Goal: Task Accomplishment & Management: Manage account settings

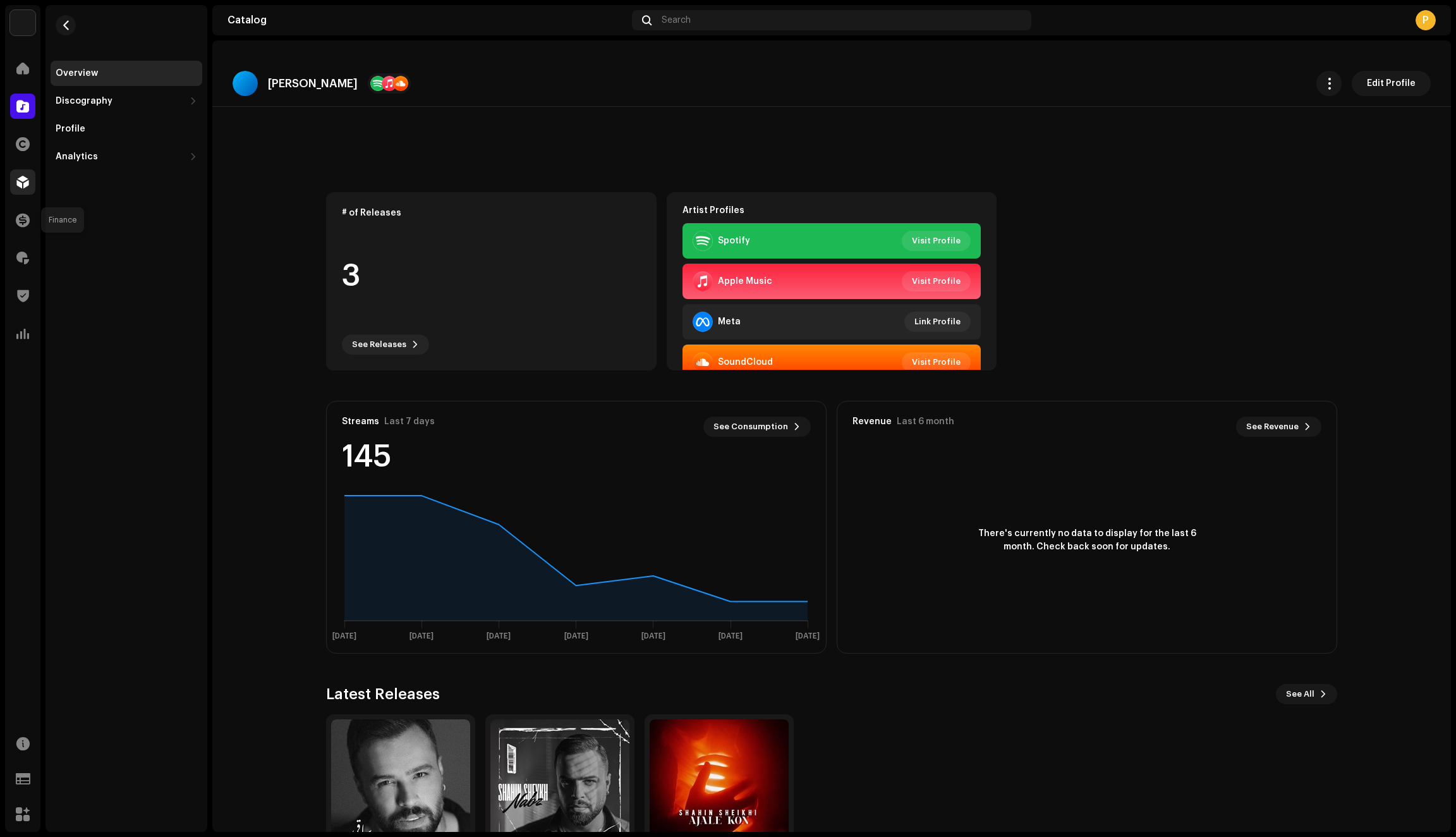
scroll to position [76, 0]
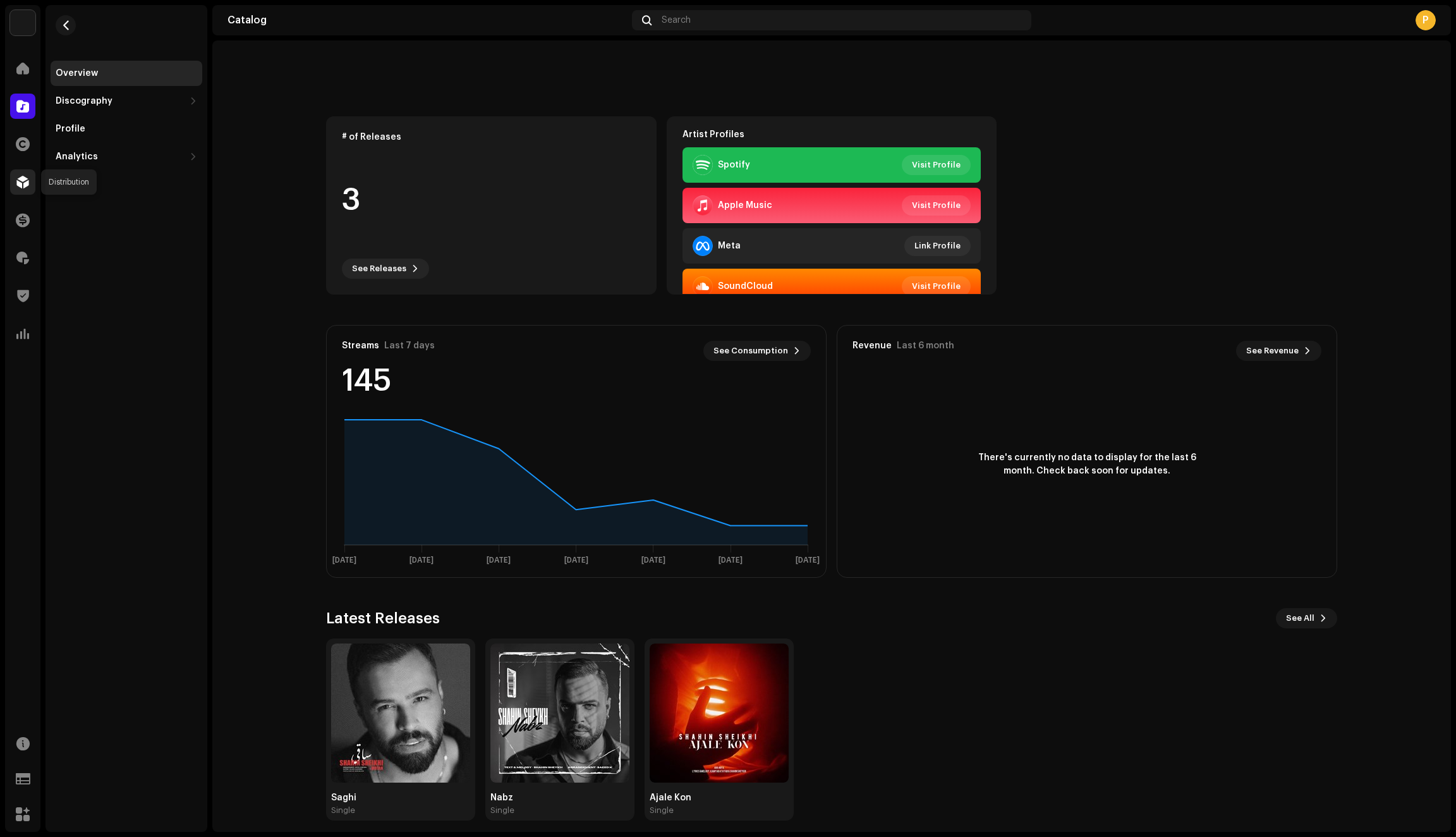
click at [19, 182] on span at bounding box center [23, 182] width 13 height 10
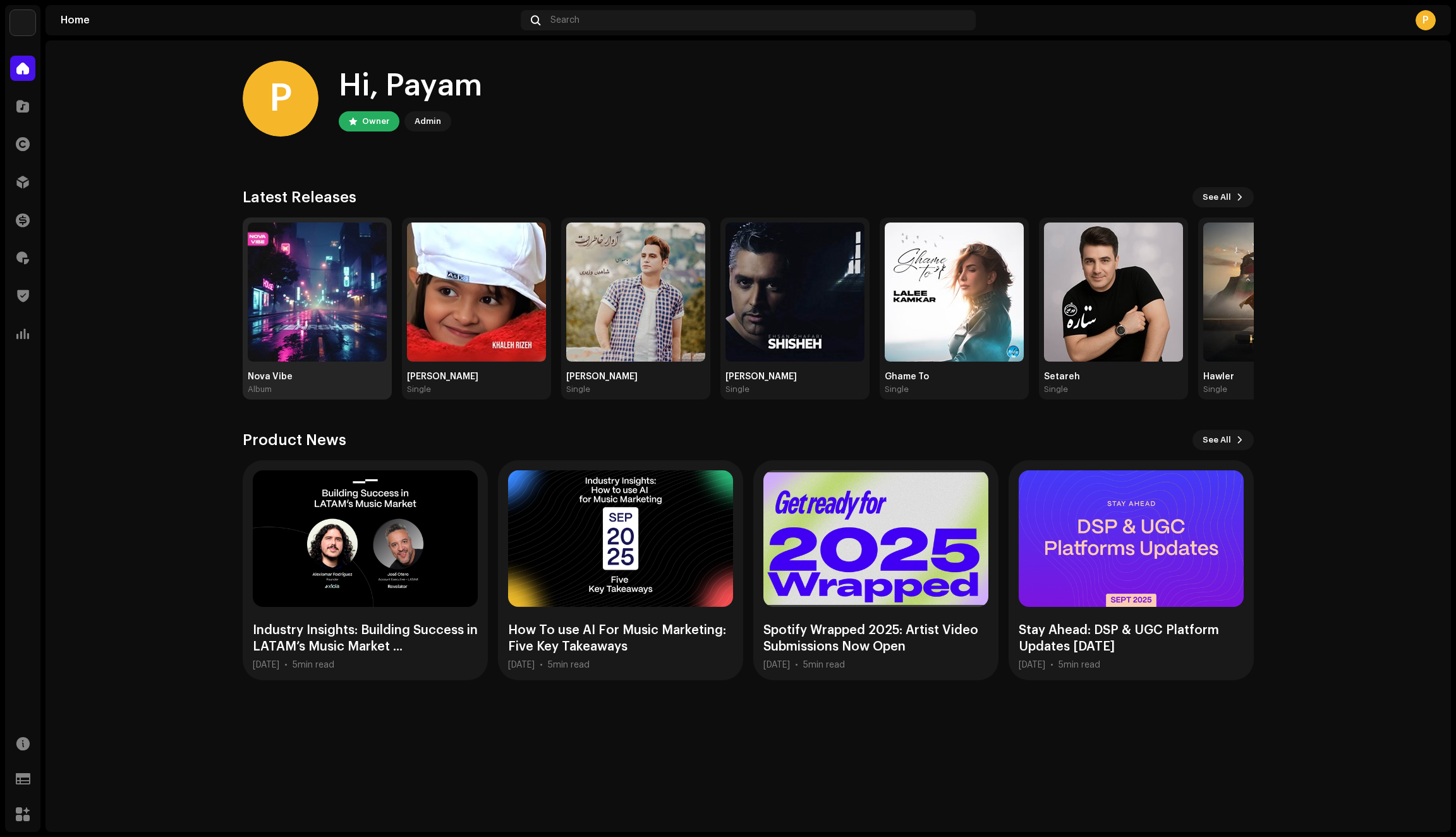
click at [297, 307] on img at bounding box center [317, 291] width 139 height 139
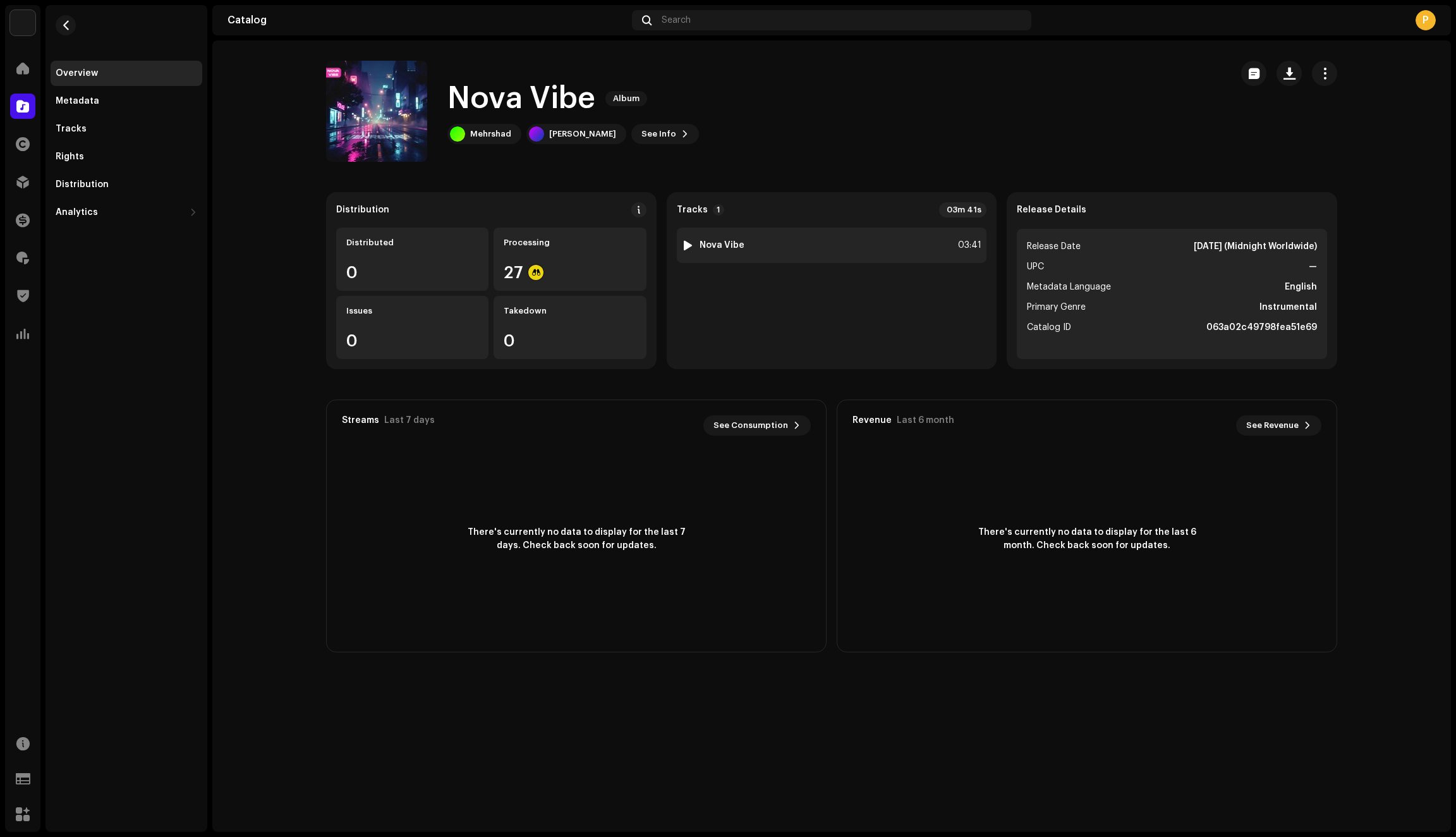
click at [802, 243] on div "1 Nova Vibe 03:41" at bounding box center [832, 245] width 310 height 36
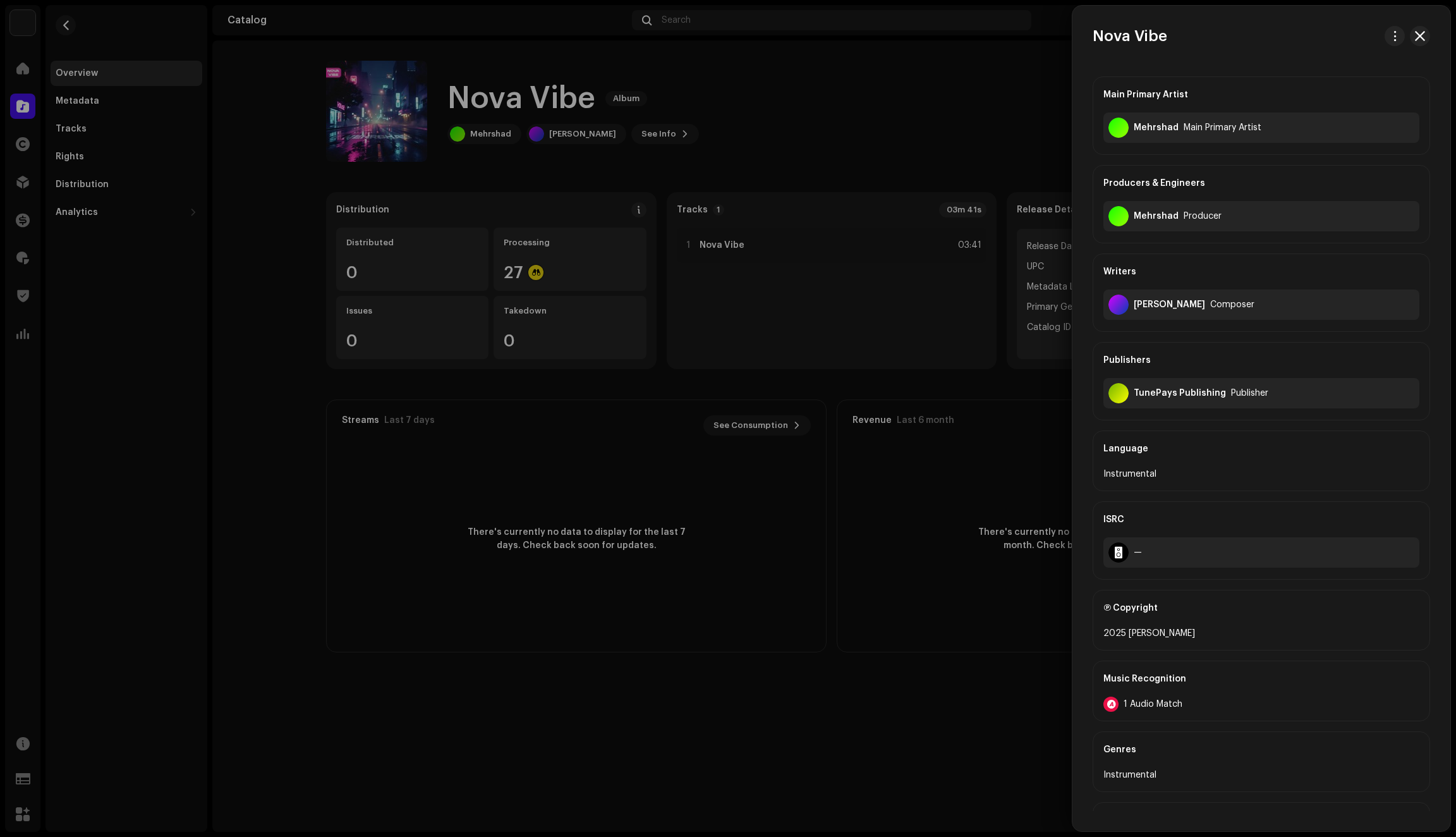
click at [1150, 706] on span "1 Audio Match" at bounding box center [1153, 705] width 59 height 10
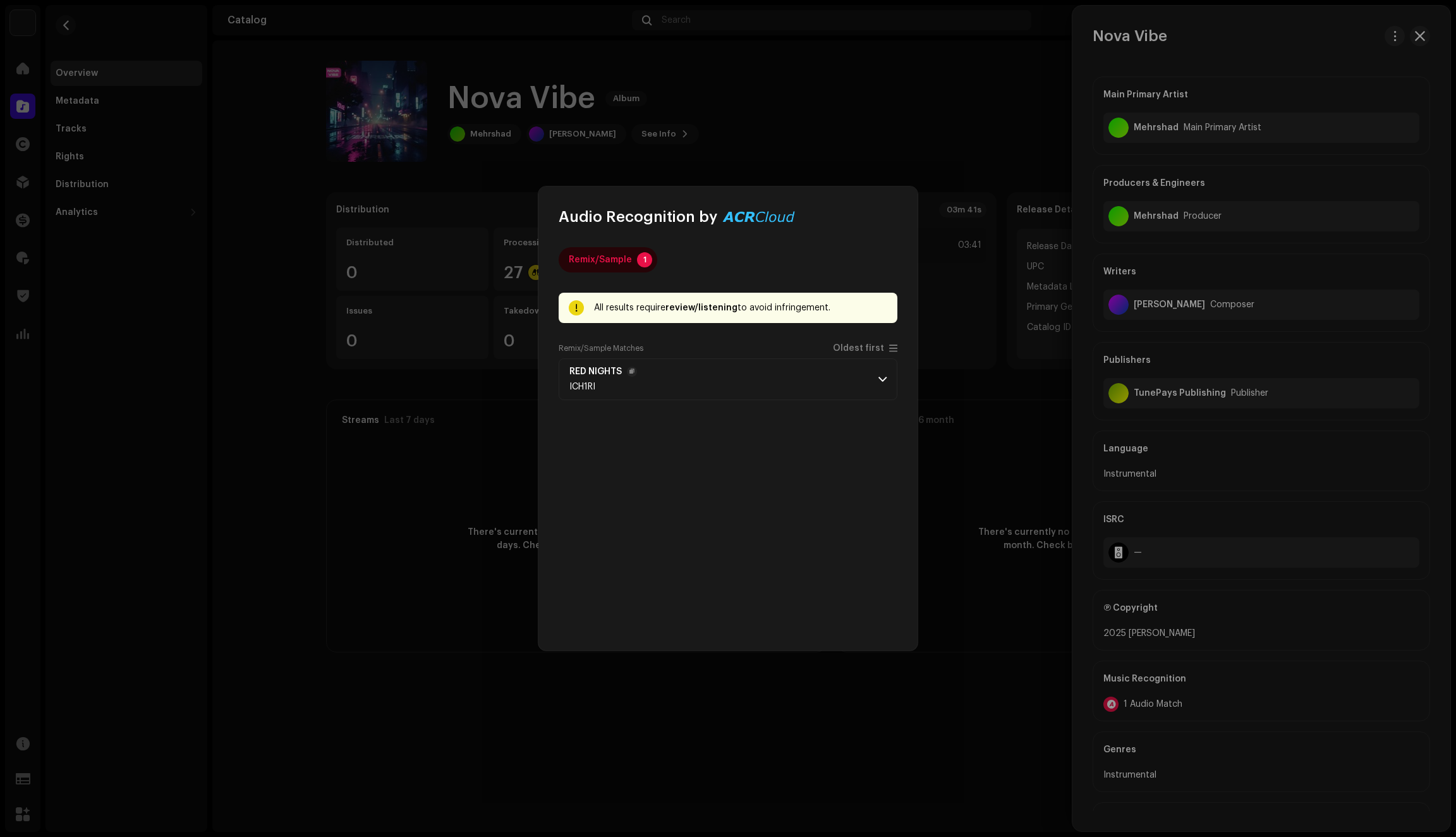
click at [628, 390] on div "ICH1RI" at bounding box center [603, 387] width 68 height 10
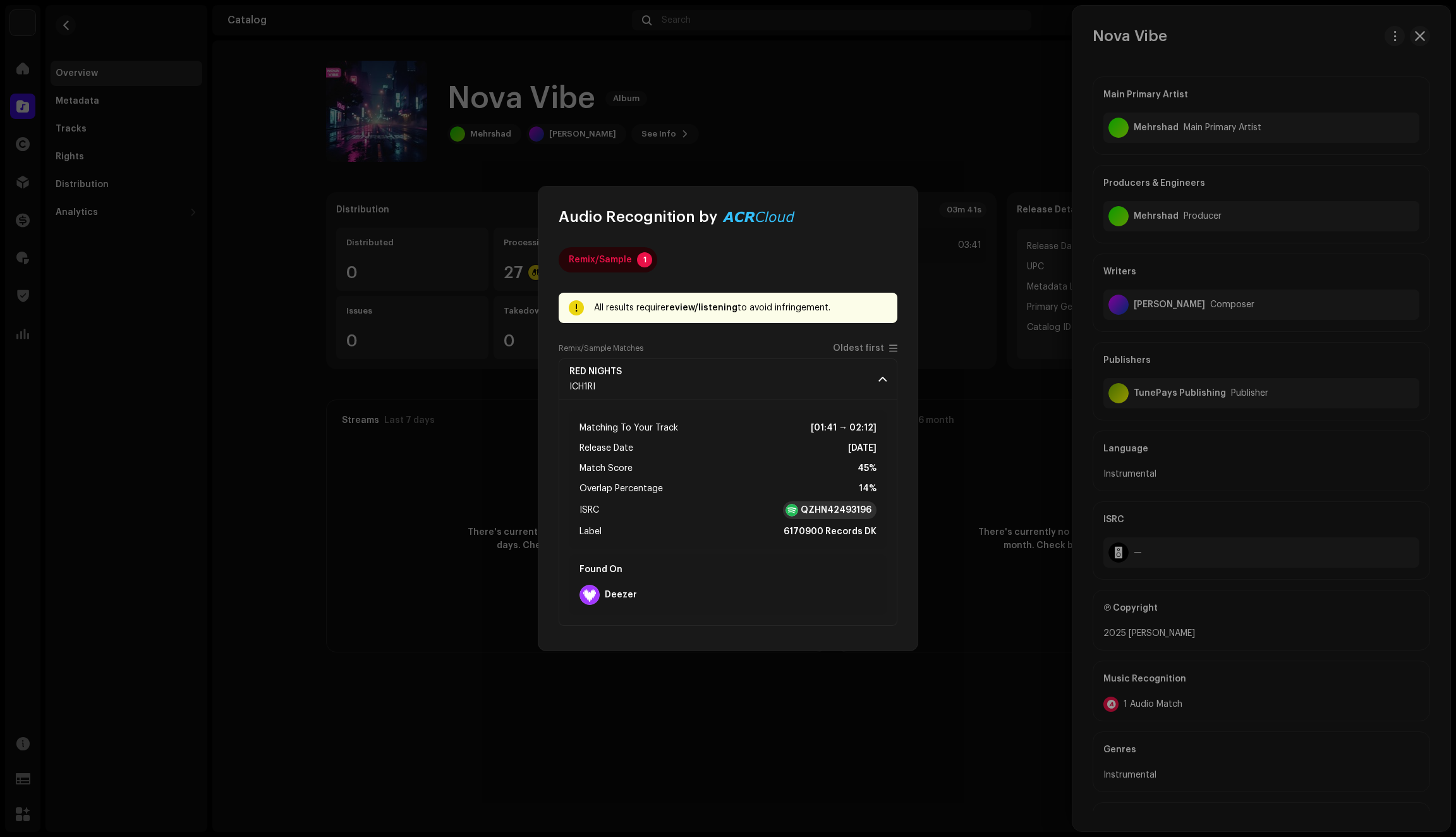
click at [804, 512] on strong "QZHN42493196" at bounding box center [836, 510] width 71 height 13
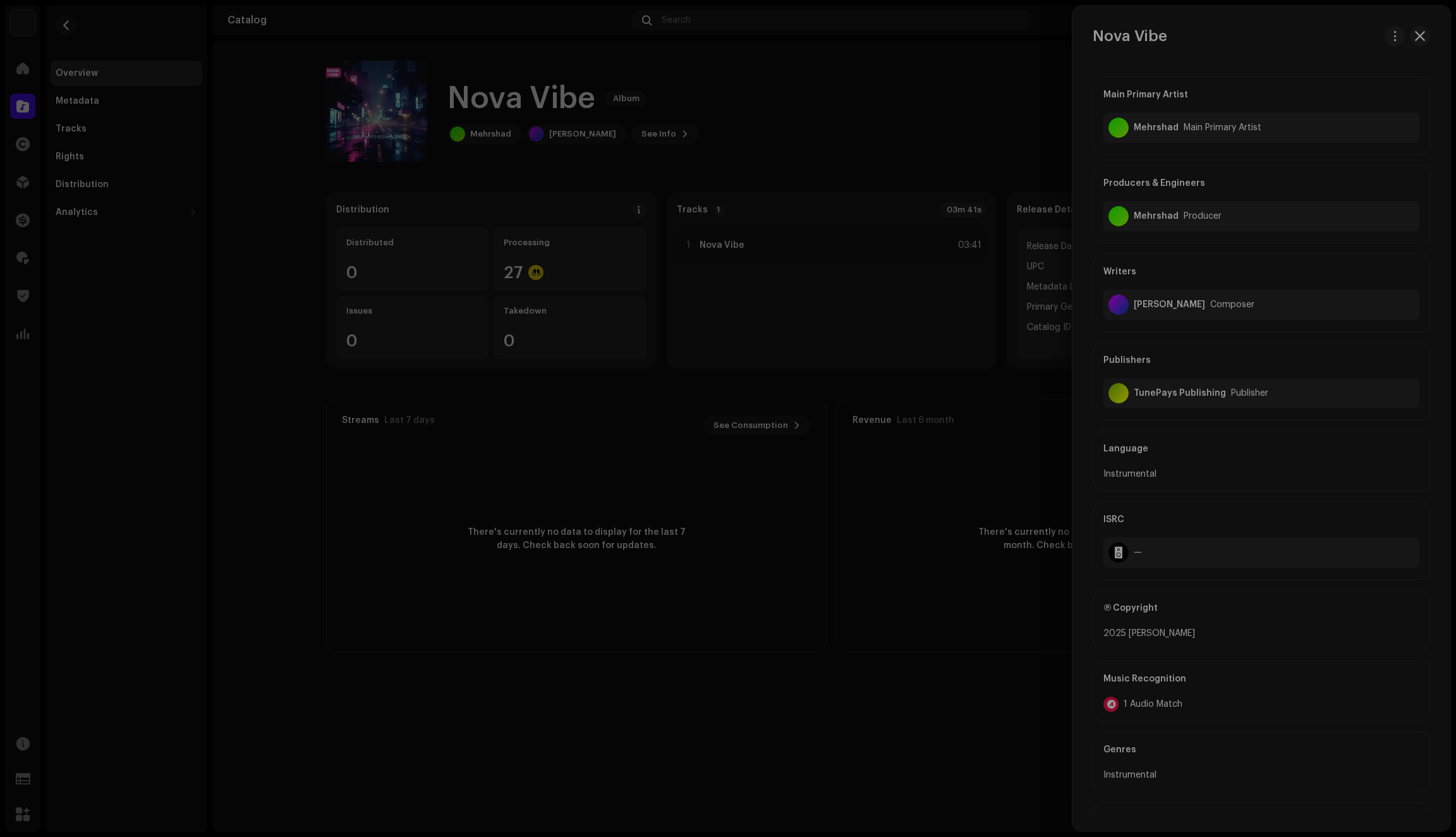
click at [441, 656] on div "Audio Recognition by Remix/Sample 1 All results require review/listening to avo…" at bounding box center [728, 418] width 1456 height 837
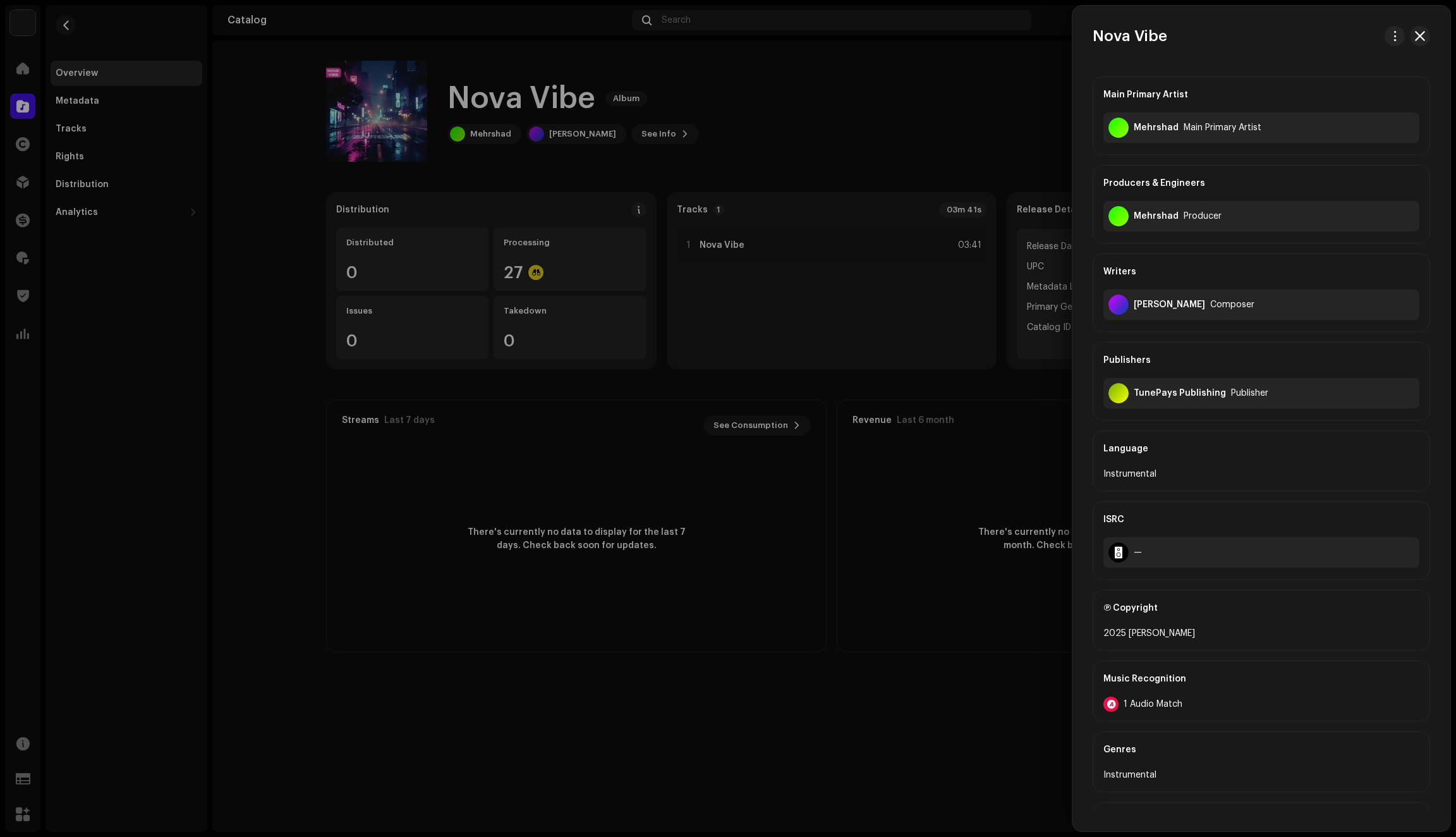
click at [21, 183] on div at bounding box center [728, 418] width 1456 height 837
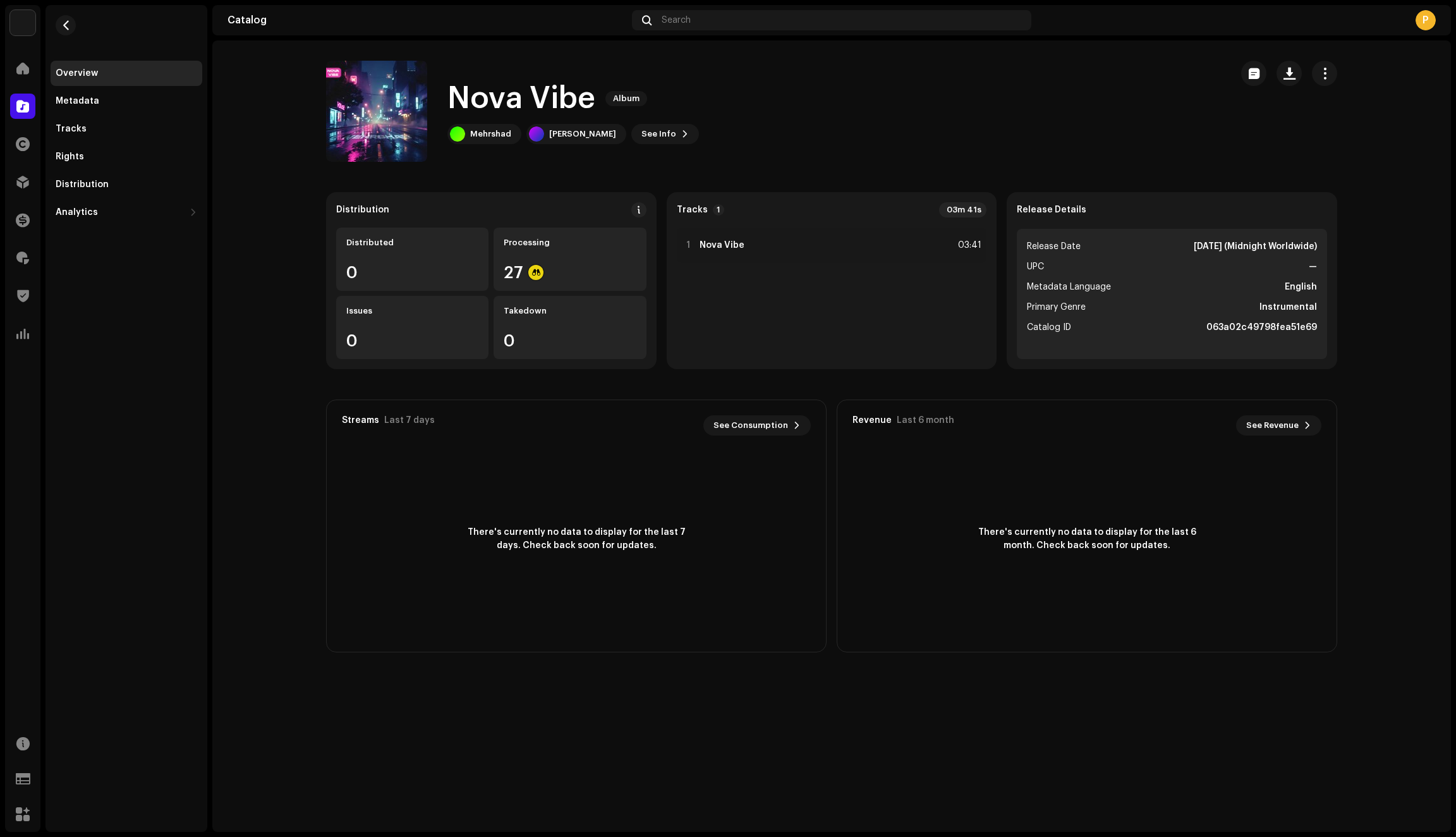
click at [21, 183] on span at bounding box center [23, 182] width 13 height 10
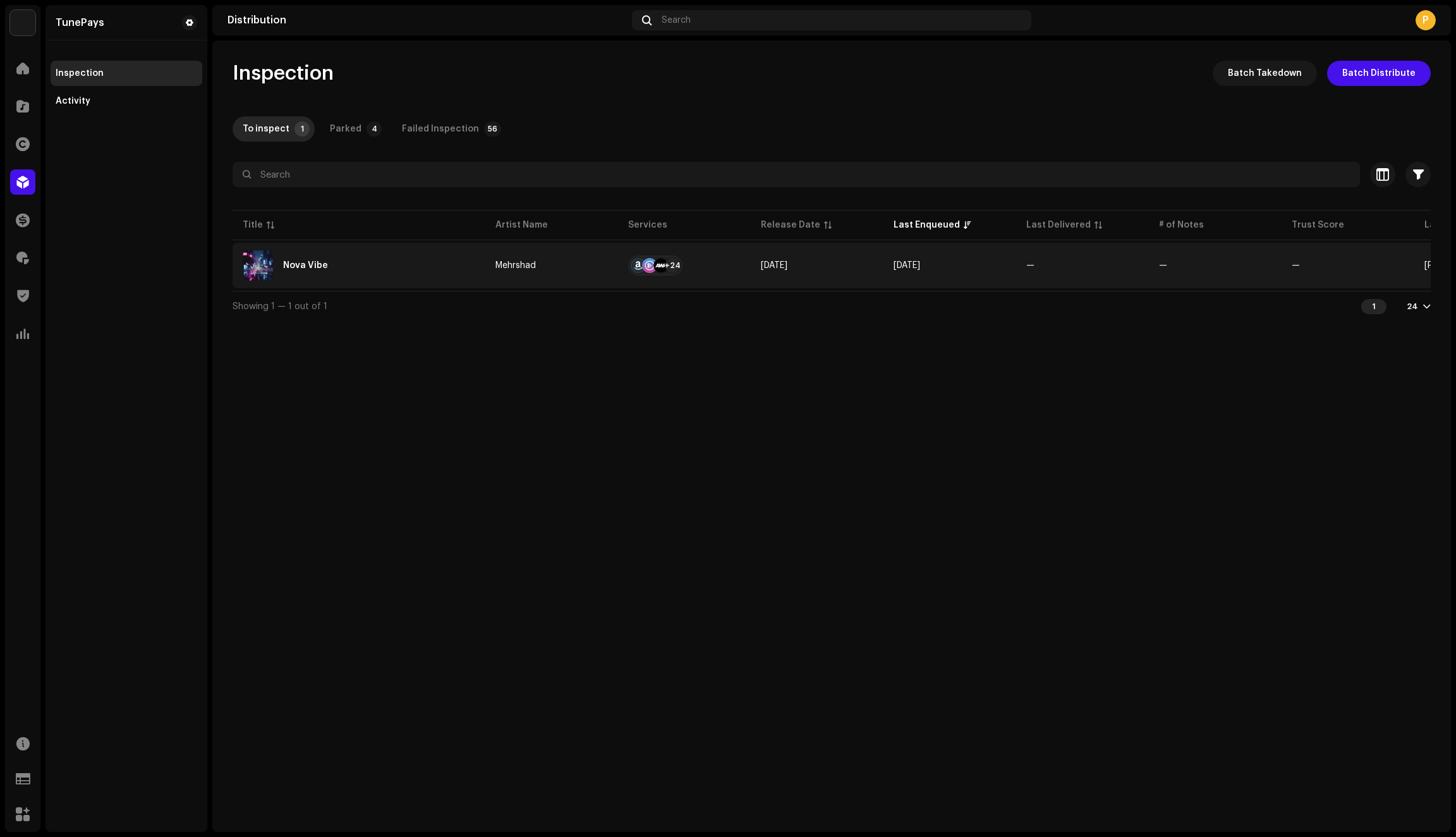
click at [531, 273] on td "Mehrshad" at bounding box center [551, 266] width 132 height 45
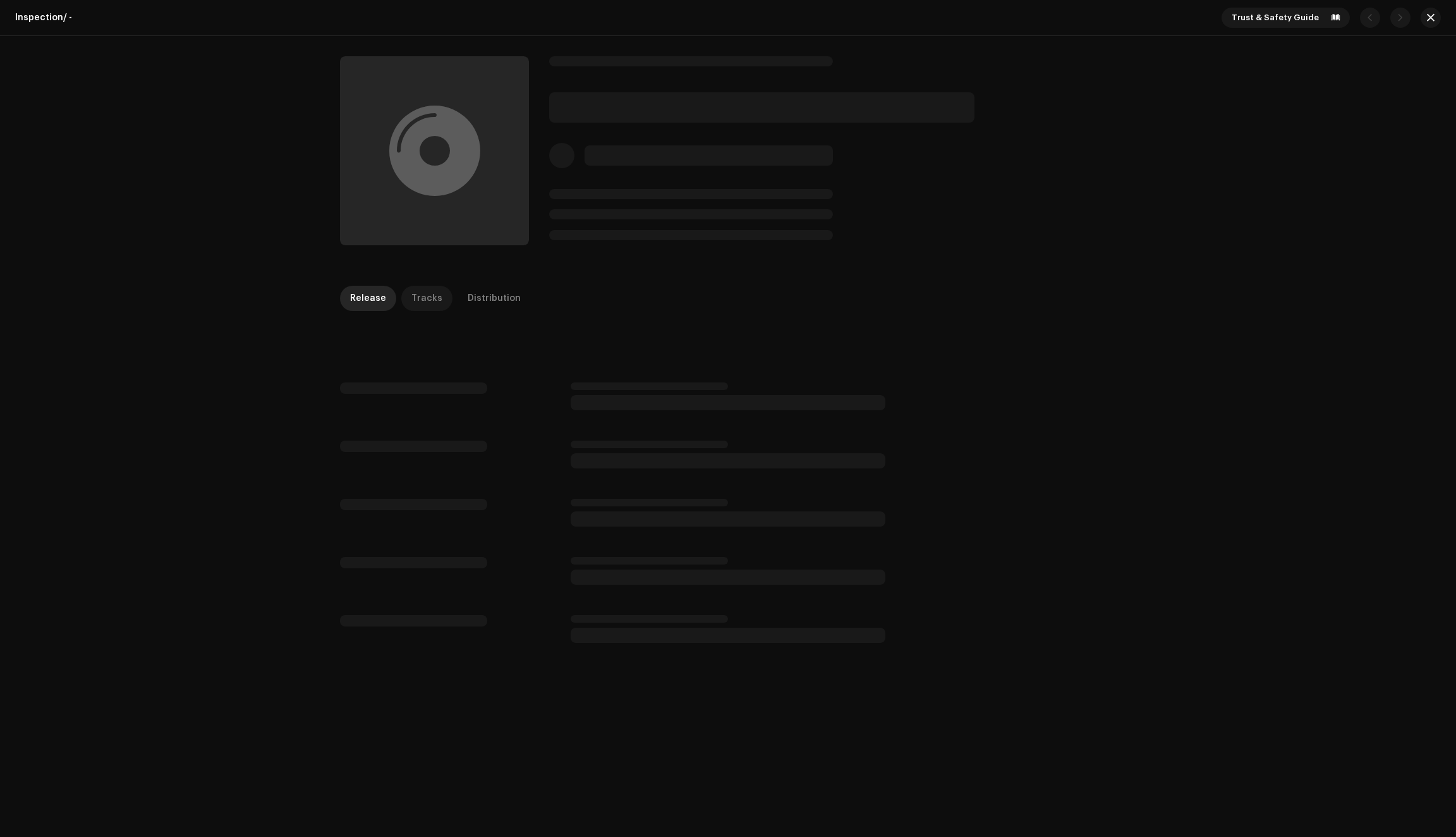
click at [421, 299] on div "Tracks" at bounding box center [427, 298] width 31 height 25
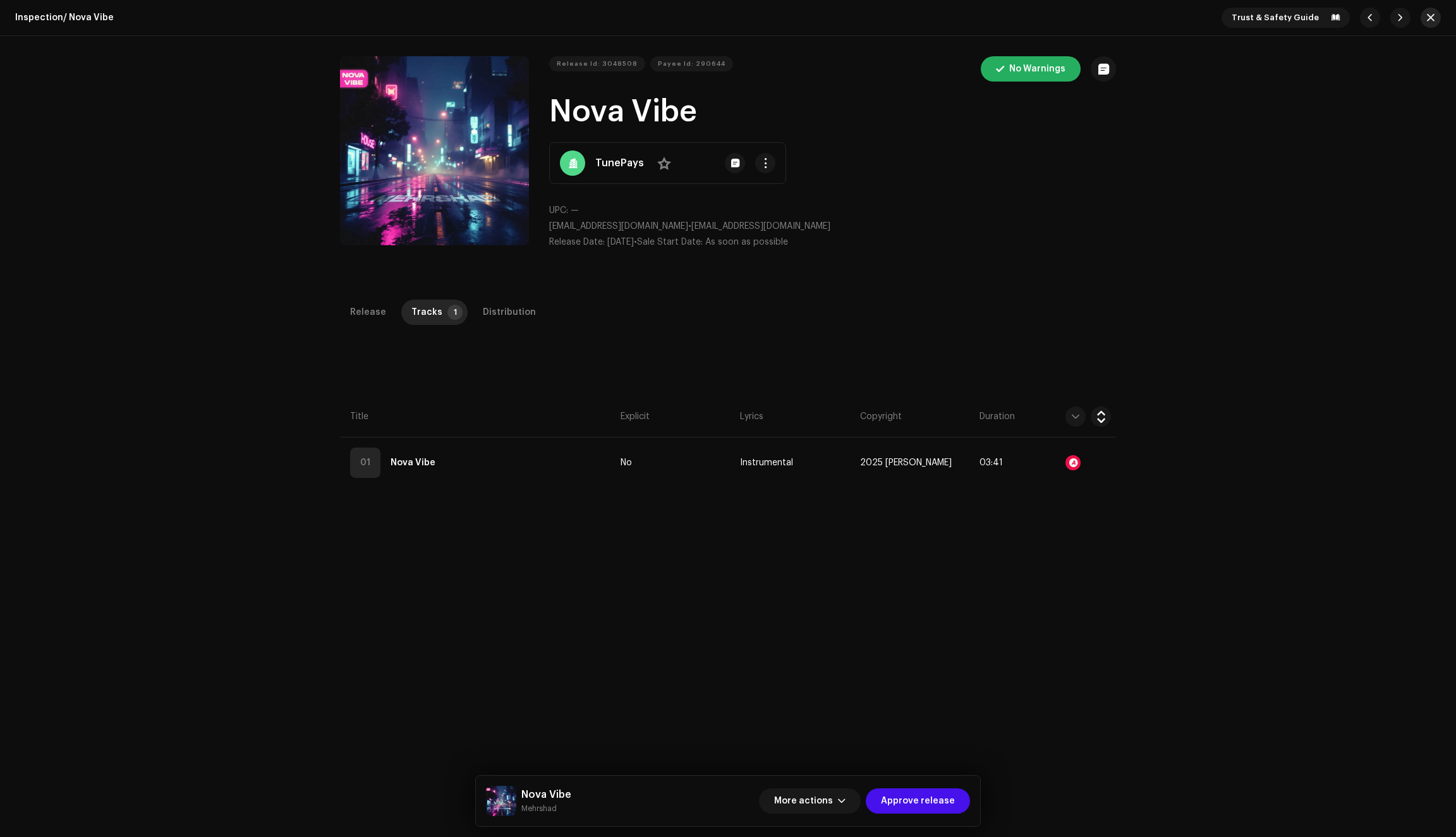
click at [1427, 18] on span "button" at bounding box center [1431, 18] width 8 height 10
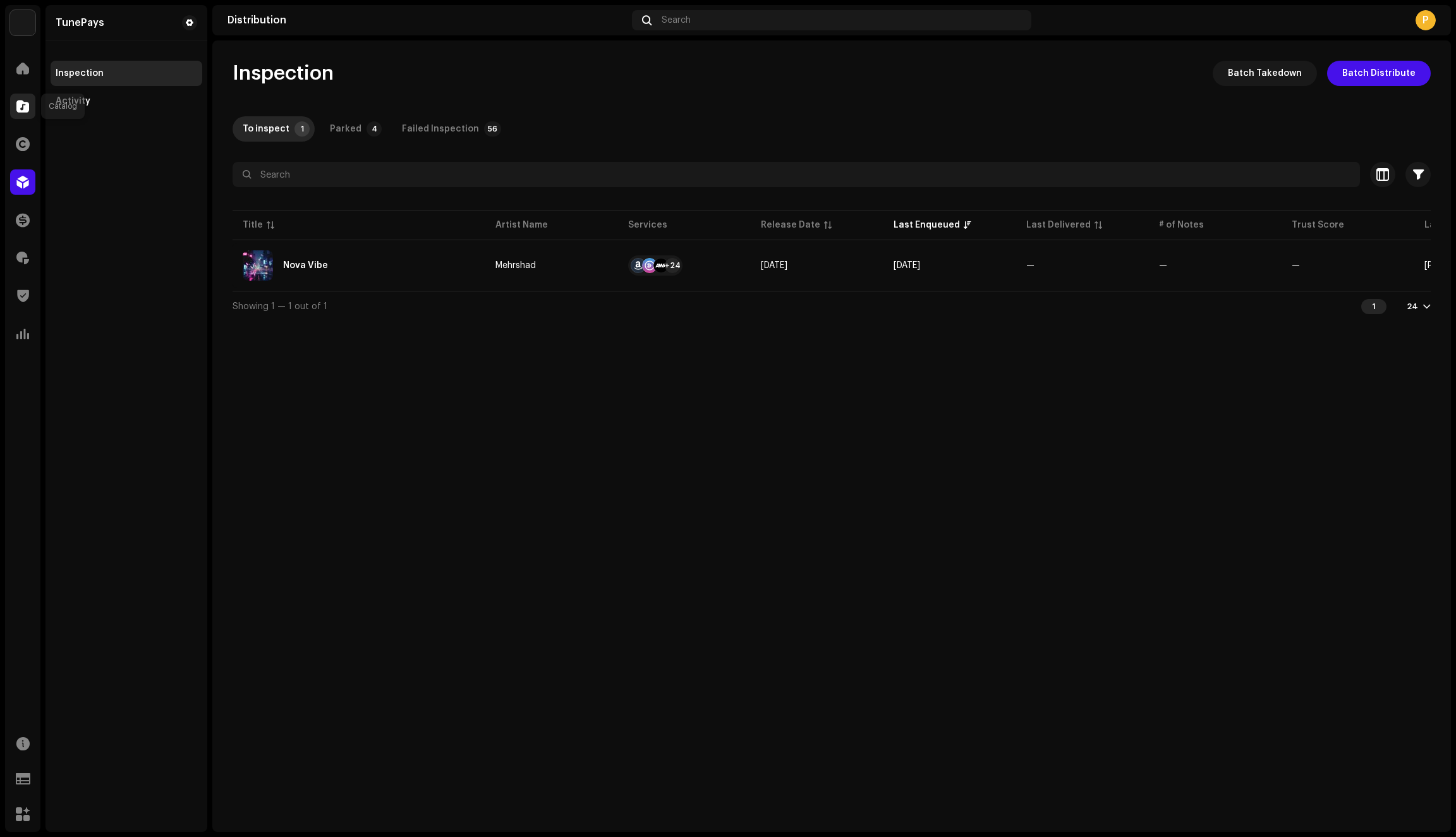
click at [20, 111] on span at bounding box center [23, 106] width 13 height 10
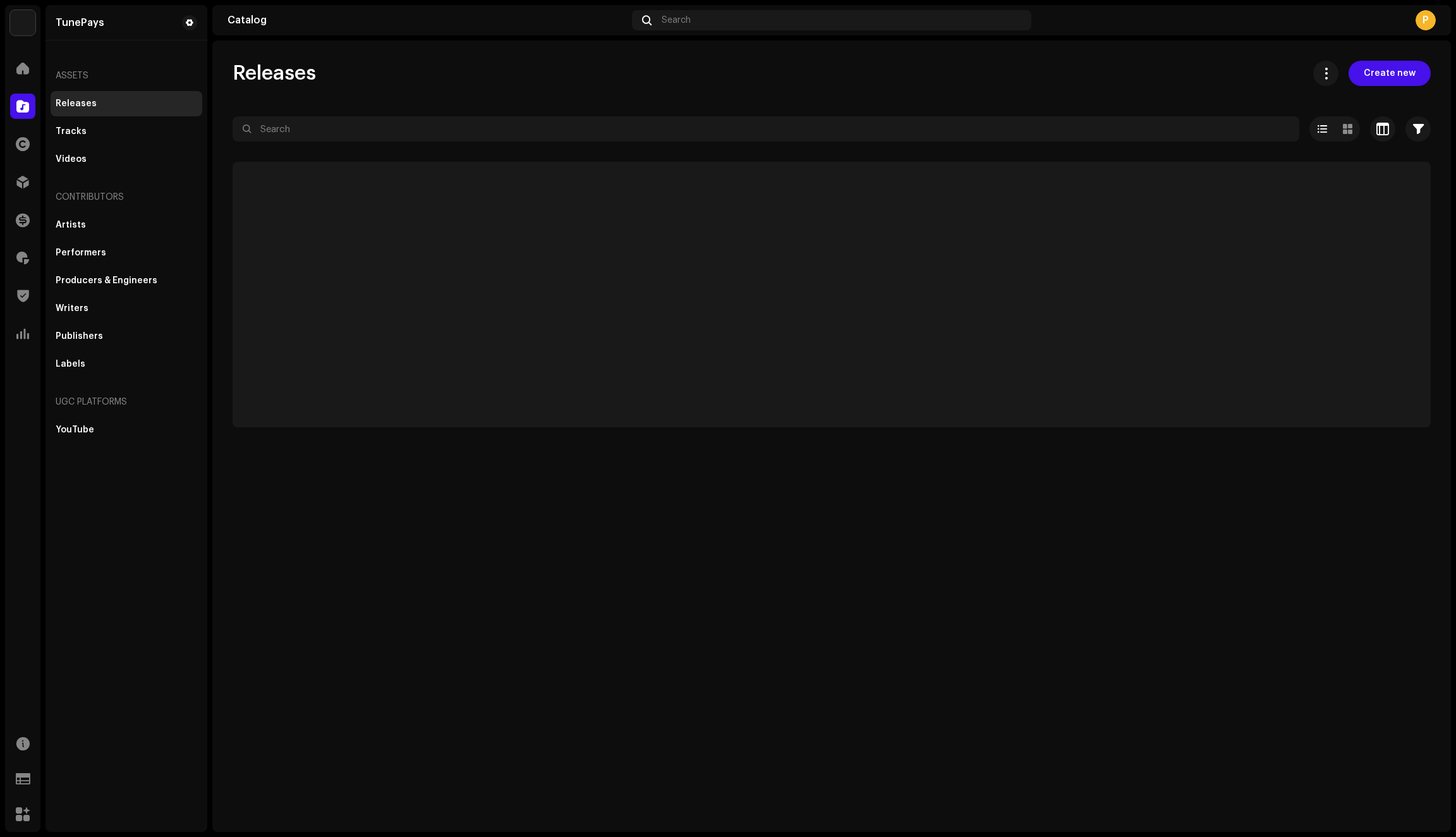
click at [20, 111] on span at bounding box center [23, 106] width 13 height 10
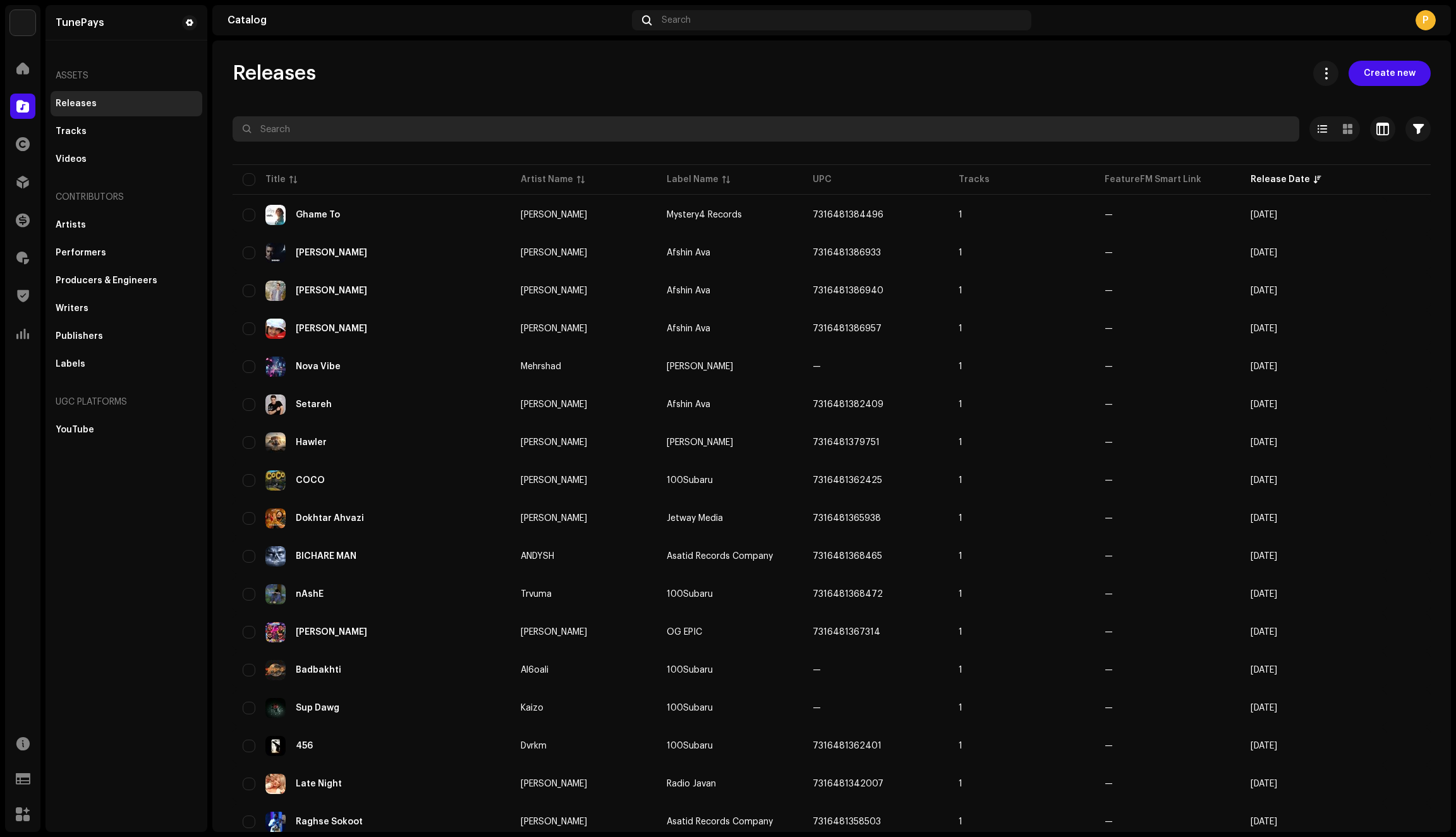
click at [297, 128] on input "text" at bounding box center [766, 129] width 1067 height 25
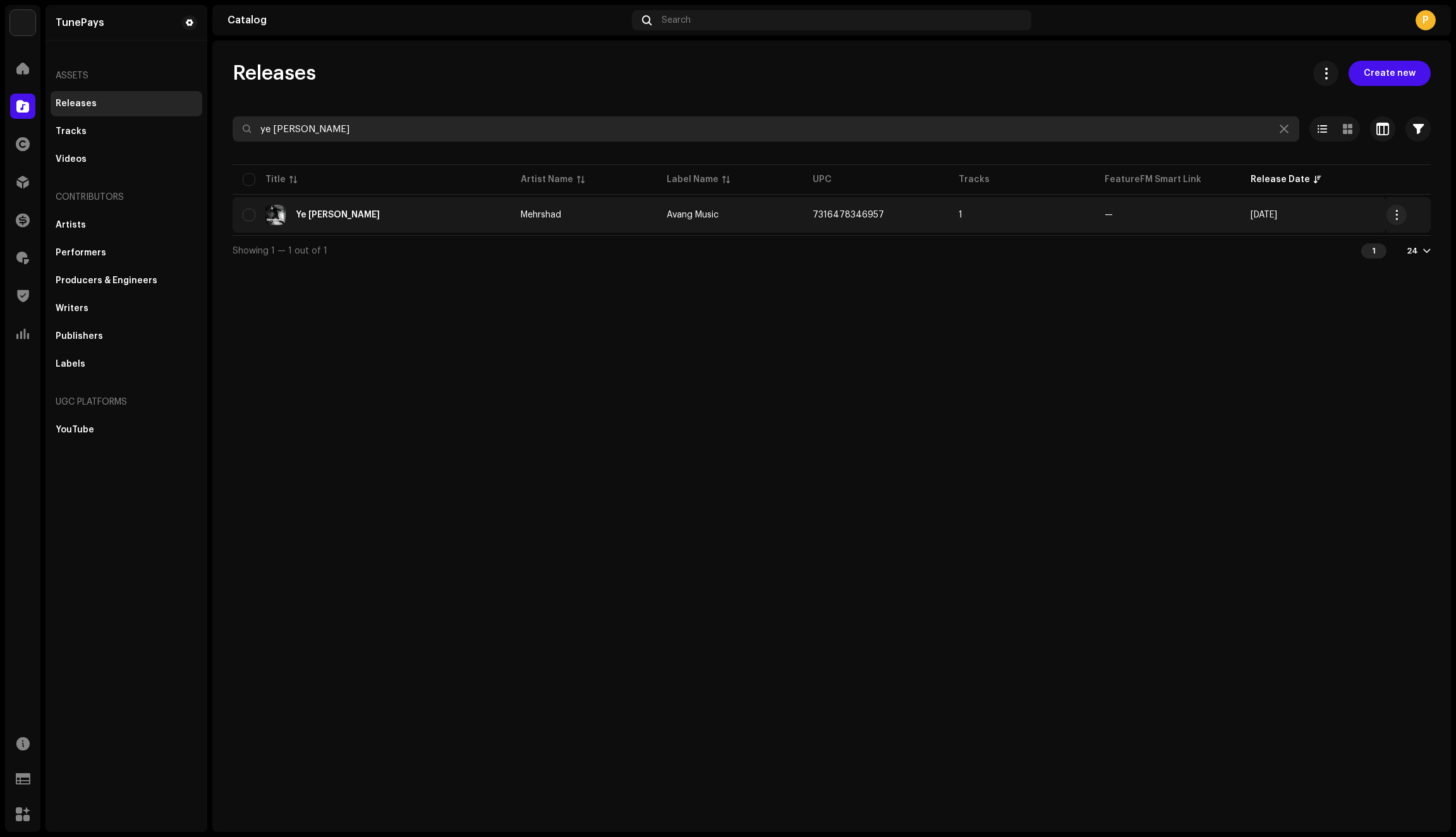
type input "ye chizi bega"
click at [387, 215] on div "Ye Chizi Begam" at bounding box center [372, 215] width 258 height 20
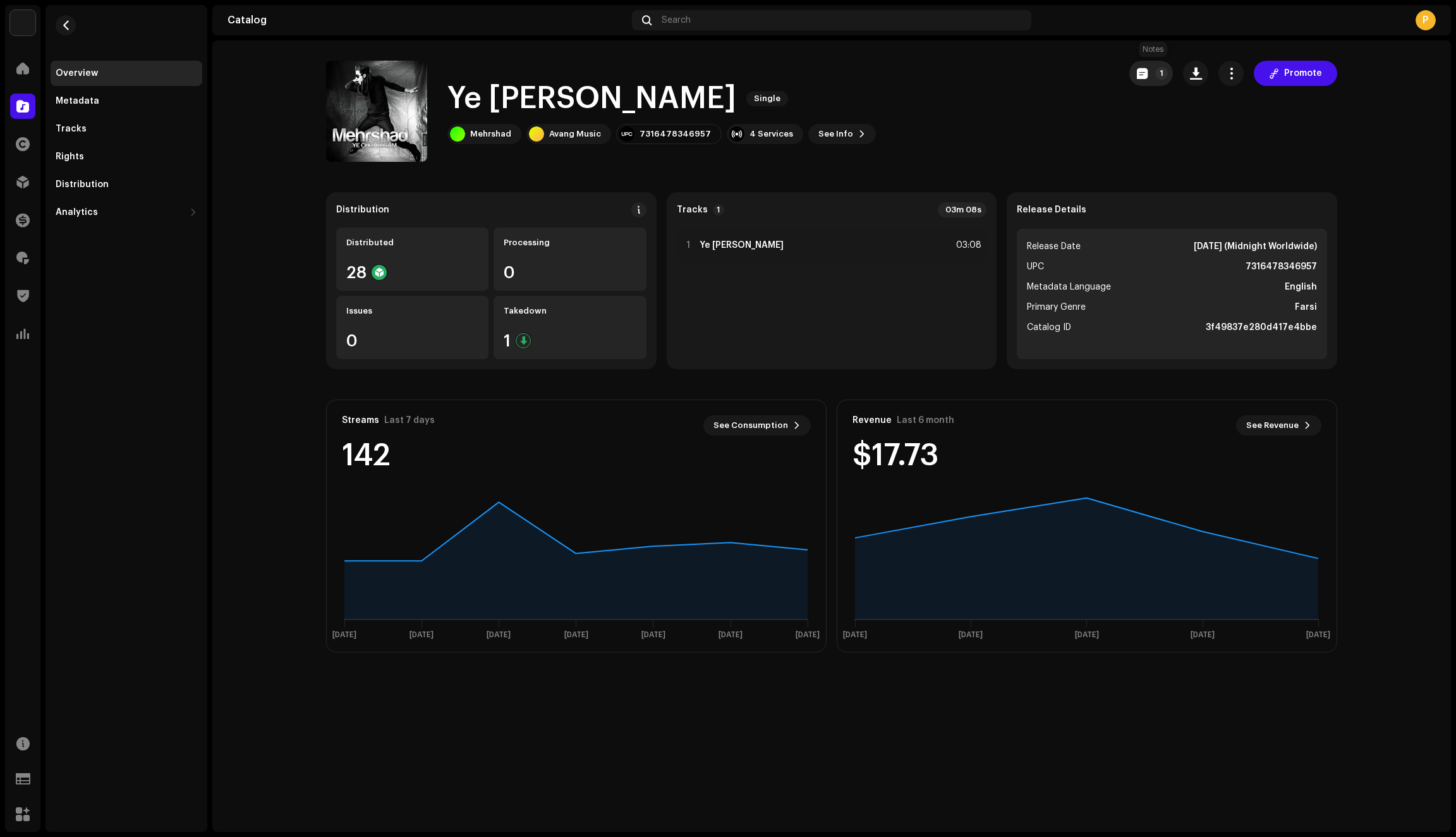
click at [1150, 73] on button "1" at bounding box center [1150, 73] width 43 height 25
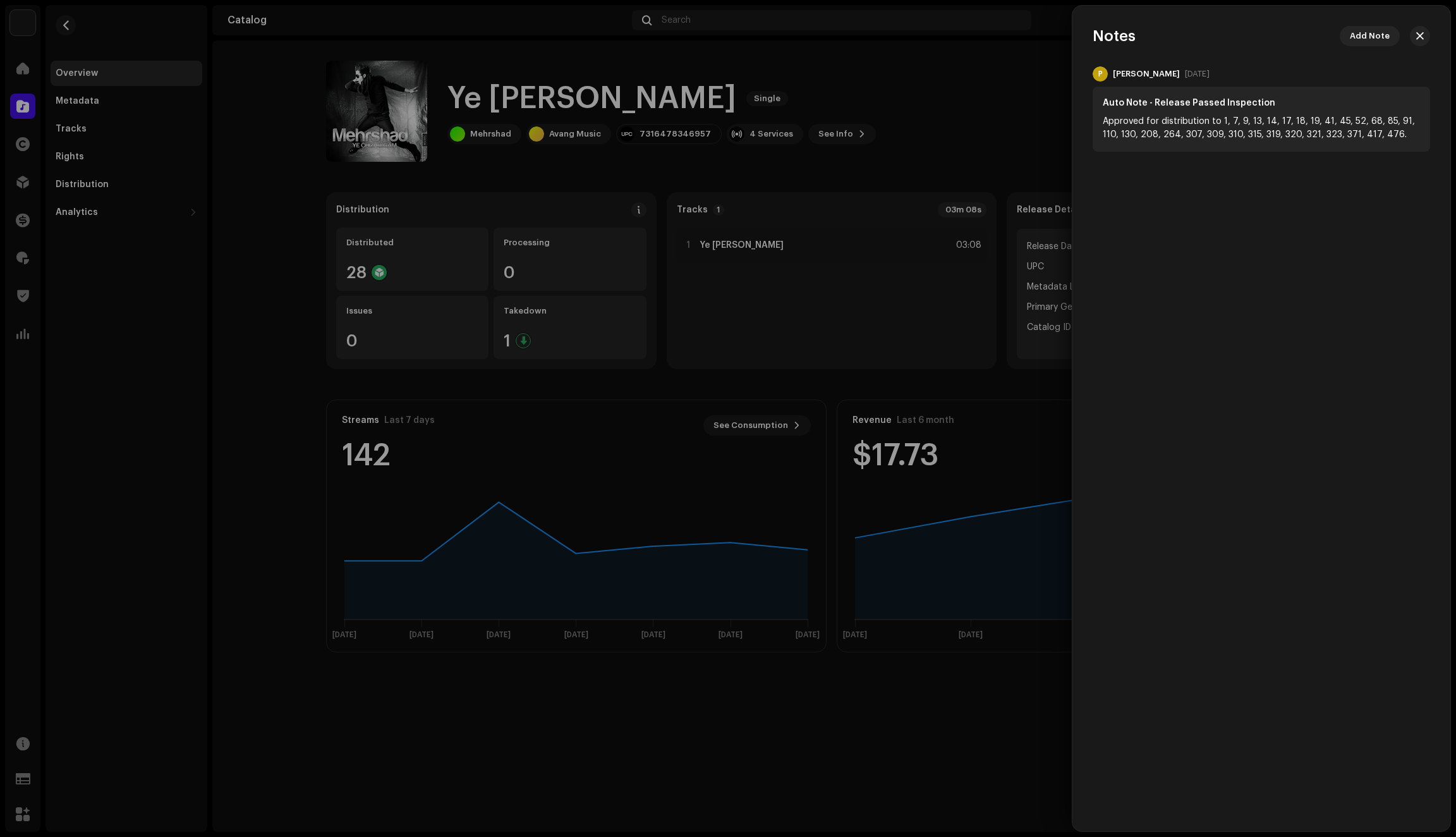
click at [938, 120] on div at bounding box center [728, 418] width 1456 height 837
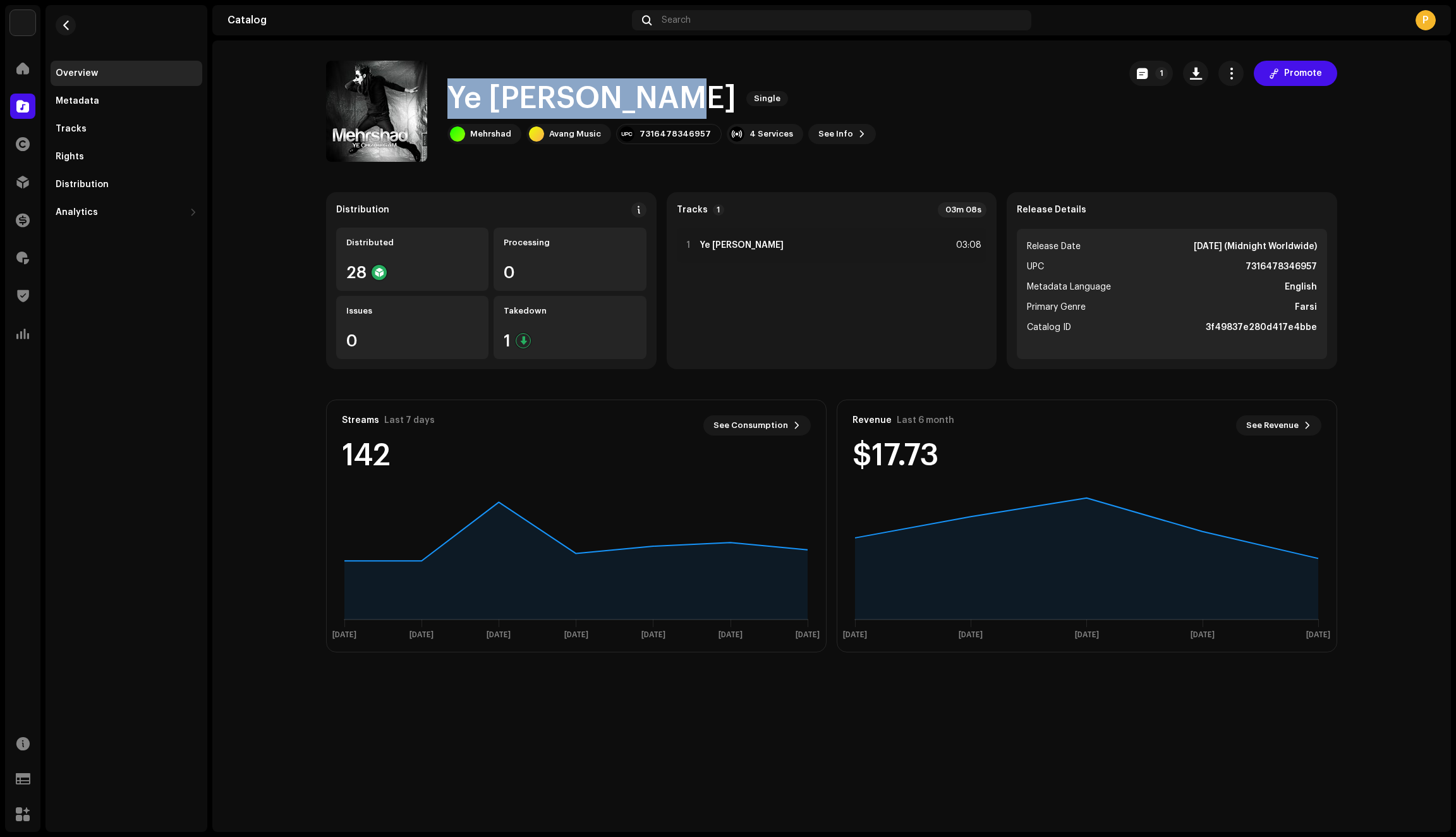
drag, startPoint x: 666, startPoint y: 101, endPoint x: 453, endPoint y: 86, distance: 213.5
click at [453, 86] on h1 "Ye Chizi Begam" at bounding box center [591, 98] width 289 height 41
copy h1 "Ye Chizi Begam"
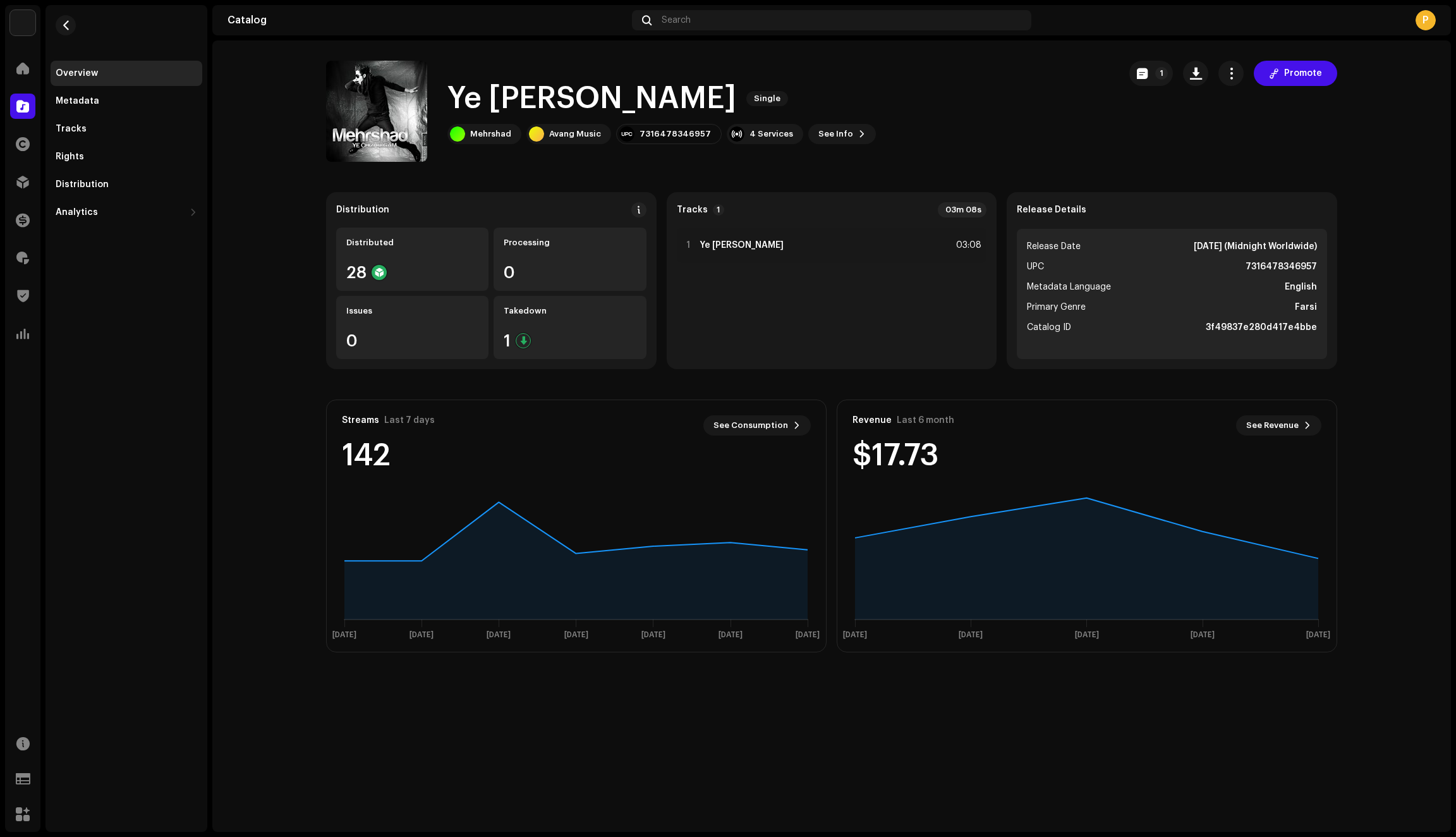
click at [786, 89] on div "Ye Chizi Begam Single" at bounding box center [661, 98] width 428 height 41
click at [1230, 72] on span "button" at bounding box center [1231, 74] width 12 height 10
click at [1252, 127] on div "Edit" at bounding box center [1290, 130] width 118 height 10
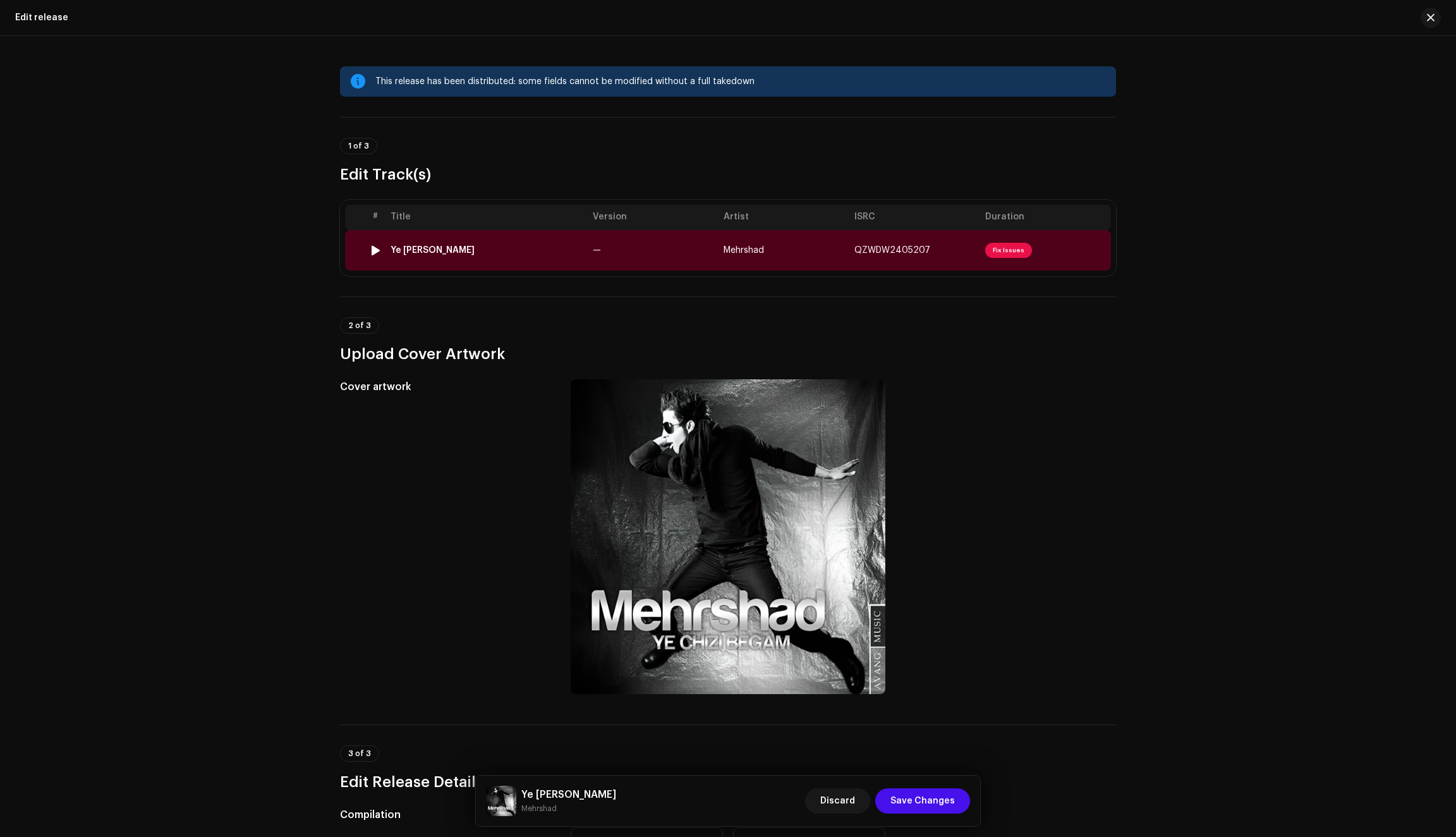
click at [786, 249] on td "Mehrshad" at bounding box center [784, 250] width 131 height 41
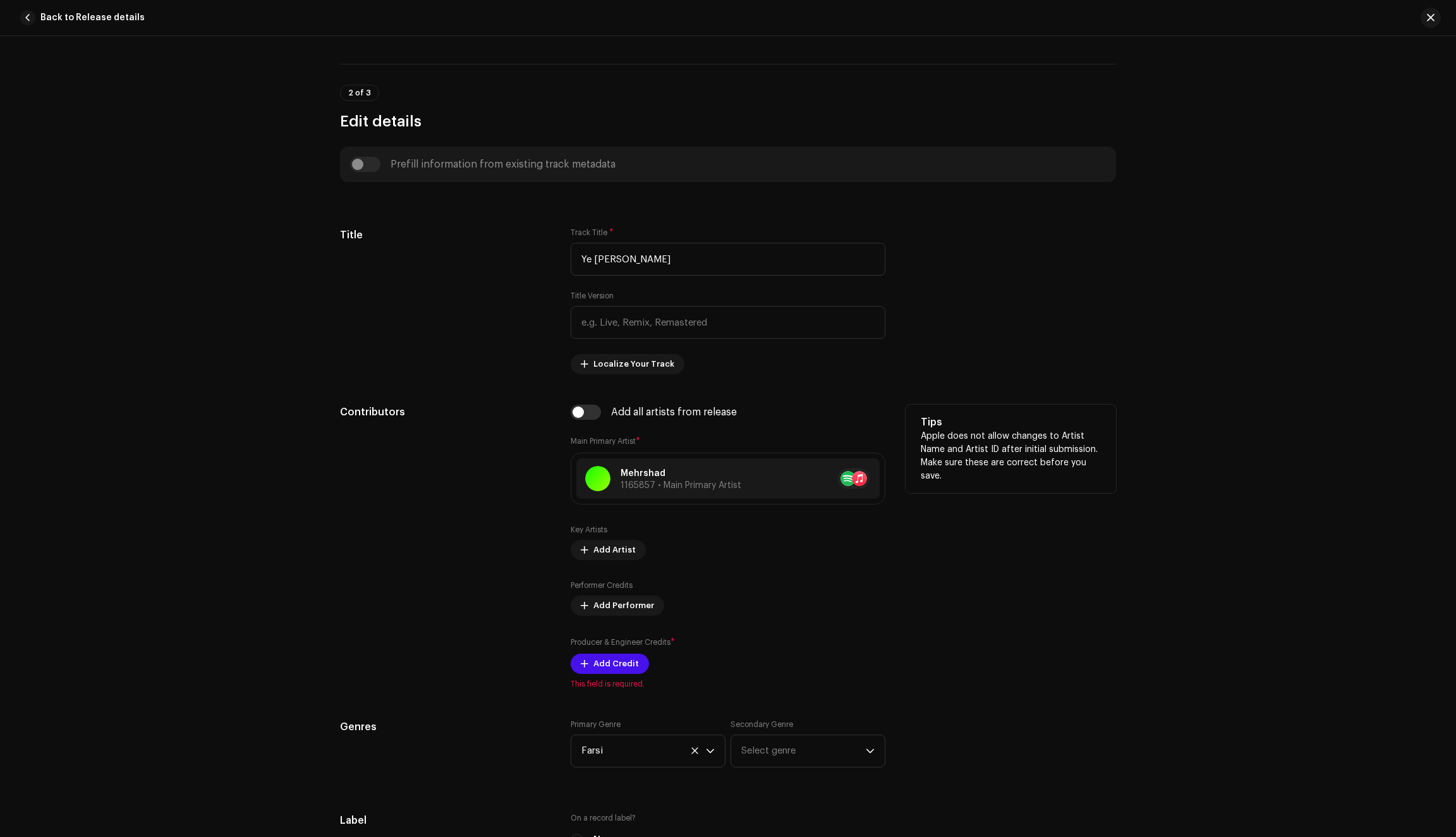
scroll to position [446, 0]
click at [1433, 21] on span "button" at bounding box center [1431, 18] width 8 height 10
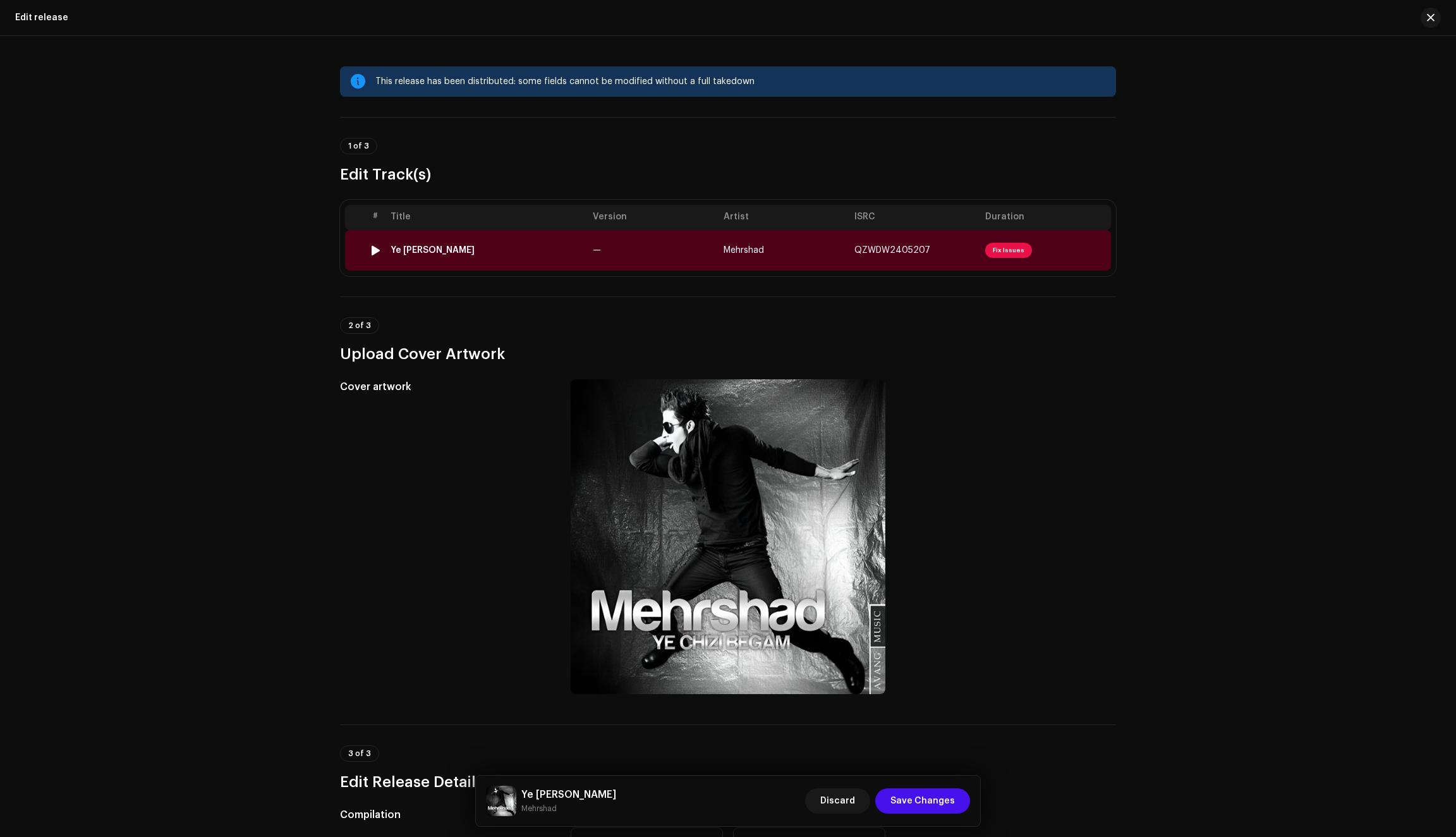
click at [552, 256] on td "Ye Chizi Begam" at bounding box center [487, 250] width 202 height 41
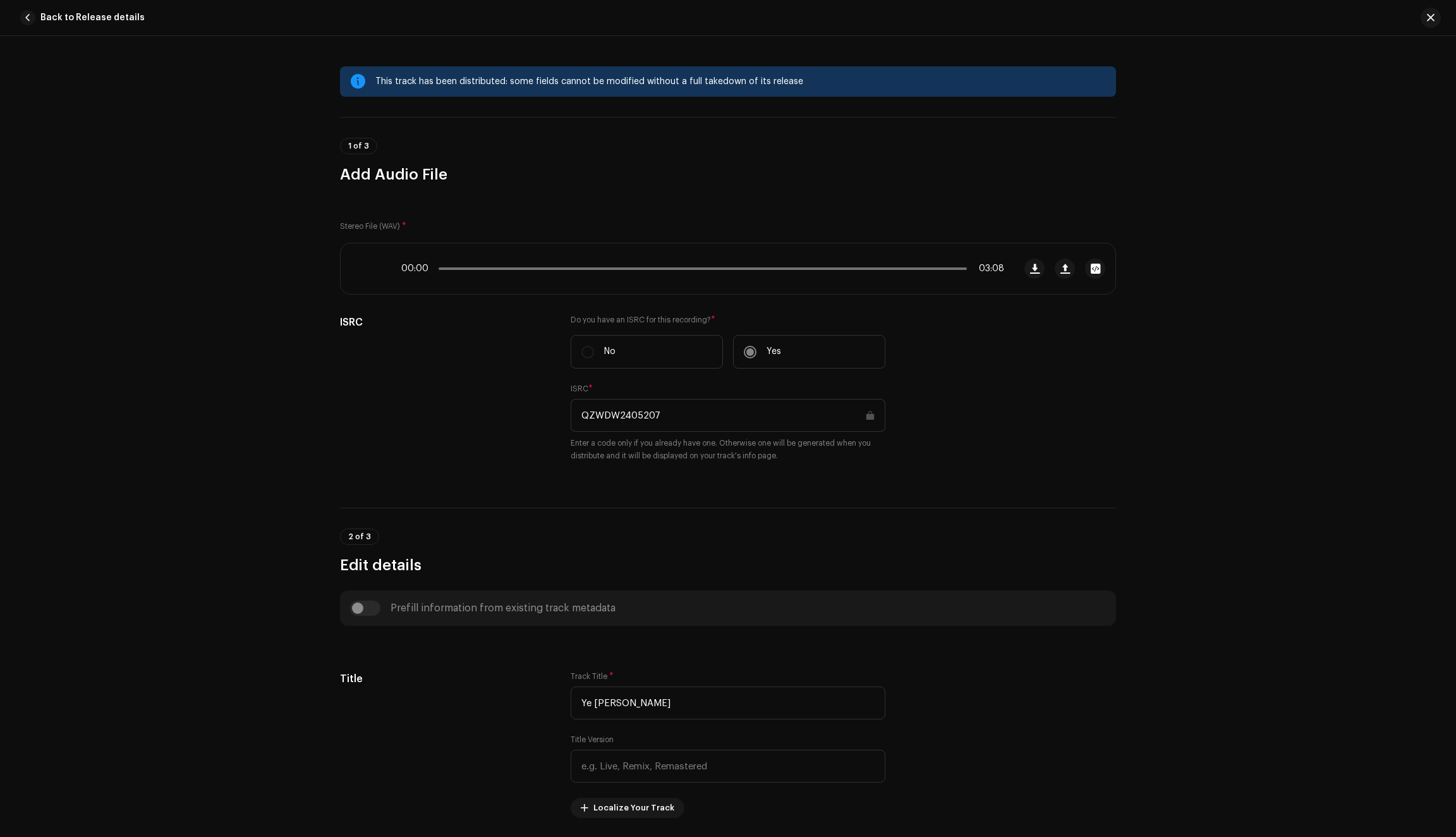
scroll to position [0, 0]
click at [1431, 16] on span "button" at bounding box center [1431, 18] width 8 height 10
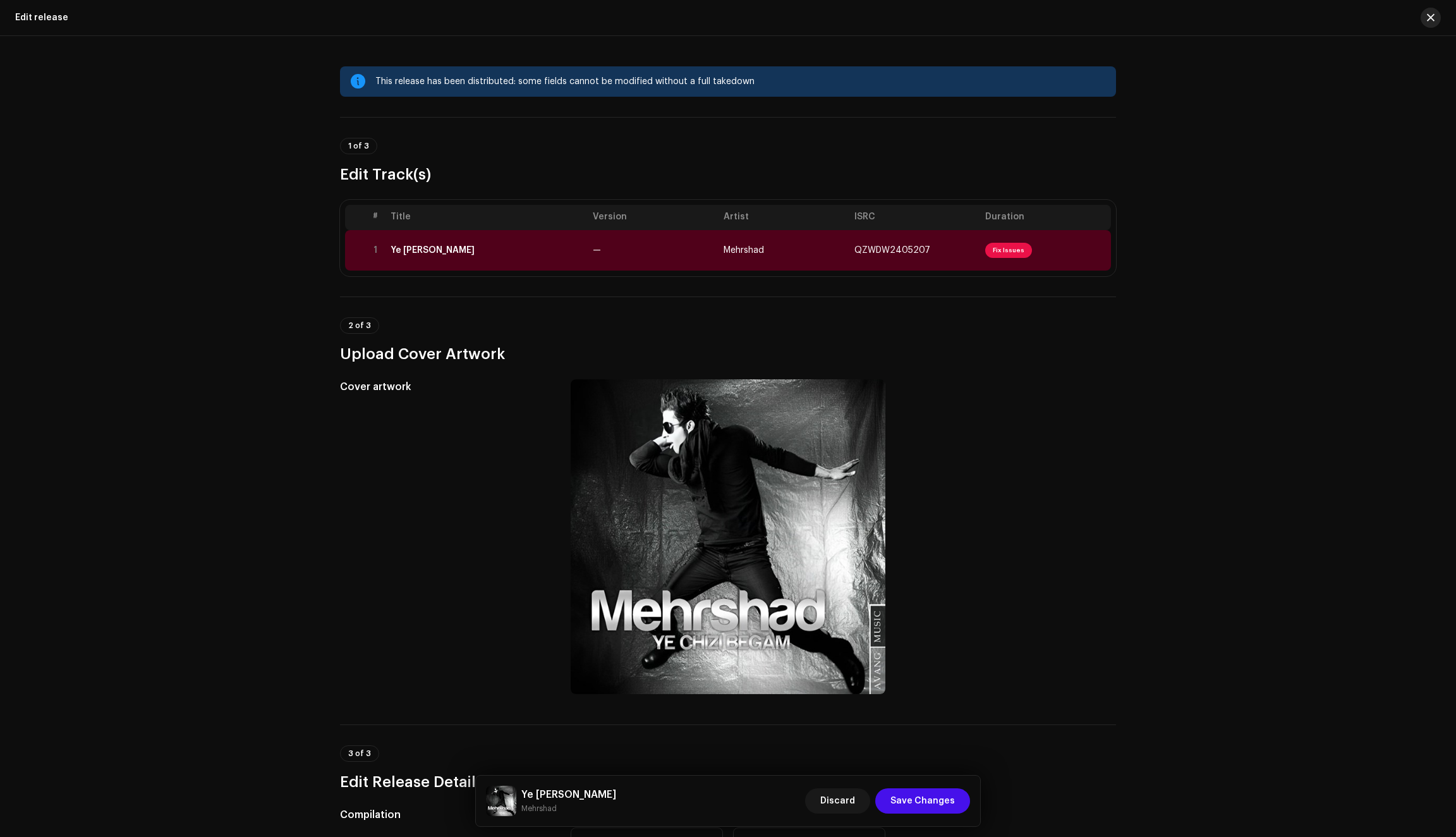
click at [1432, 21] on span "button" at bounding box center [1431, 18] width 8 height 10
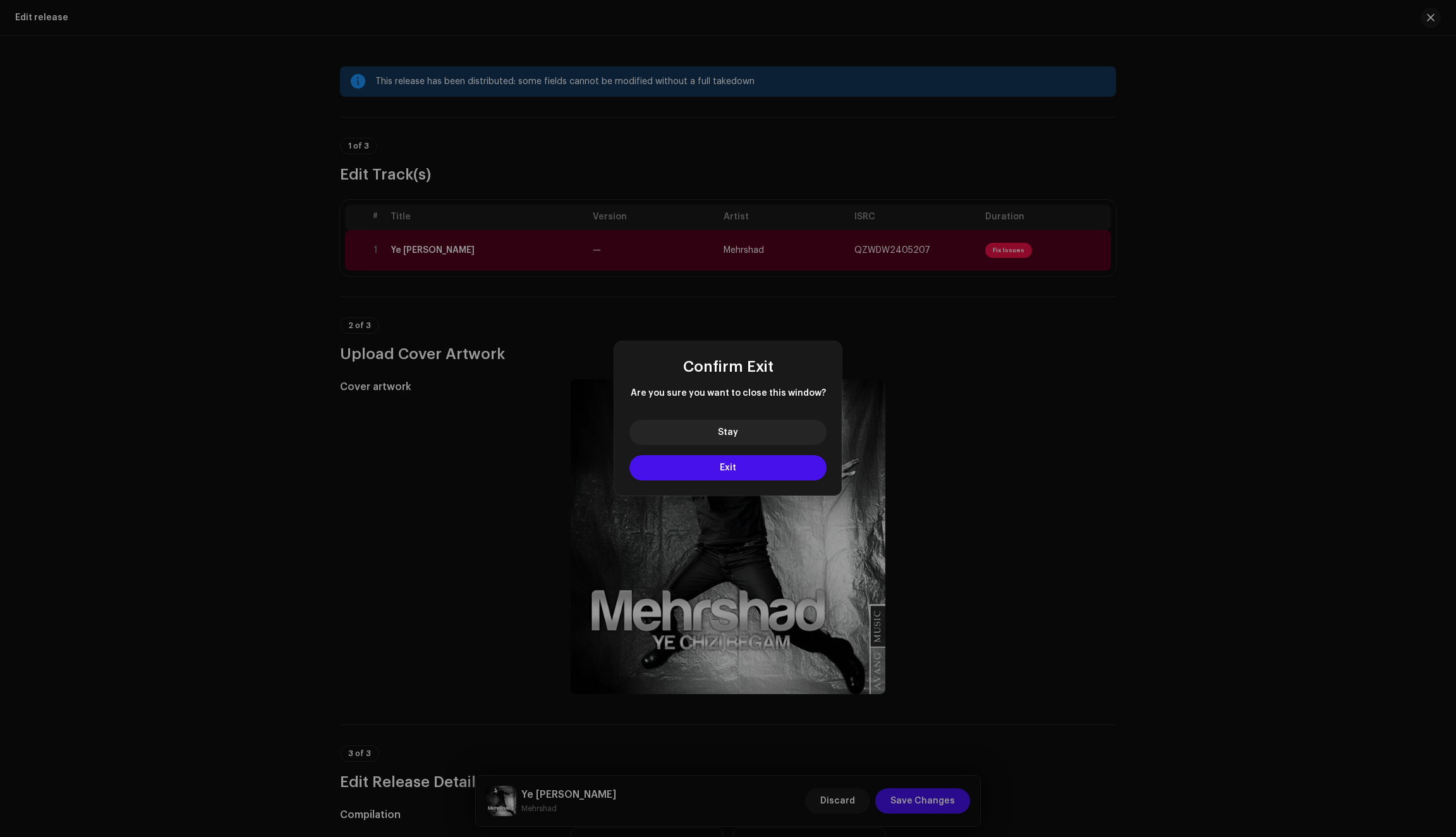
click at [751, 491] on div "Stay Exit" at bounding box center [728, 452] width 227 height 86
click at [756, 476] on button "Exit" at bounding box center [728, 467] width 197 height 25
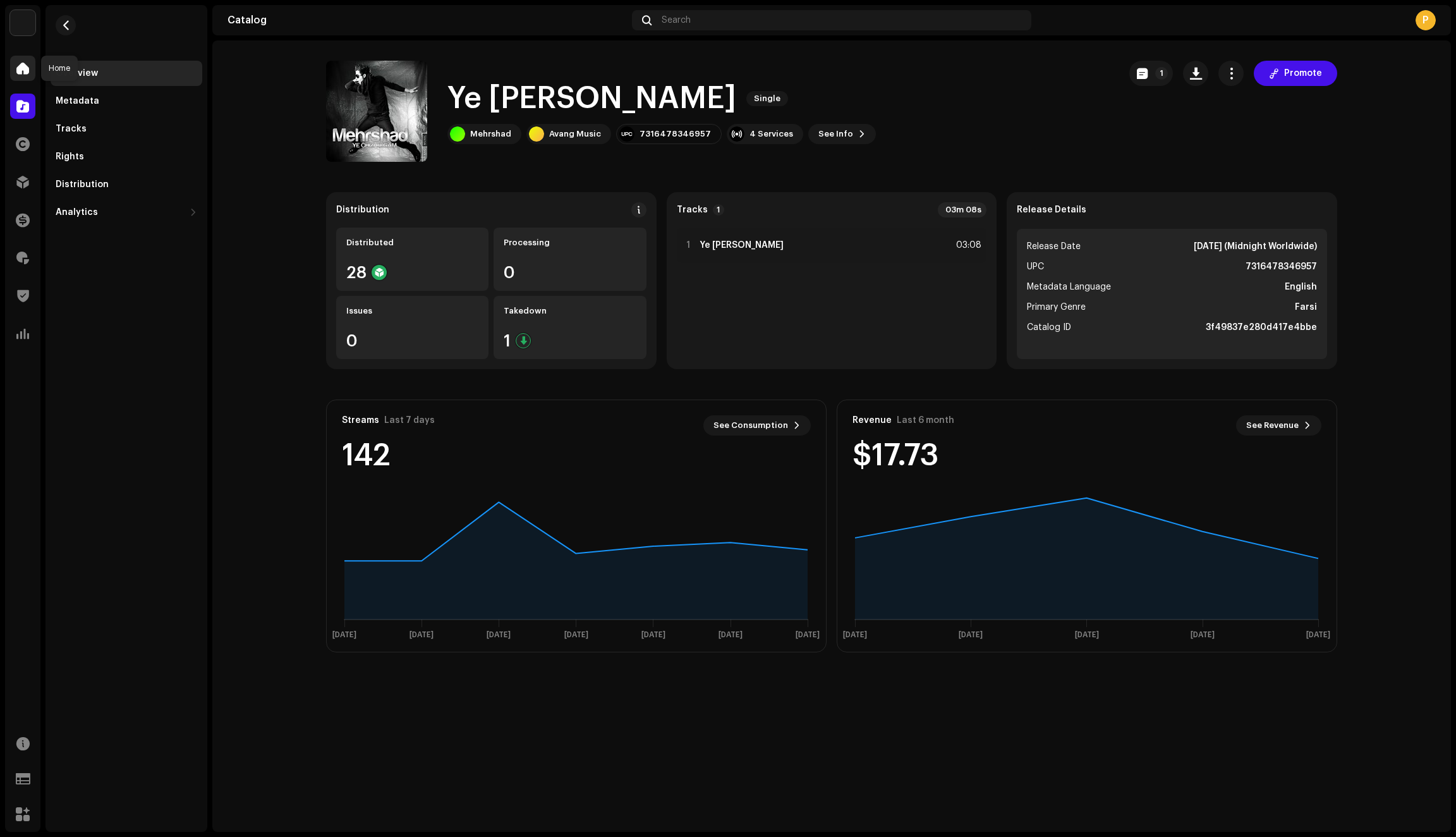
click at [17, 66] on span at bounding box center [23, 69] width 13 height 10
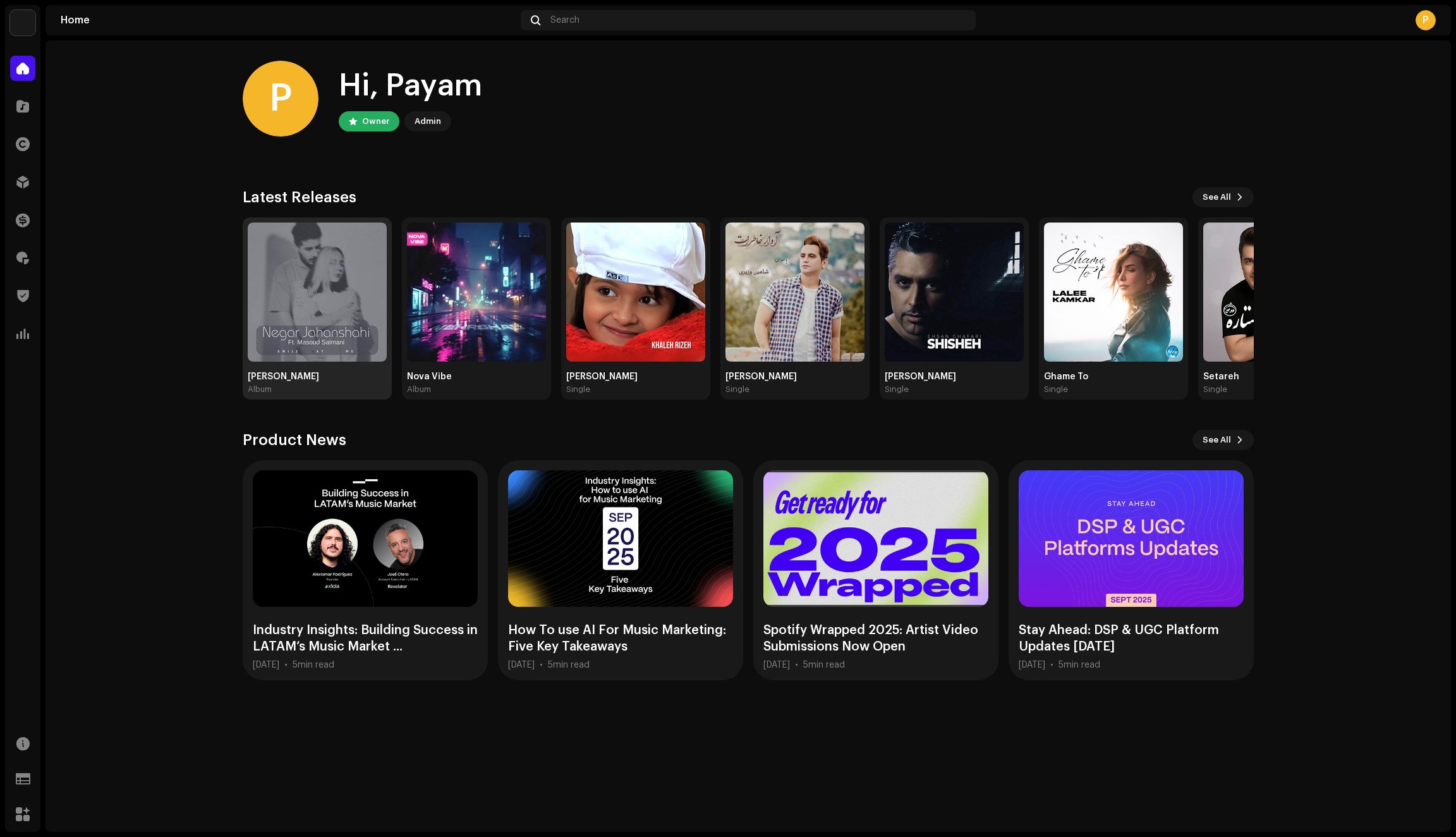
click at [283, 326] on img at bounding box center [317, 291] width 139 height 139
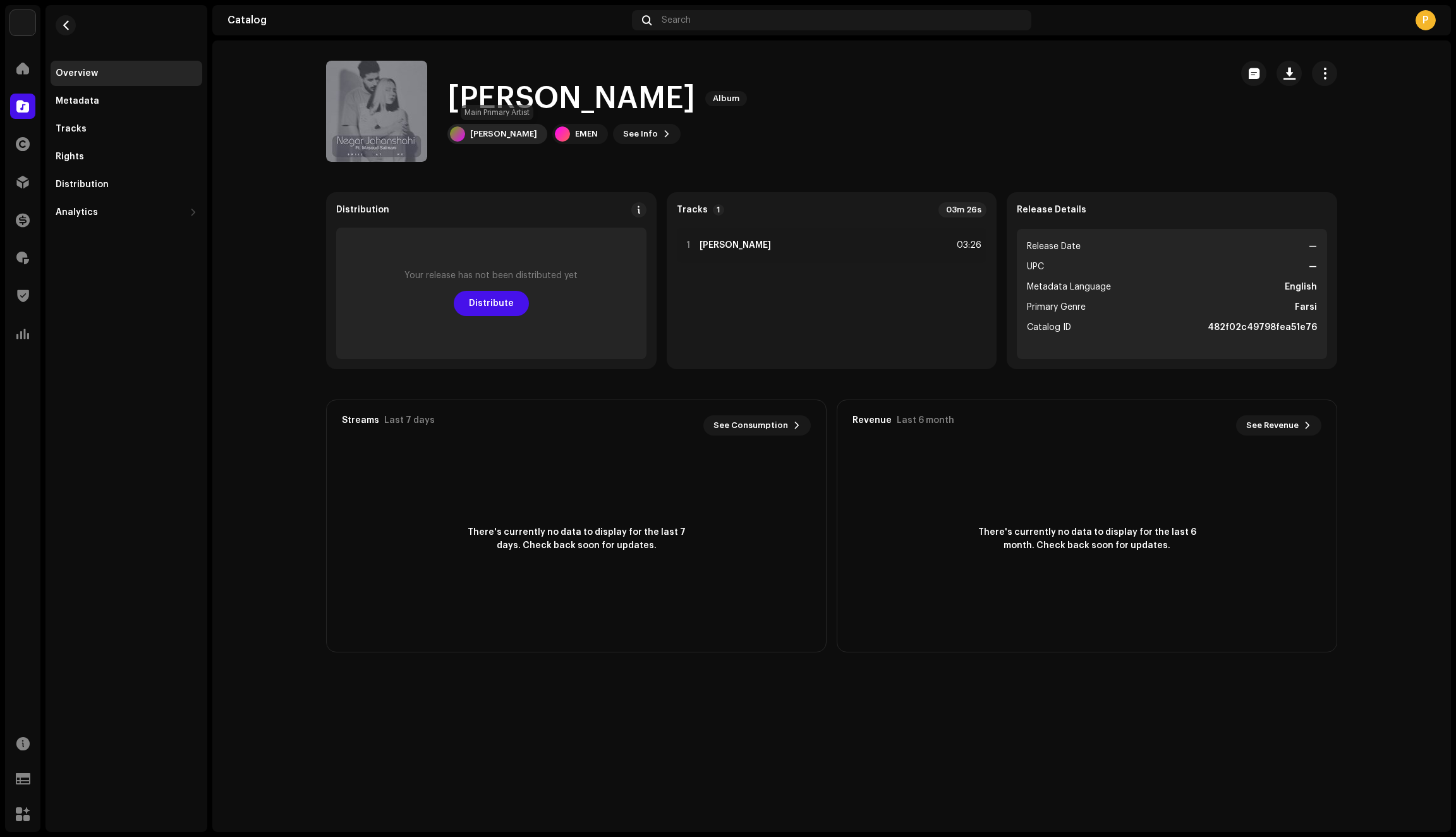
click at [508, 134] on div "Negar Jahanshahi" at bounding box center [504, 134] width 67 height 10
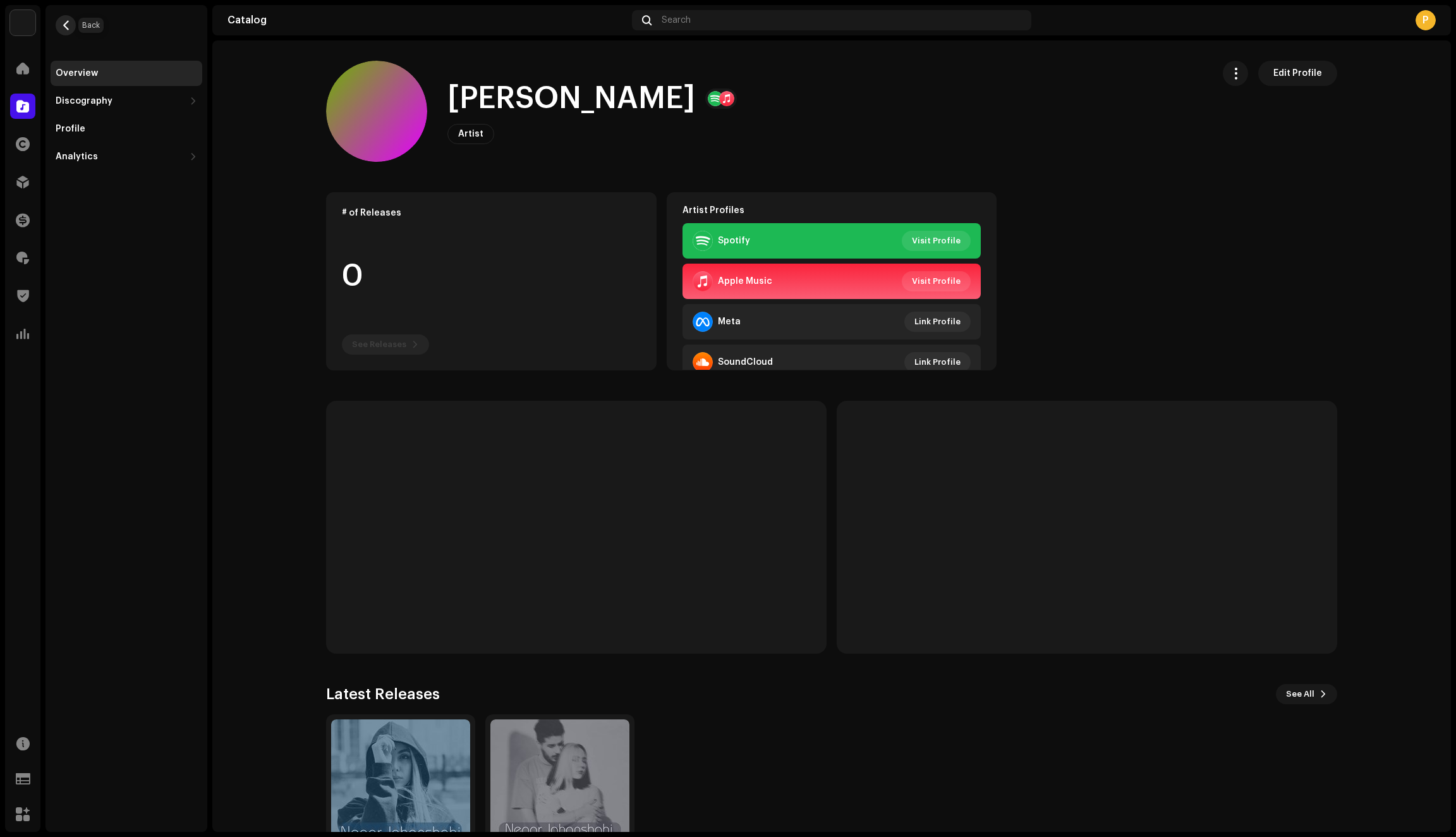
click at [64, 25] on span "button" at bounding box center [66, 25] width 10 height 10
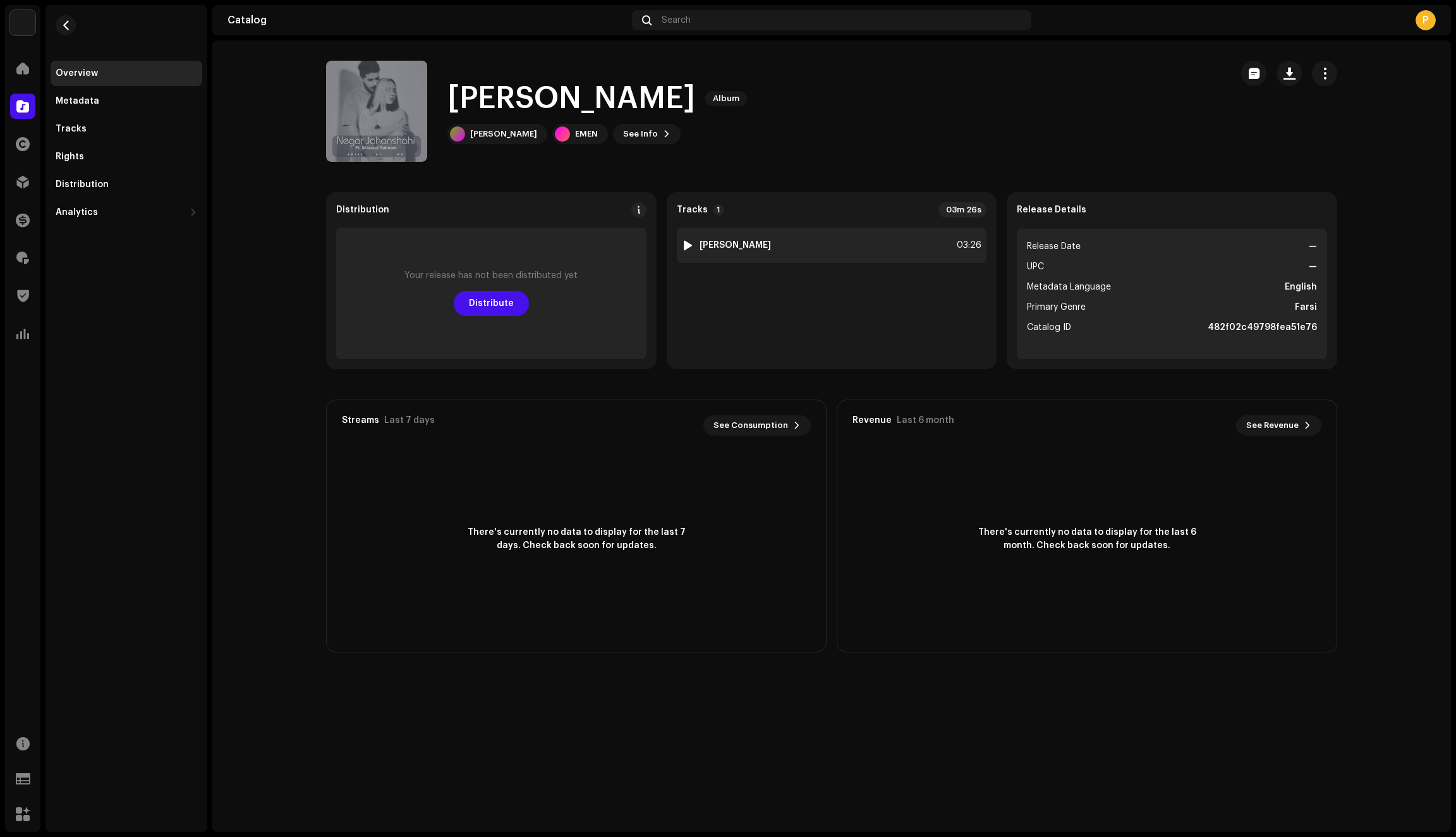
click at [769, 244] on div "1 Hale Khosham 03:26" at bounding box center [832, 245] width 310 height 36
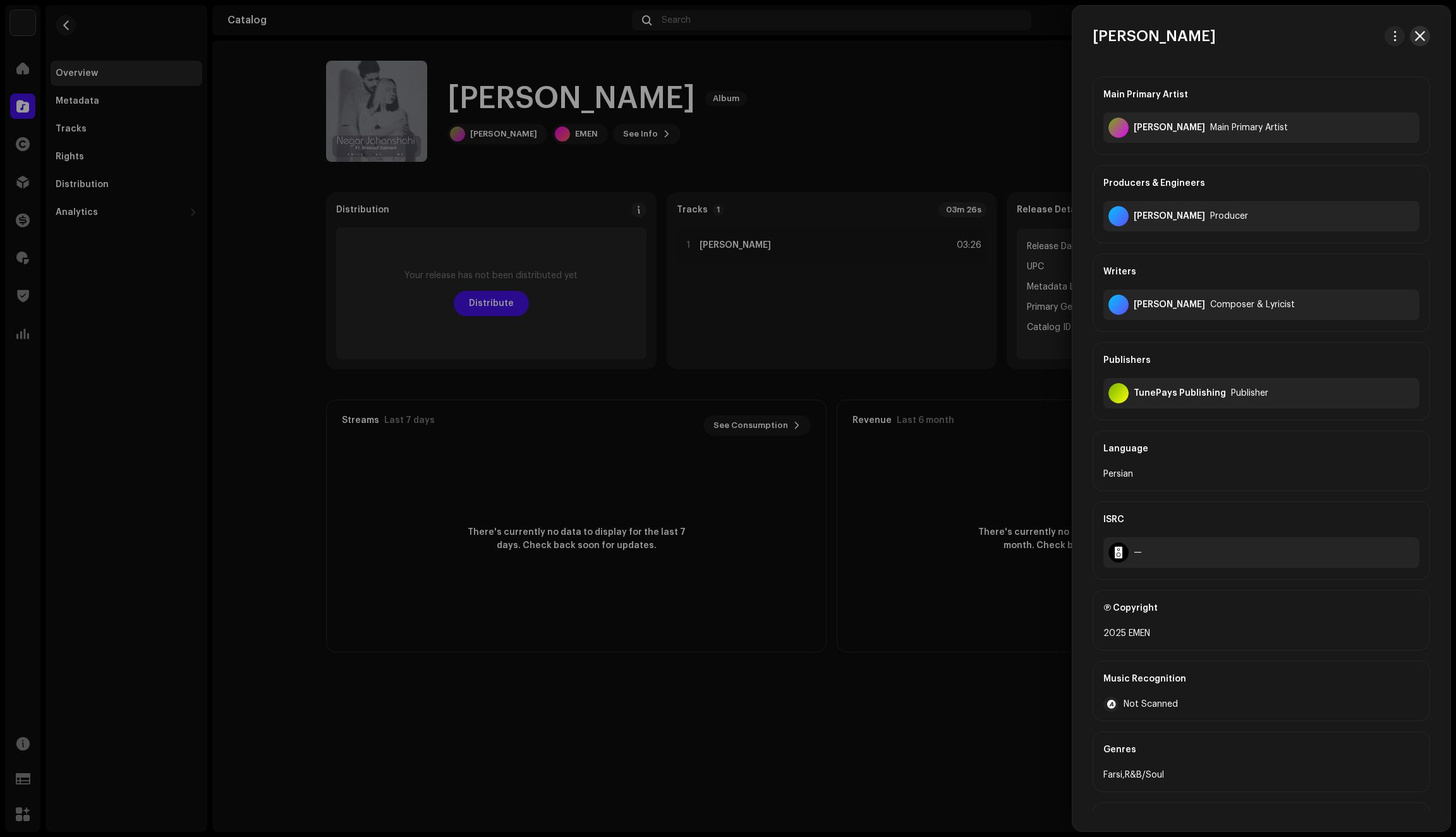
click at [1418, 38] on span "button" at bounding box center [1420, 36] width 10 height 10
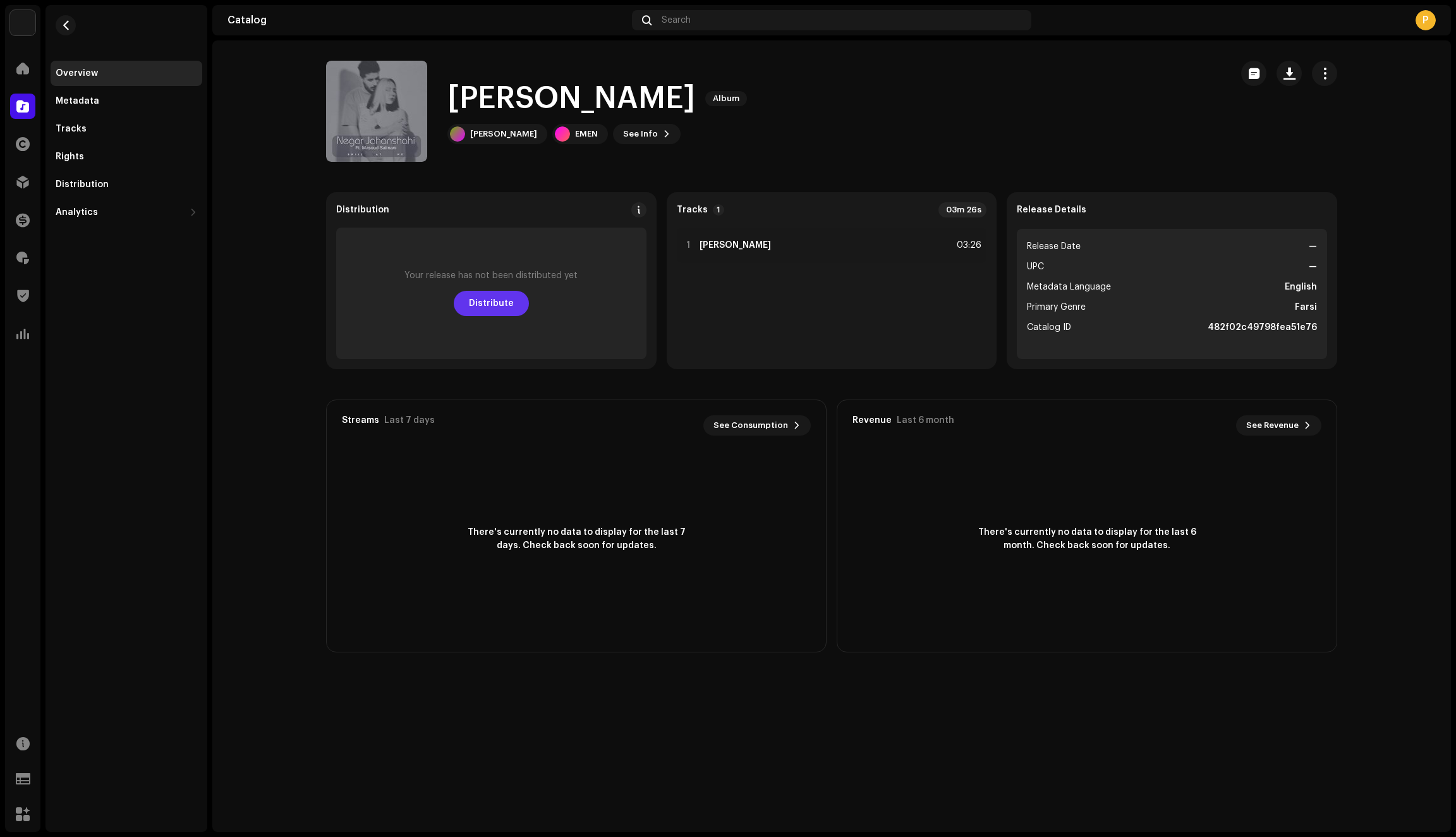
click at [491, 310] on span "Distribute" at bounding box center [491, 303] width 45 height 25
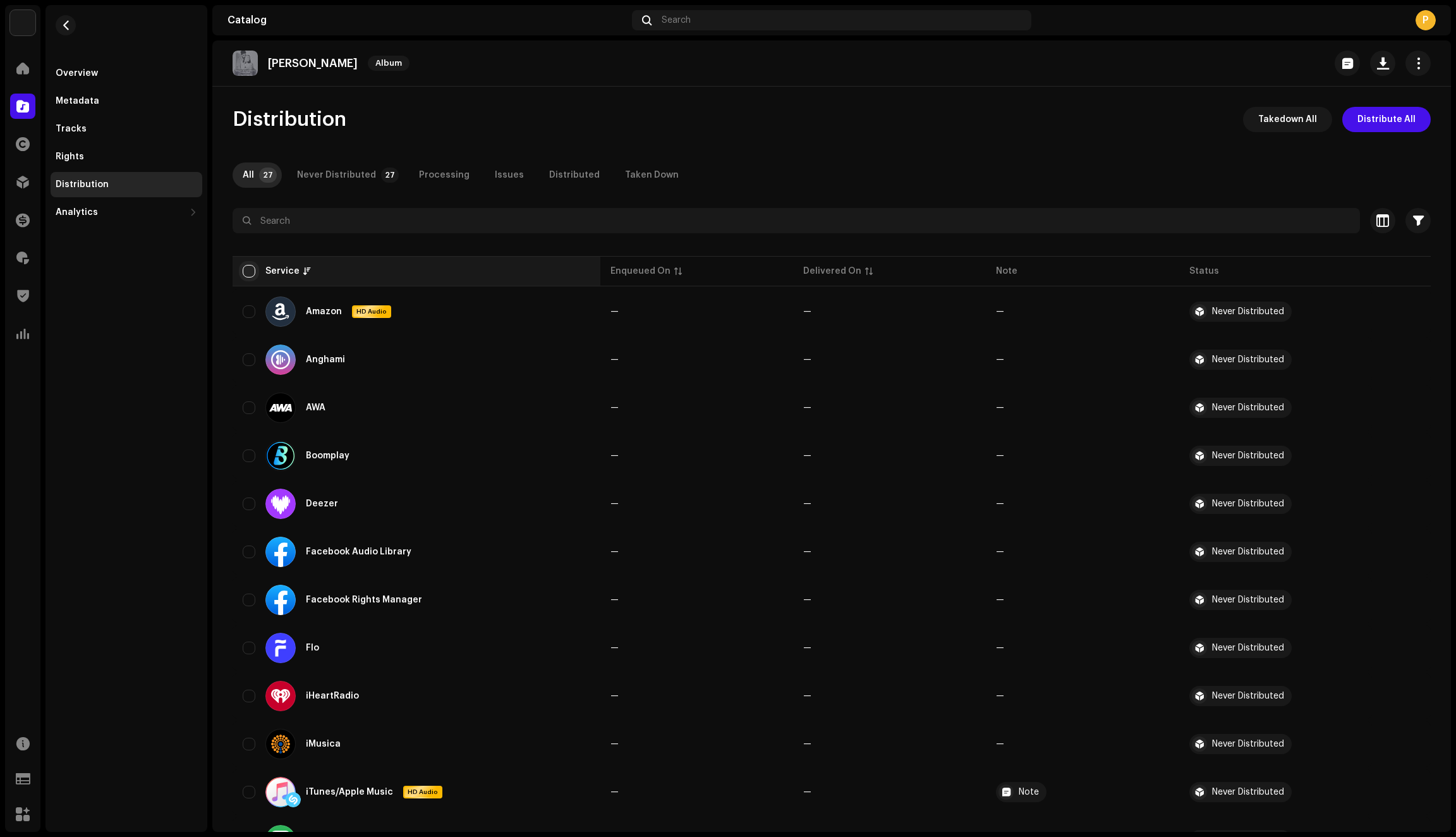
click at [245, 271] on input "checkbox" at bounding box center [249, 271] width 13 height 13
checkbox input "true"
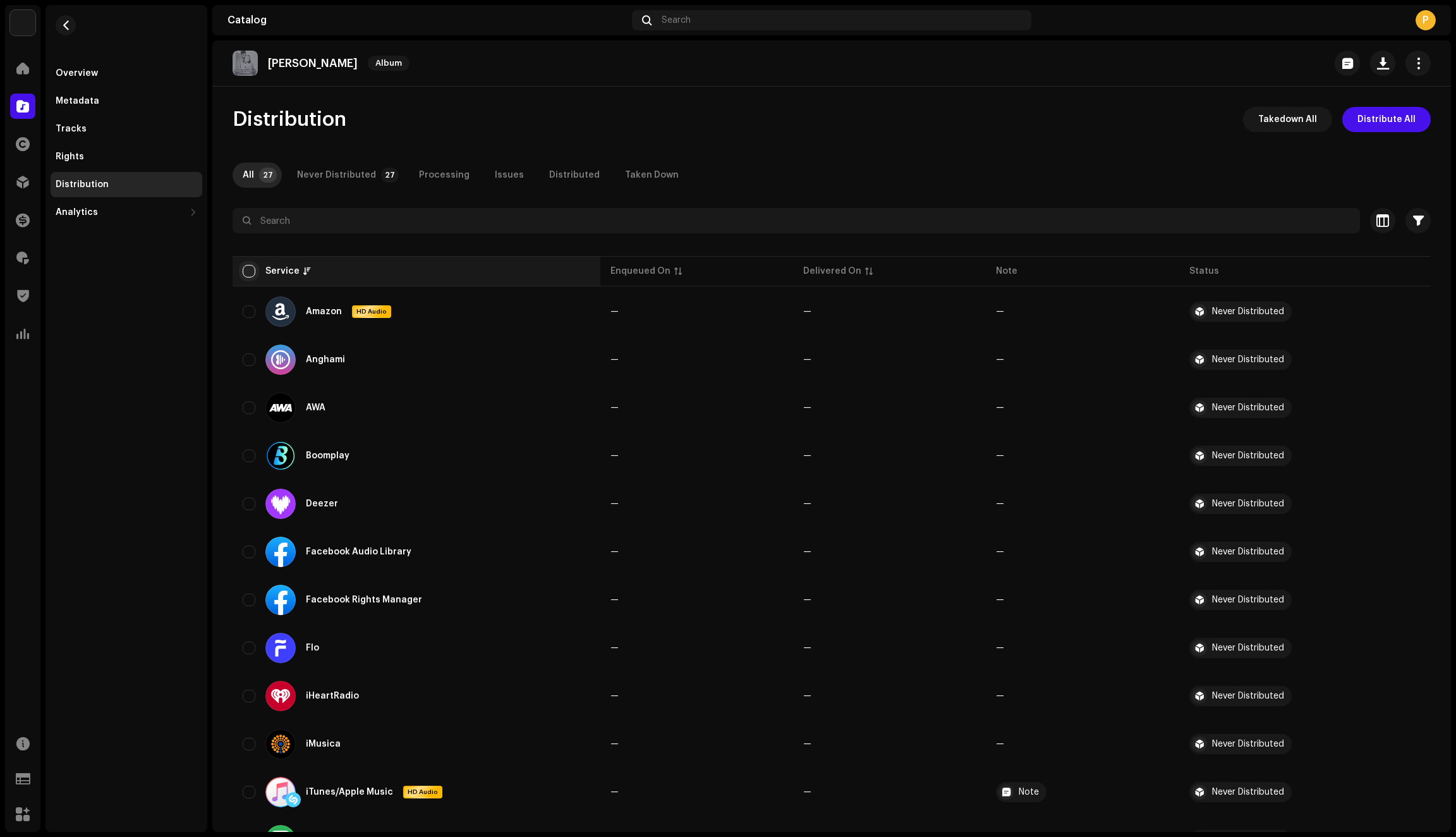
checkbox input "true"
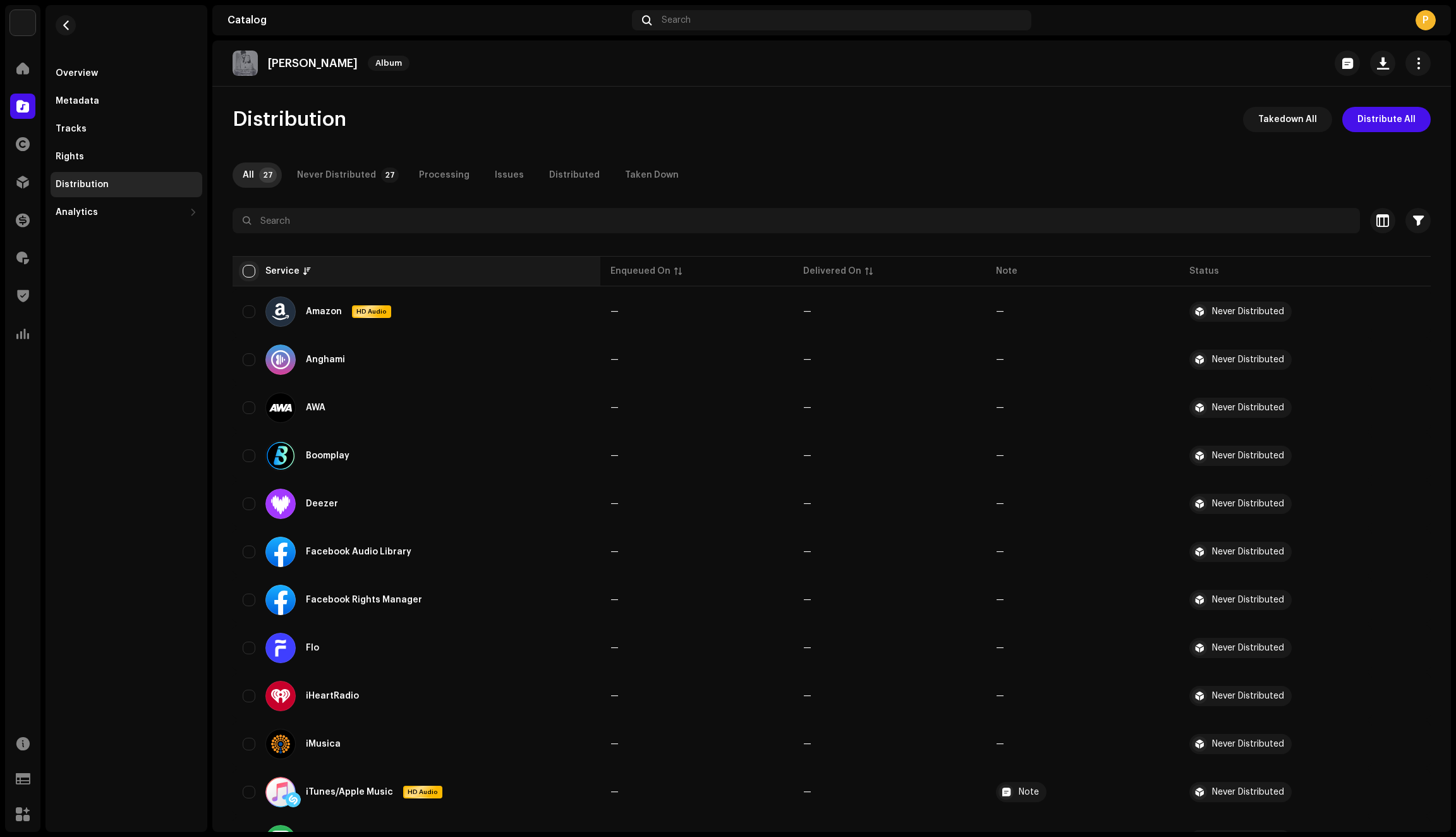
checkbox input "true"
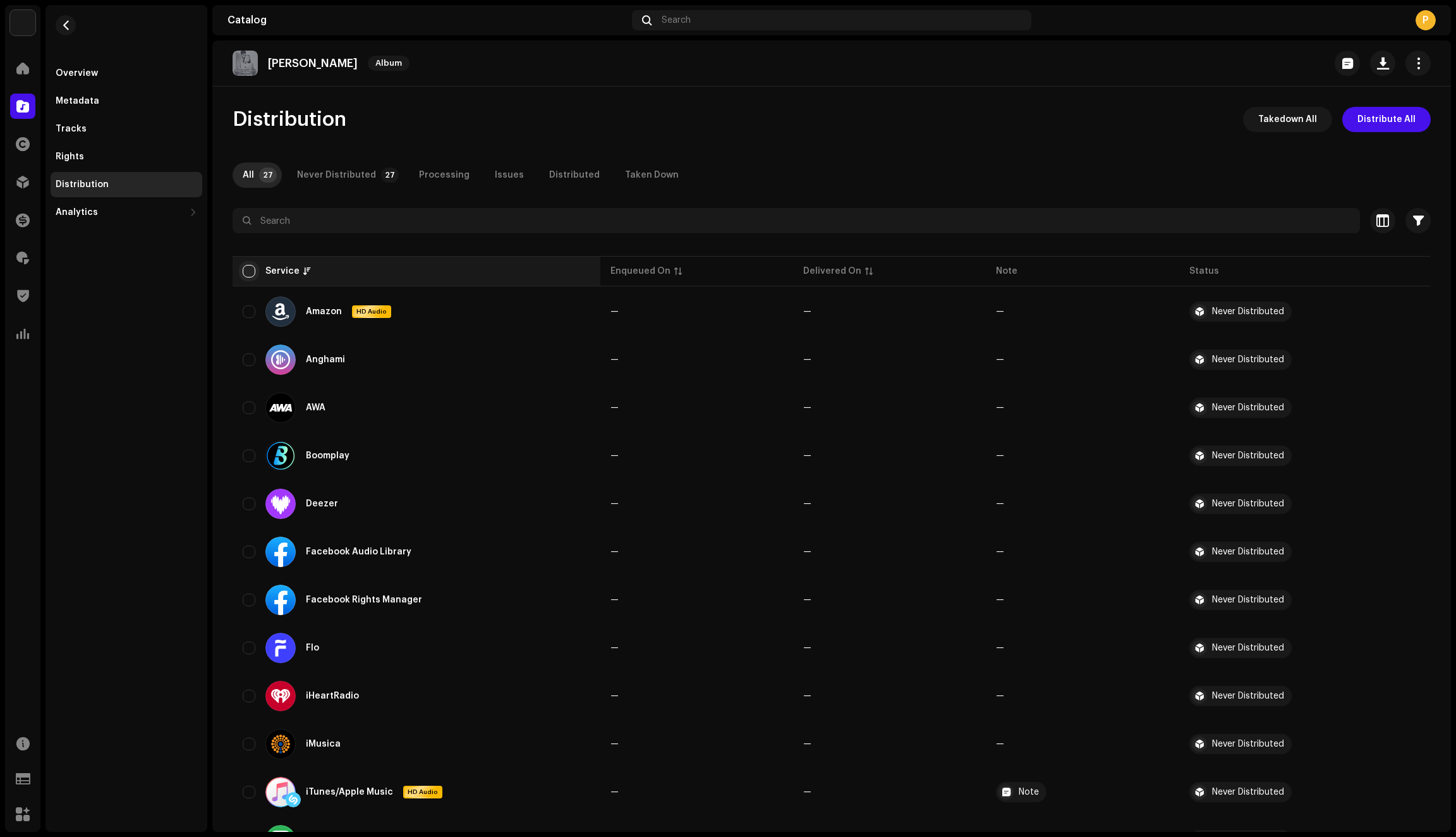
checkbox input "true"
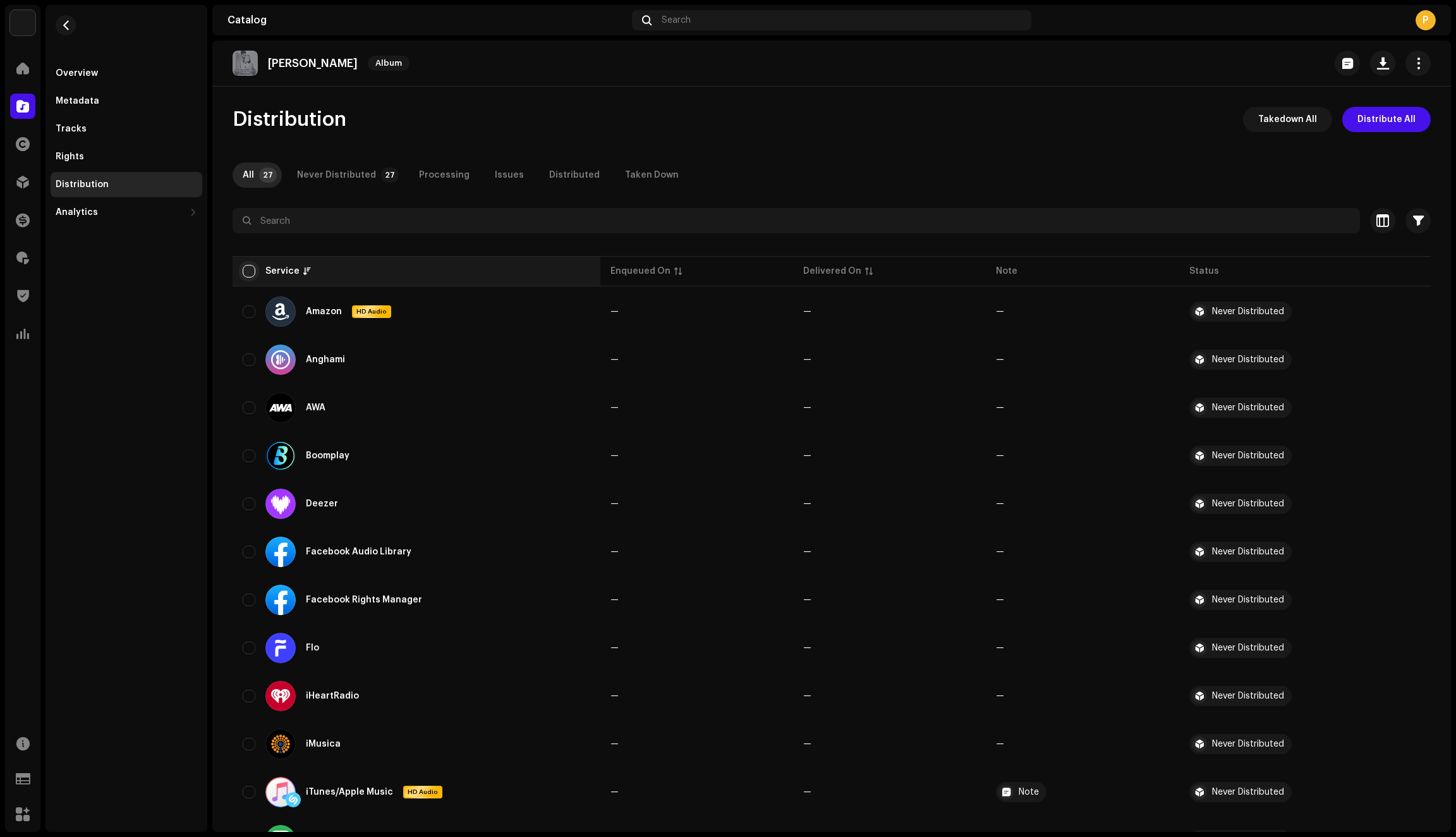
checkbox input "true"
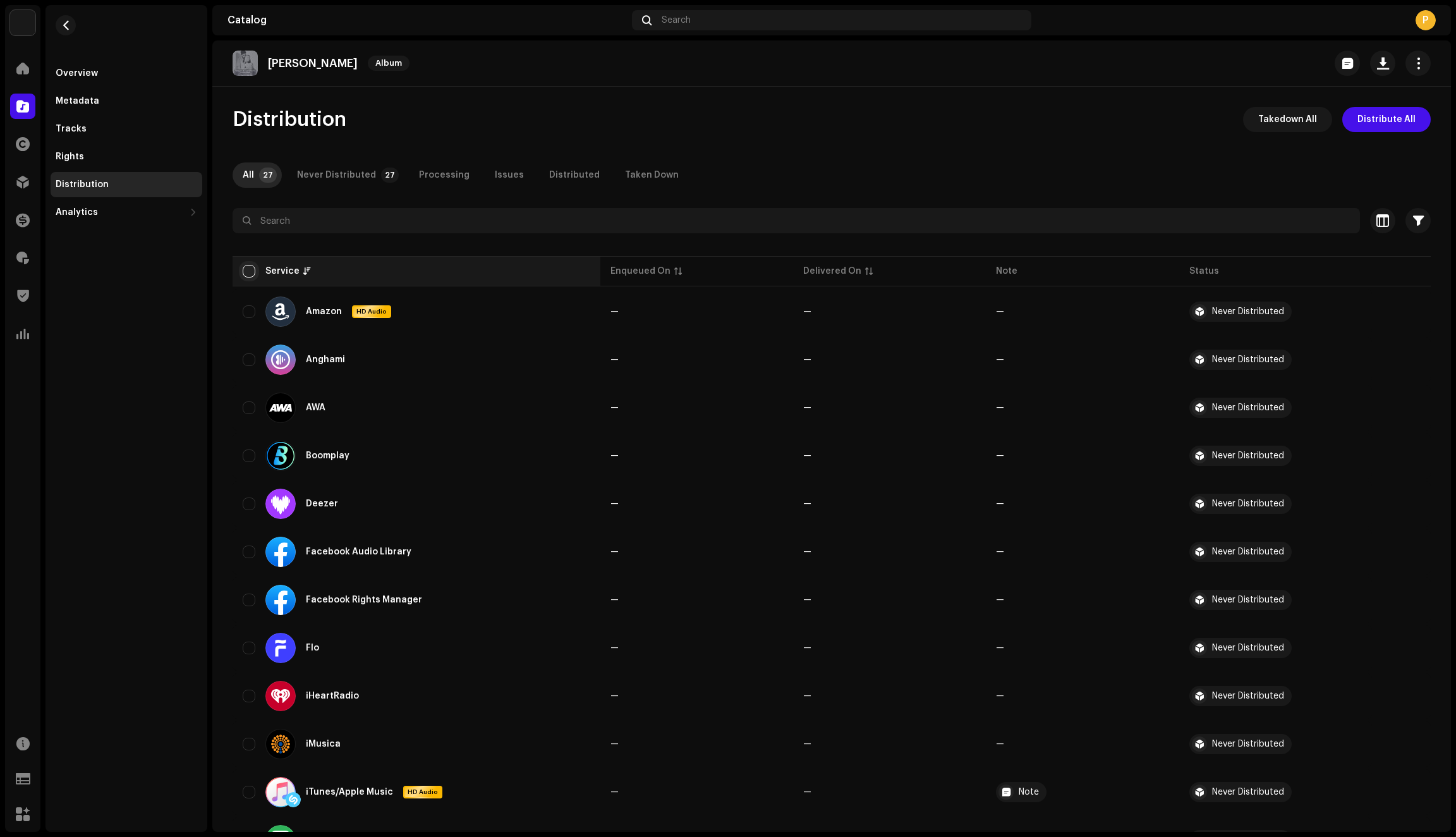
checkbox input "true"
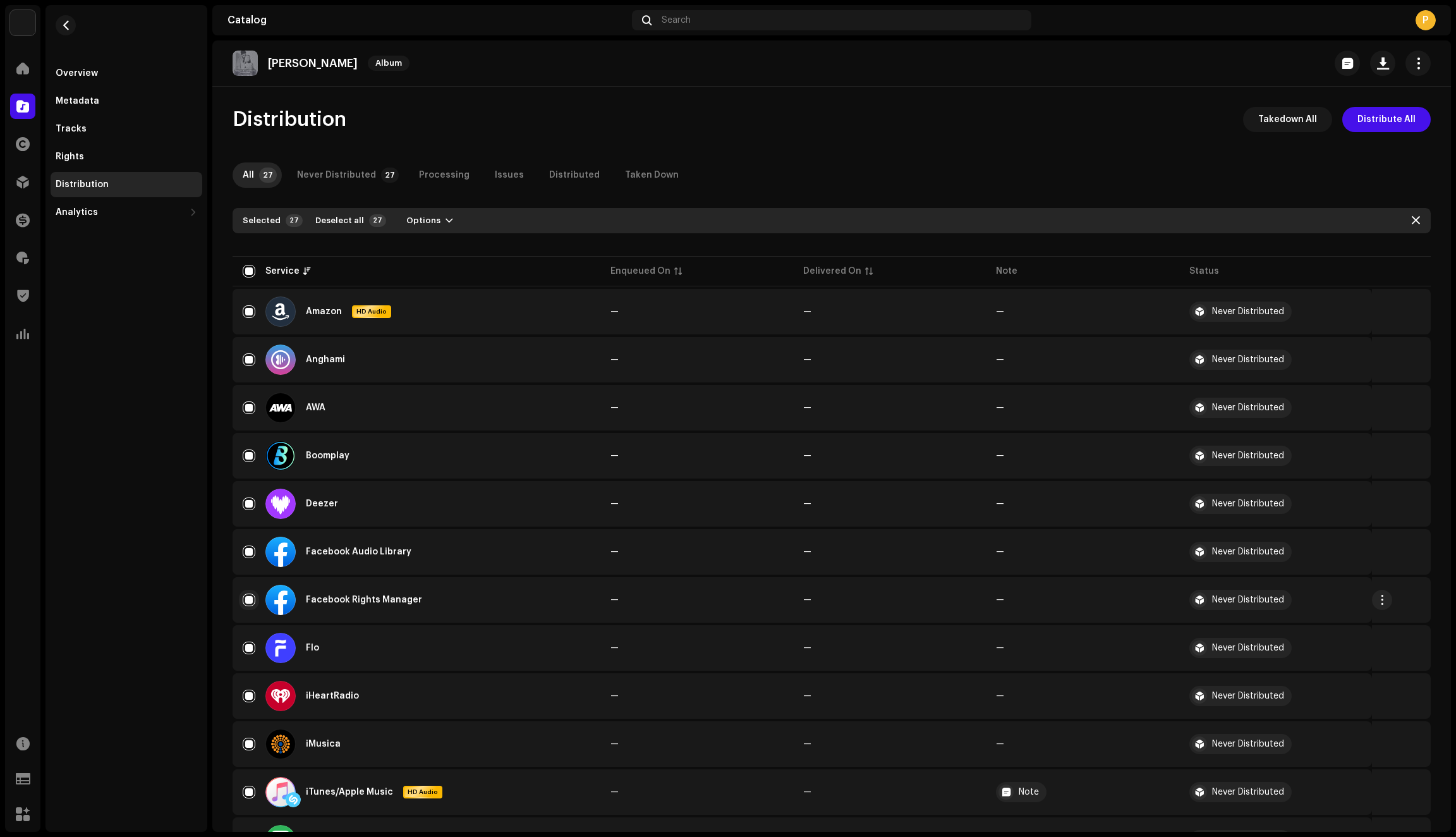
click at [248, 604] on input "Row Selected" at bounding box center [249, 600] width 13 height 13
checkbox input "false"
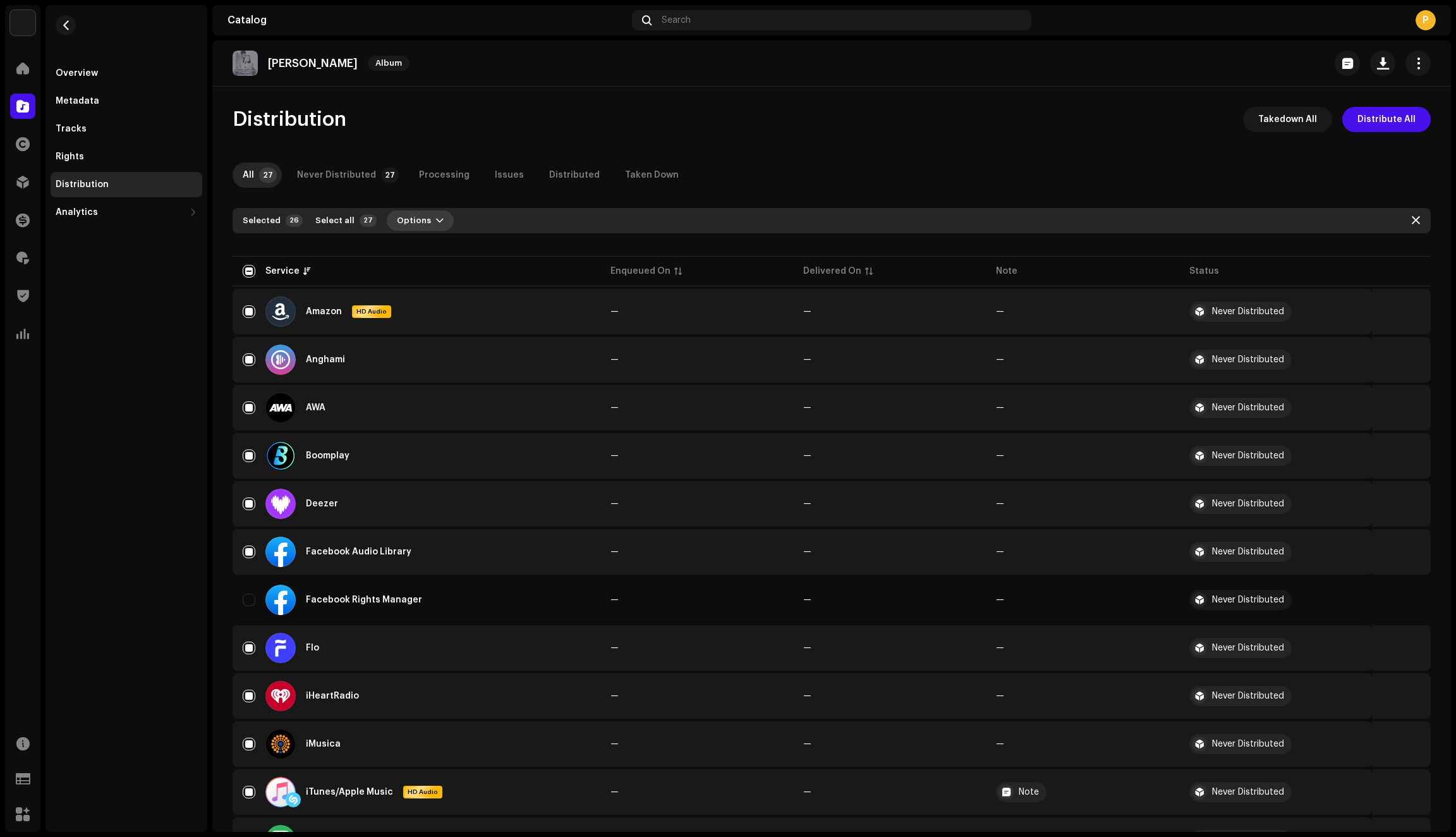
click at [436, 220] on span "button" at bounding box center [440, 220] width 8 height 10
click at [418, 249] on span "Distribute" at bounding box center [411, 249] width 45 height 10
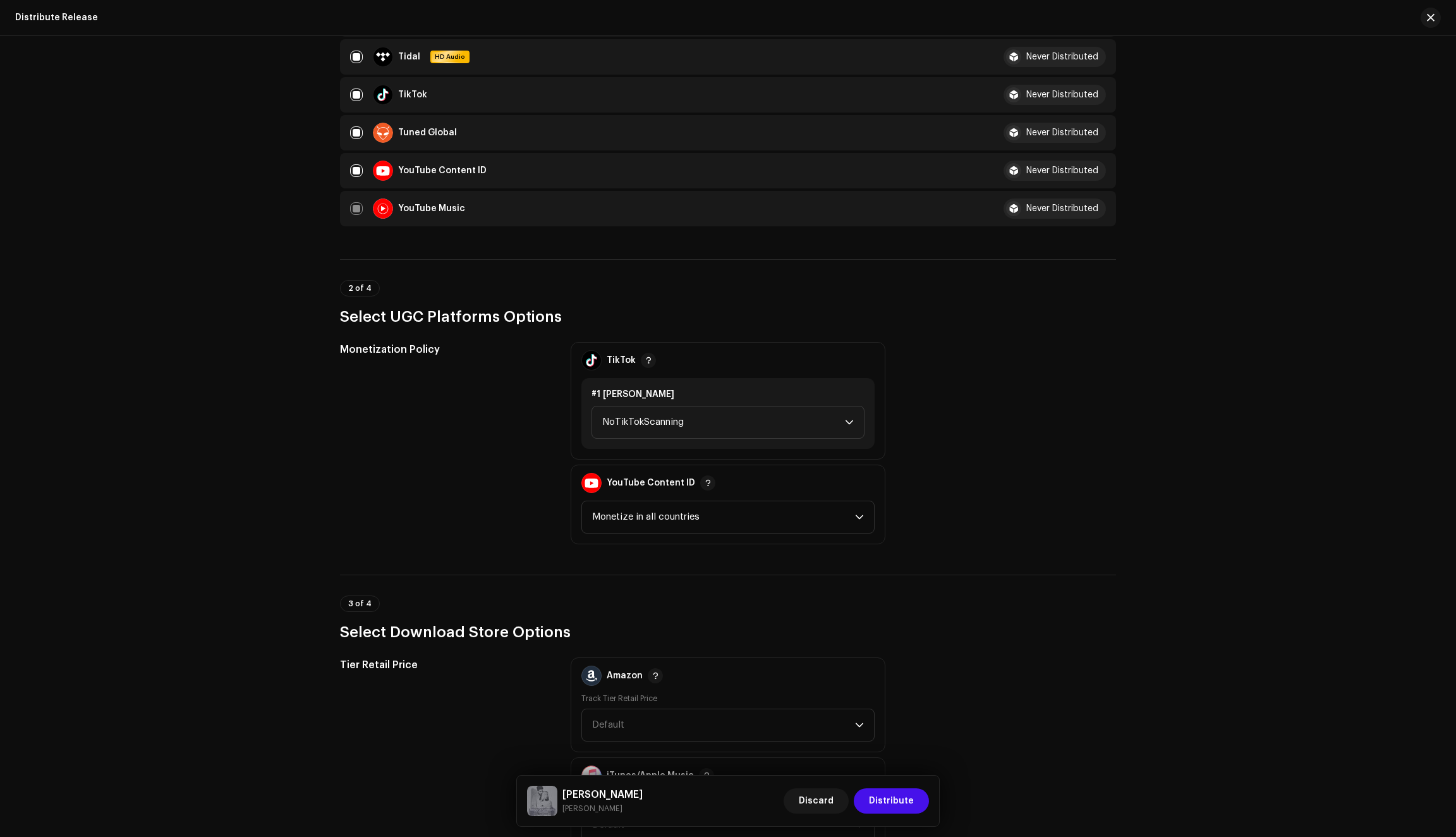
scroll to position [1046, 0]
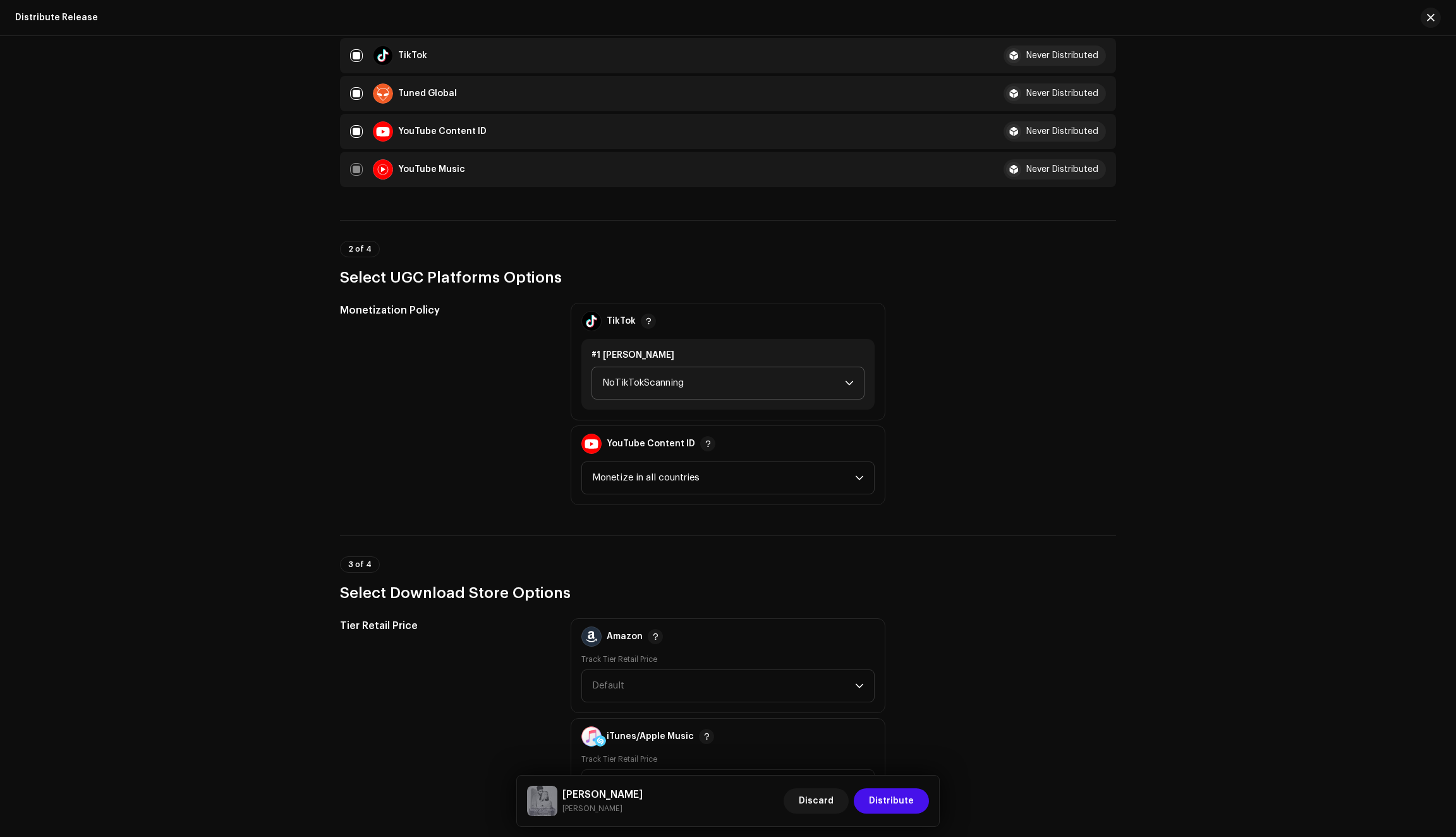
click at [662, 383] on span "NoTikTokScanning" at bounding box center [724, 383] width 243 height 32
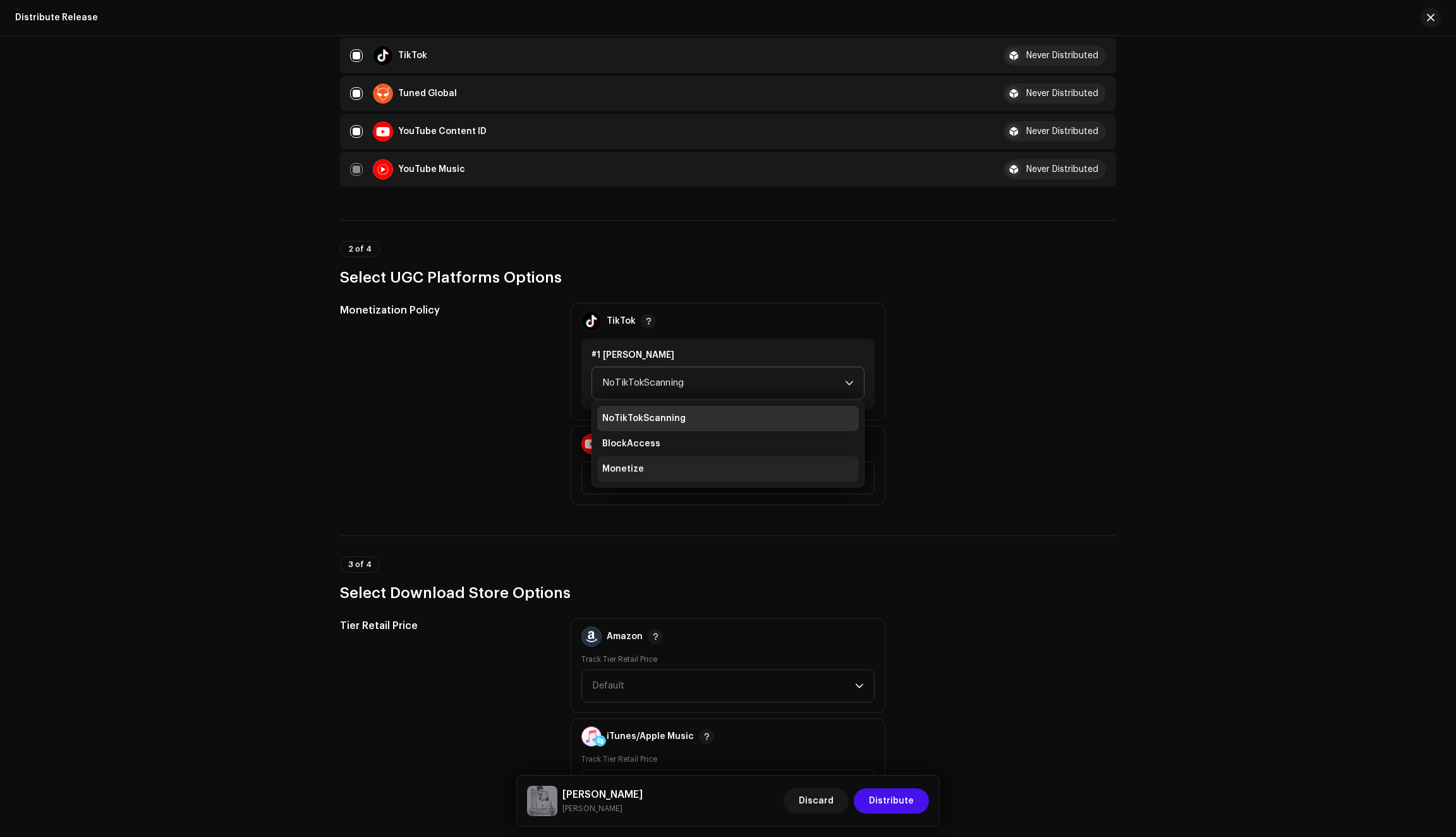
click at [635, 464] on span "Monetize" at bounding box center [623, 469] width 42 height 13
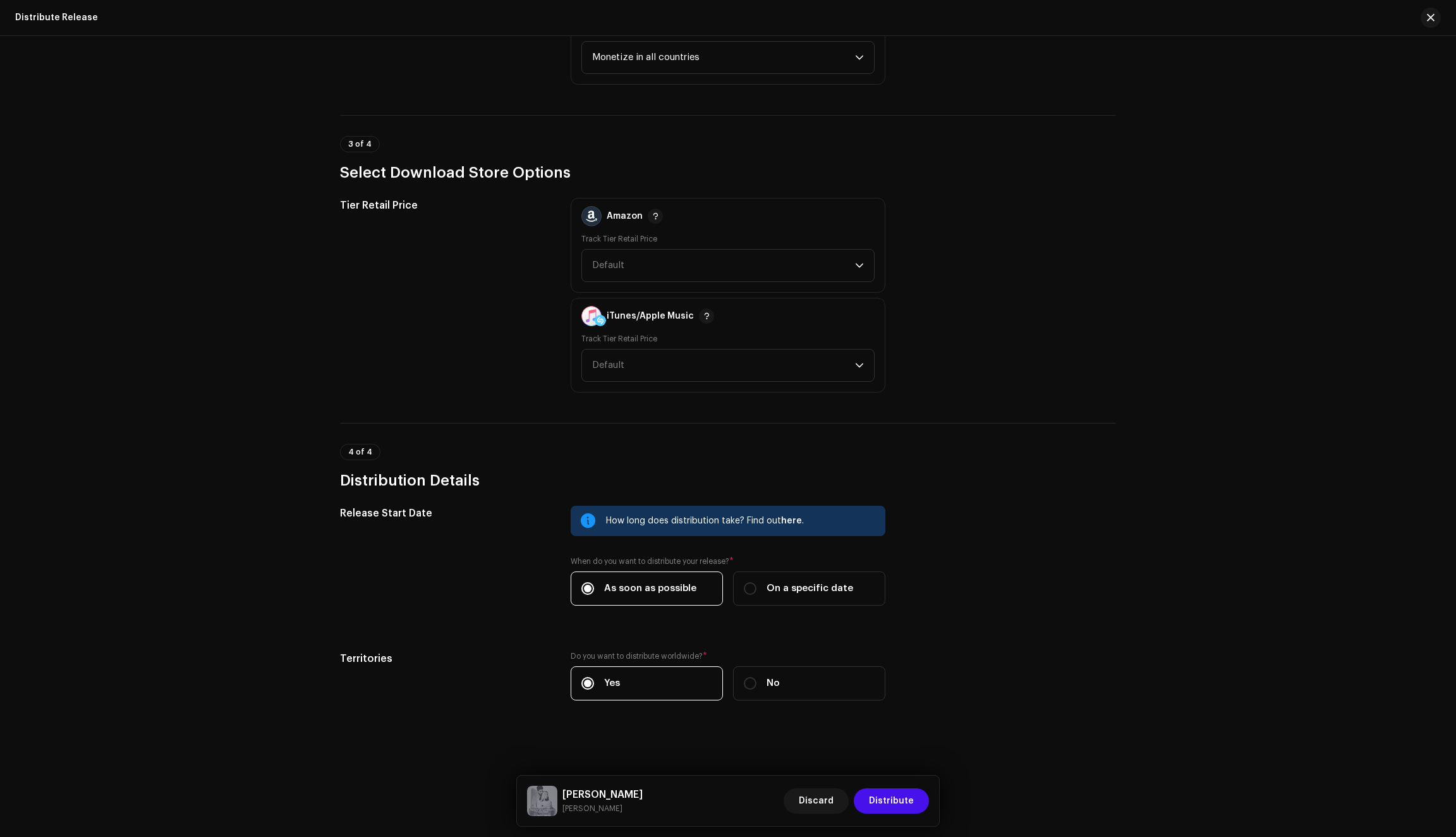
scroll to position [1474, 0]
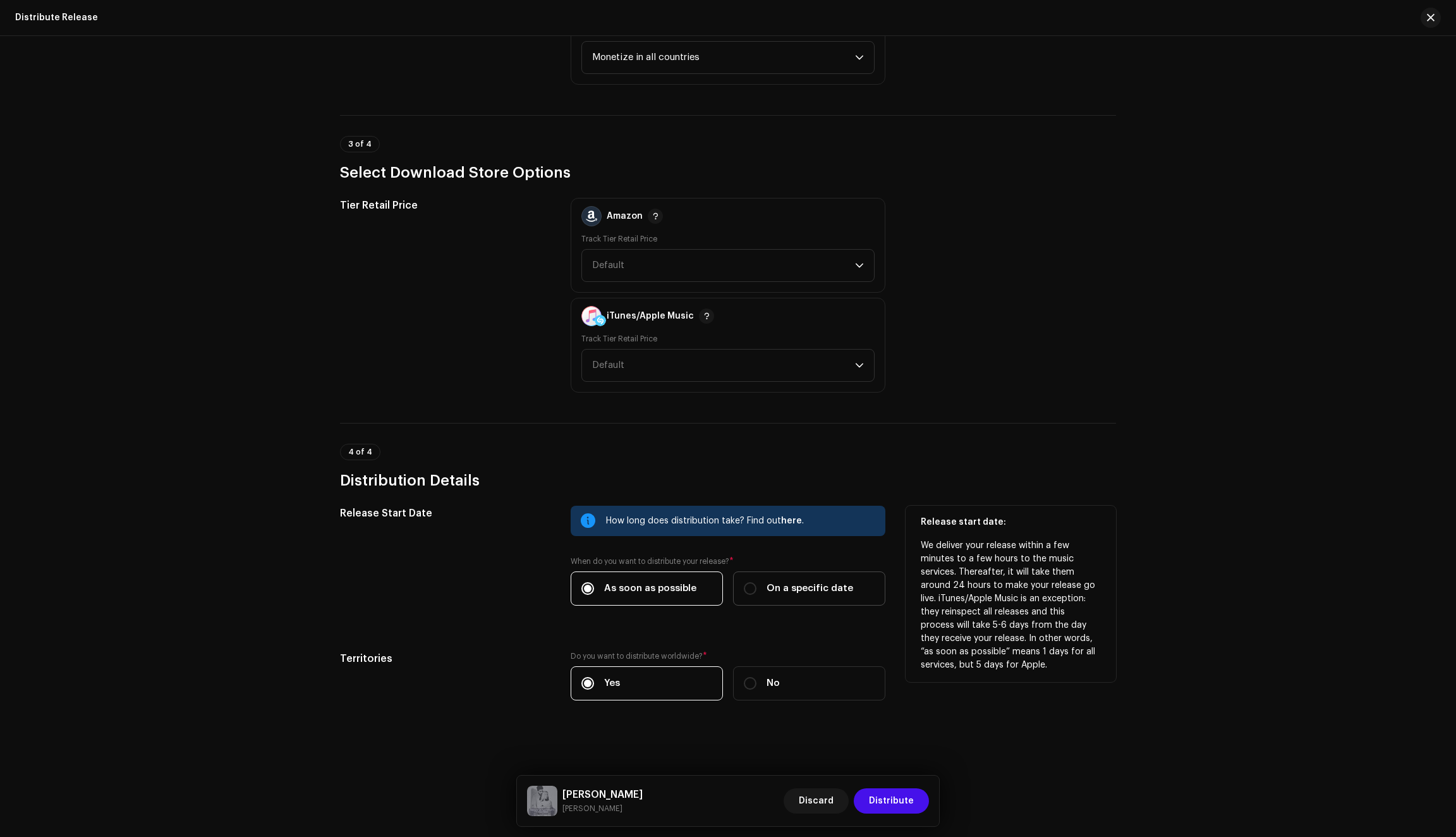
click at [794, 575] on label "On a specific date" at bounding box center [809, 588] width 153 height 34
click at [757, 582] on input "On a specific date" at bounding box center [750, 589] width 13 height 13
radio input "true"
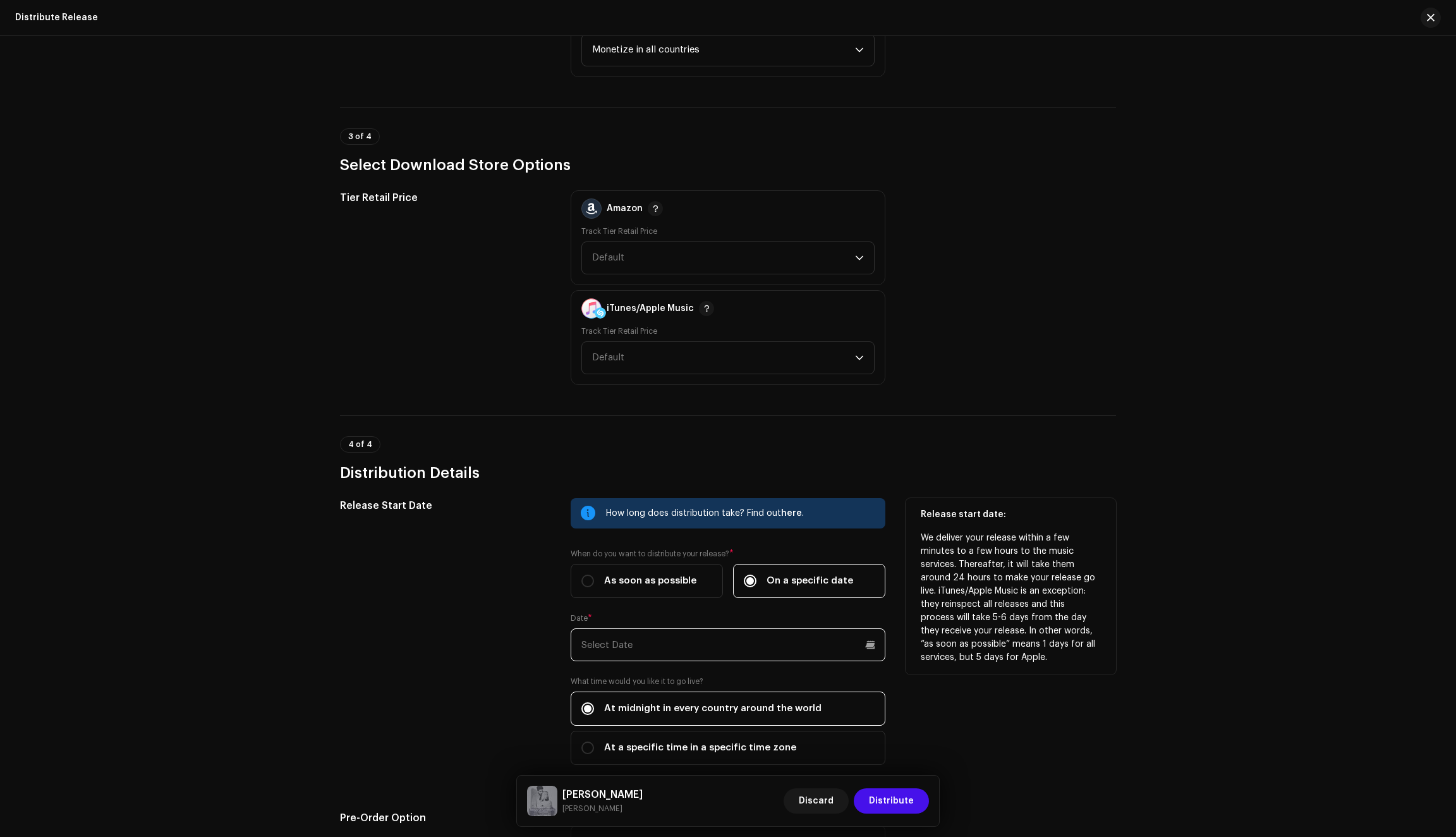
click at [713, 655] on input "text" at bounding box center [728, 644] width 315 height 33
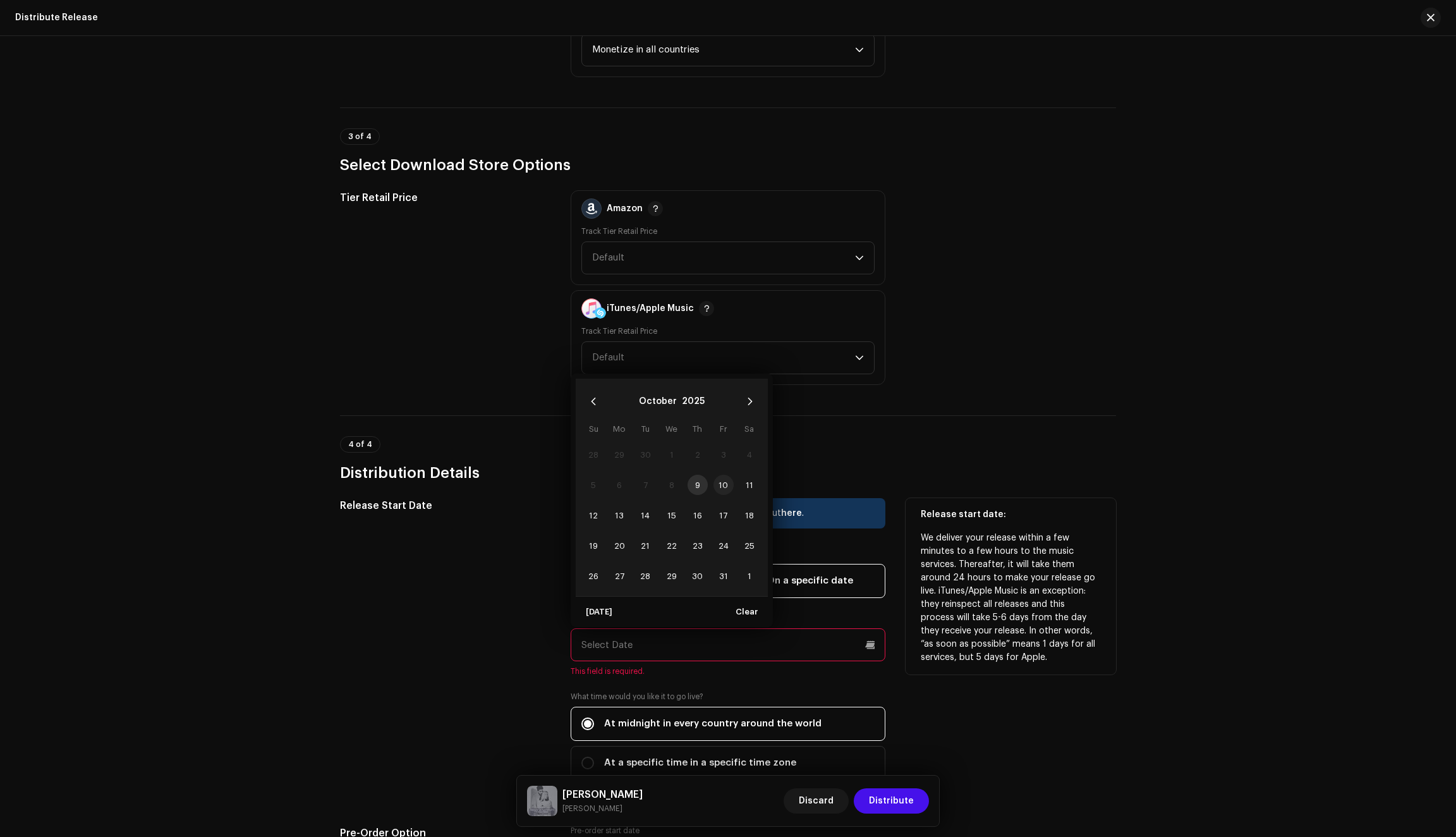
click at [719, 489] on span "10" at bounding box center [723, 484] width 20 height 20
type input "10/10/2025"
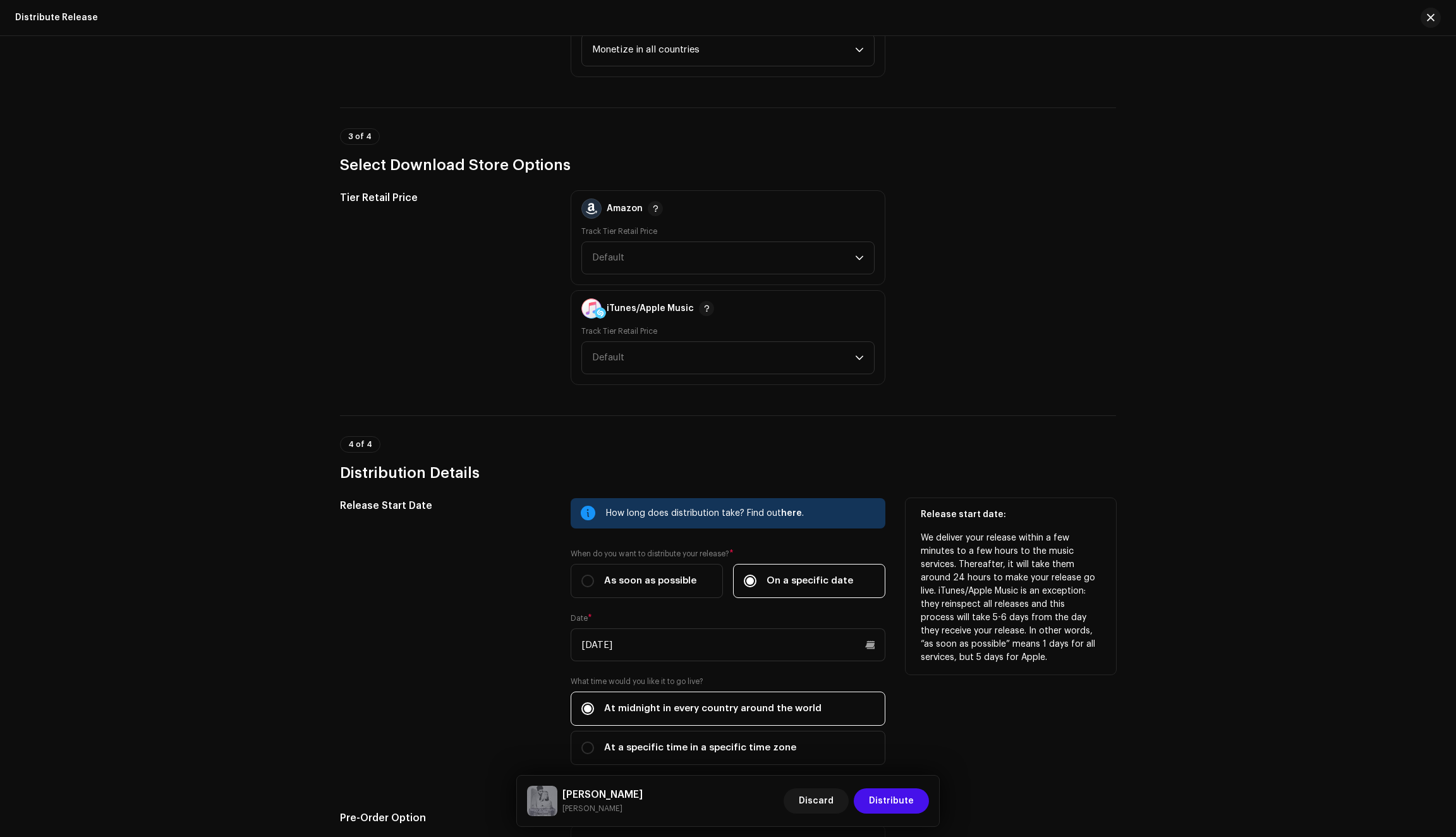
click at [483, 656] on div "Release Start Date" at bounding box center [445, 639] width 211 height 282
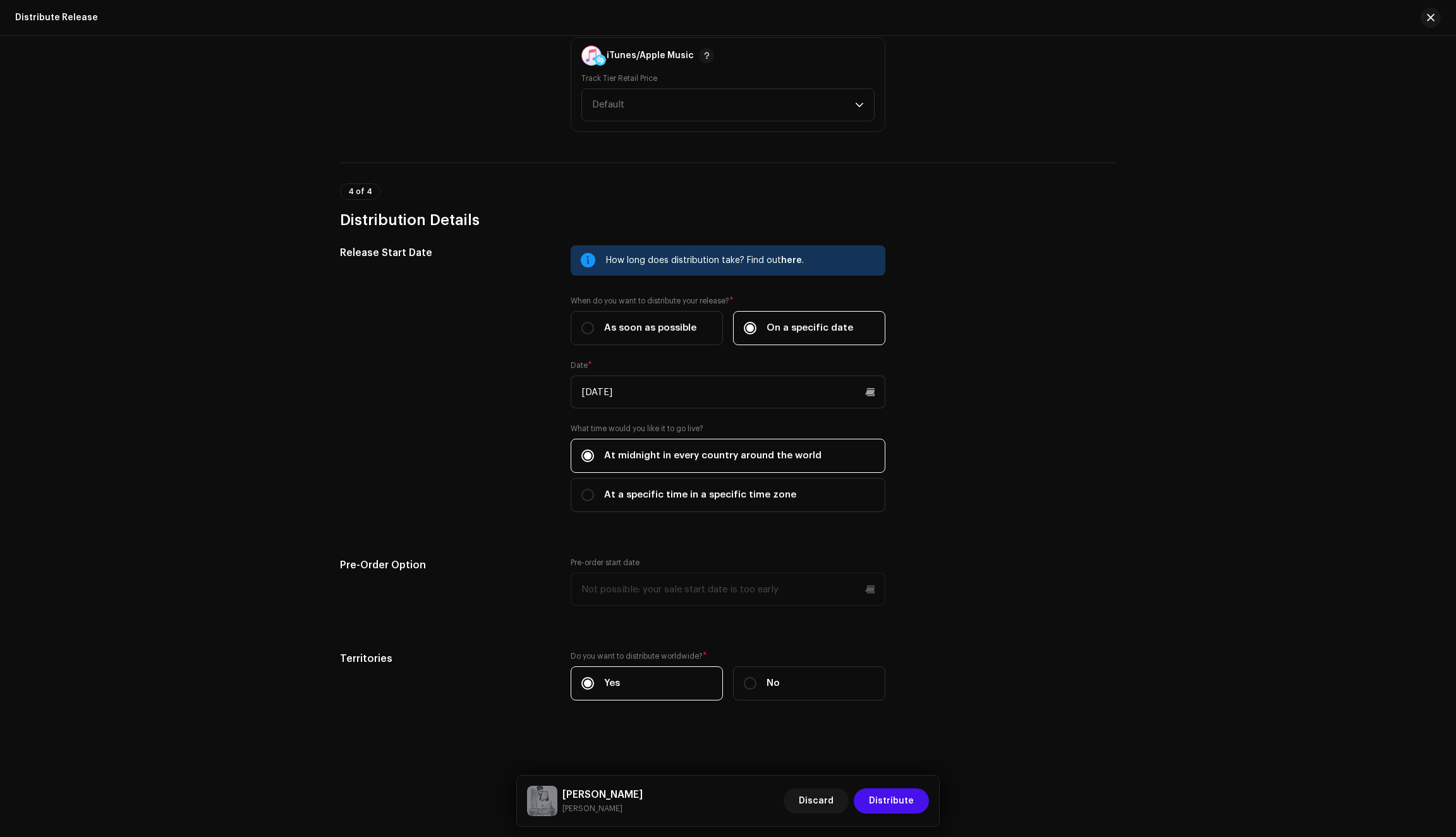
scroll to position [1737, 0]
click at [582, 493] on input "At a specific time in a specific time zone" at bounding box center [588, 495] width 13 height 13
radio input "true"
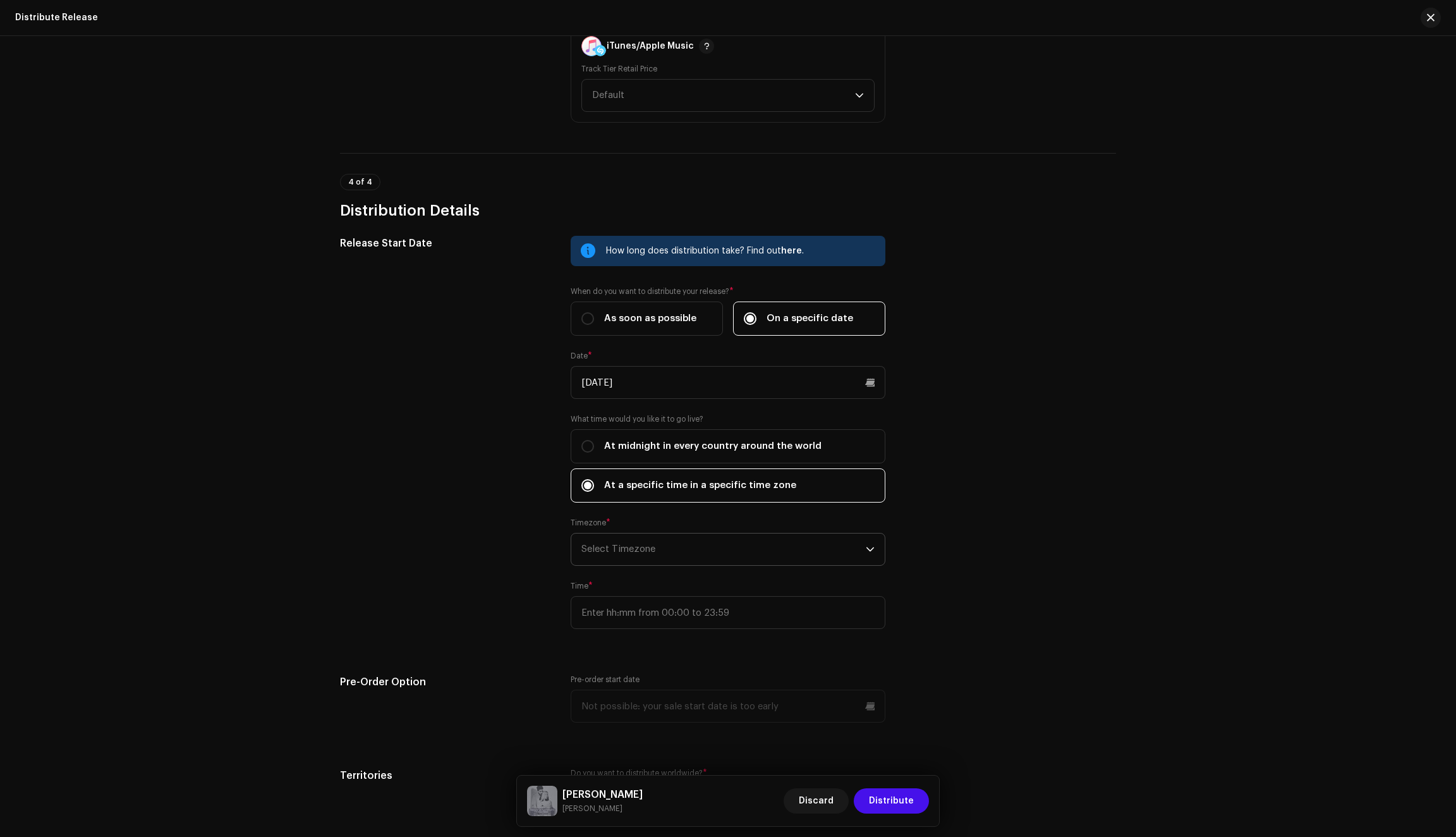
click at [645, 556] on span "Select Timezone" at bounding box center [724, 549] width 284 height 32
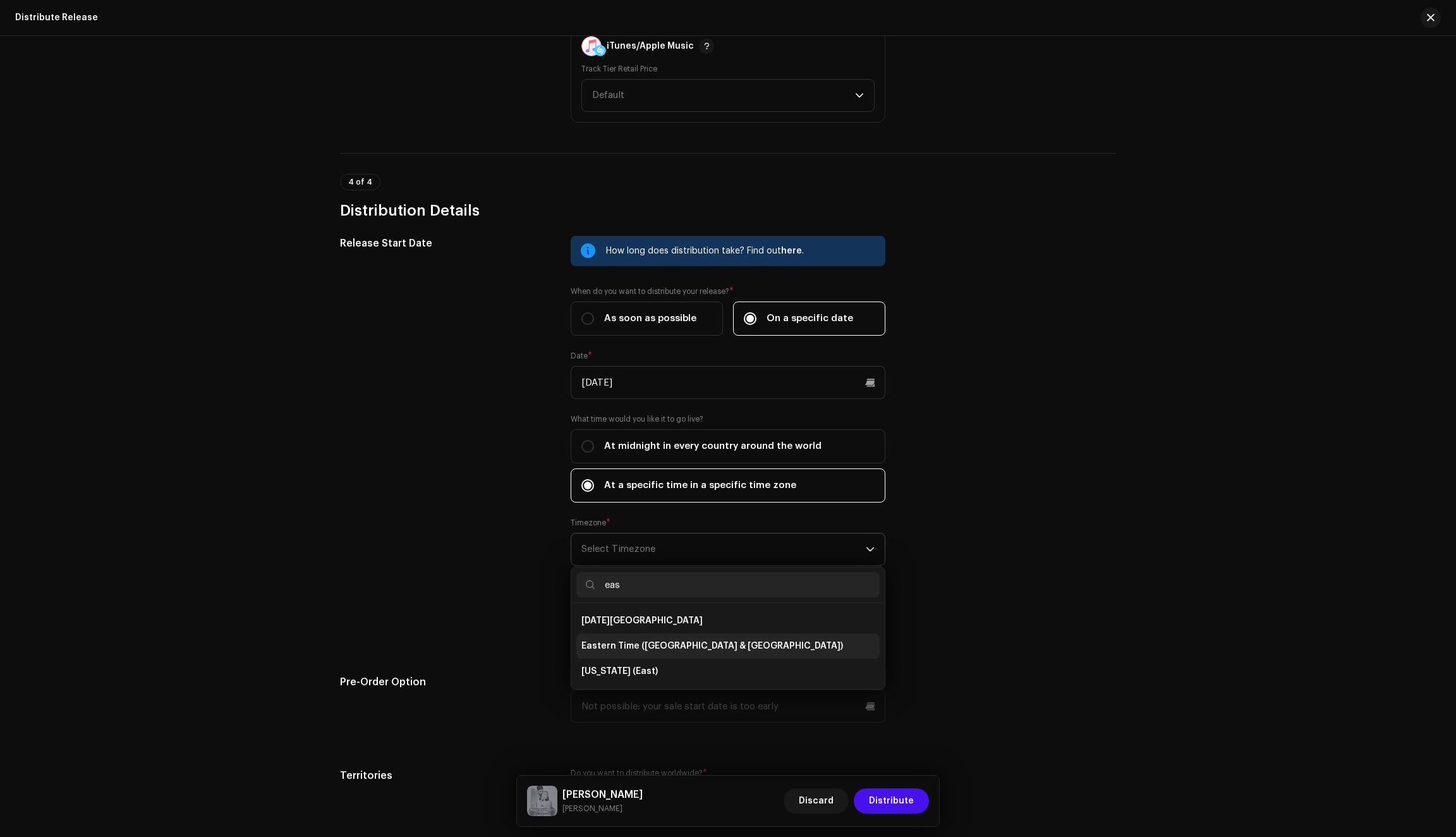
type input "eas"
click at [649, 652] on span "Eastern Time (US & Canada)" at bounding box center [712, 646] width 262 height 13
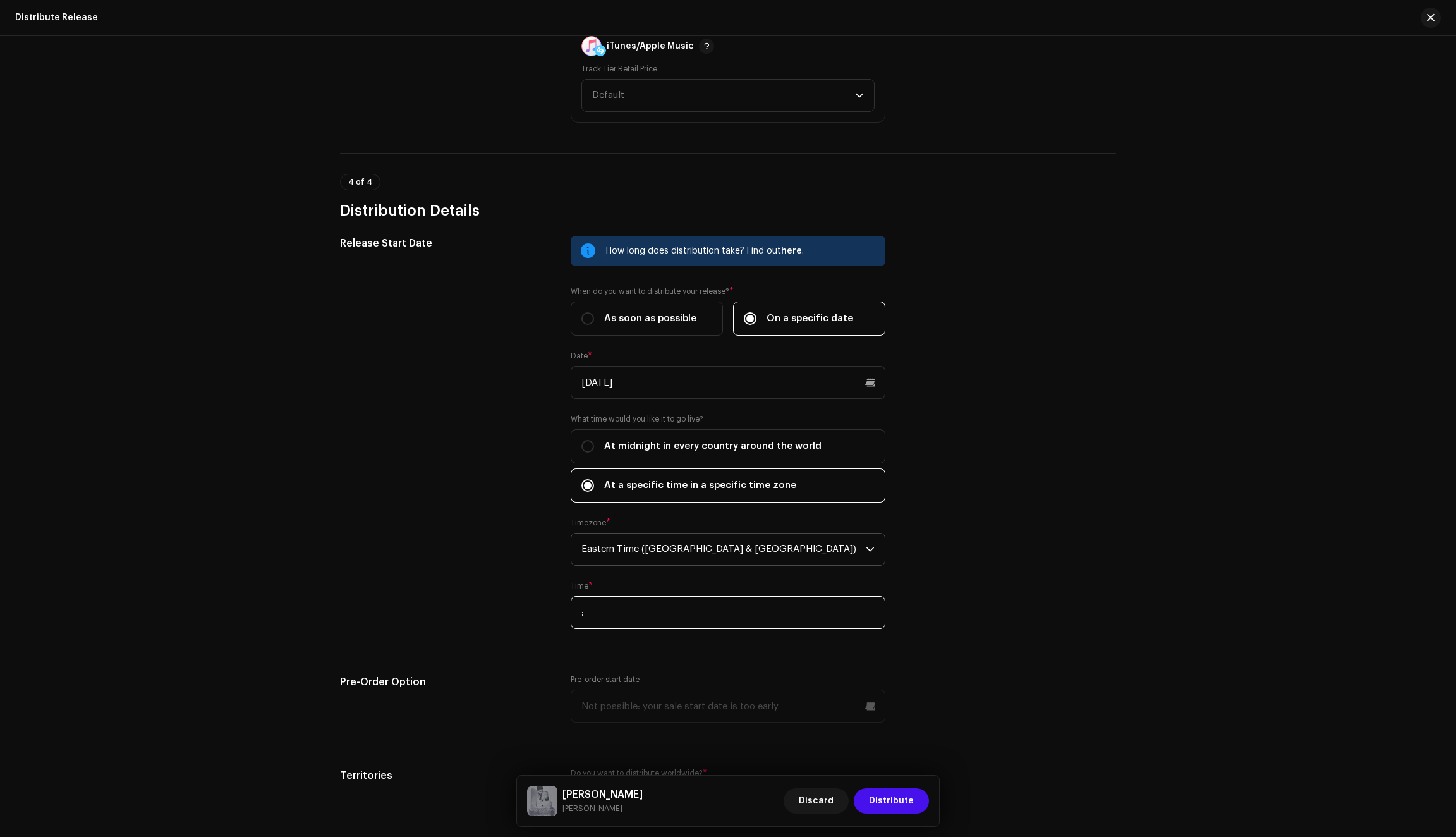
click at [615, 626] on input ":" at bounding box center [728, 612] width 315 height 33
type input "00:00"
click at [895, 805] on span "Distribute" at bounding box center [891, 800] width 45 height 25
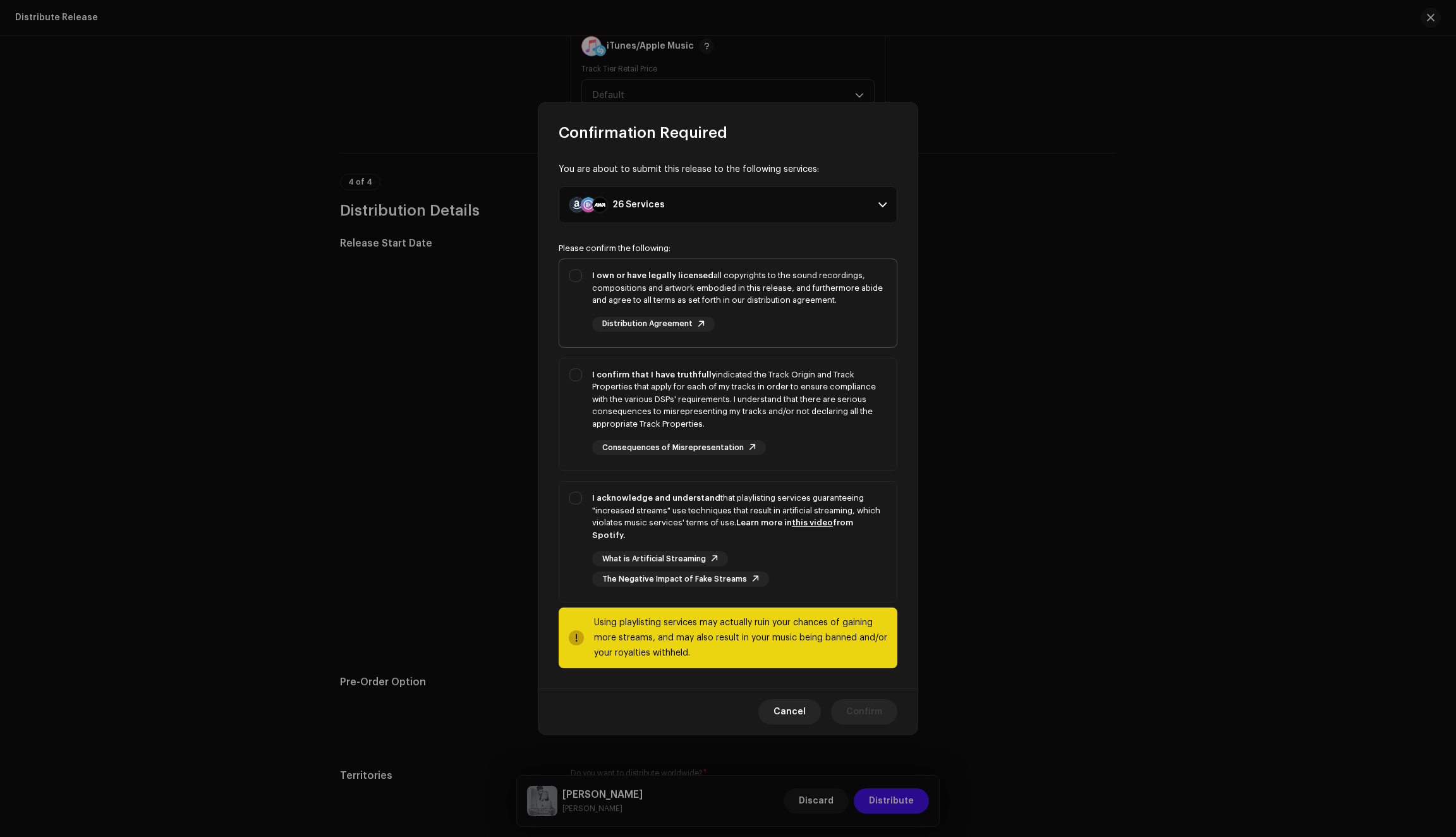
click at [565, 317] on div "I own or have legally licensed all copyrights to the sound recordings, composit…" at bounding box center [728, 301] width 337 height 83
checkbox input "true"
click at [579, 420] on div "I confirm that I have truthfully indicated the Track Origin and Track Propertie…" at bounding box center [728, 412] width 337 height 107
checkbox input "true"
click at [579, 529] on div "I acknowledge and understand that playlisting services guaranteeing "increased …" at bounding box center [728, 539] width 337 height 115
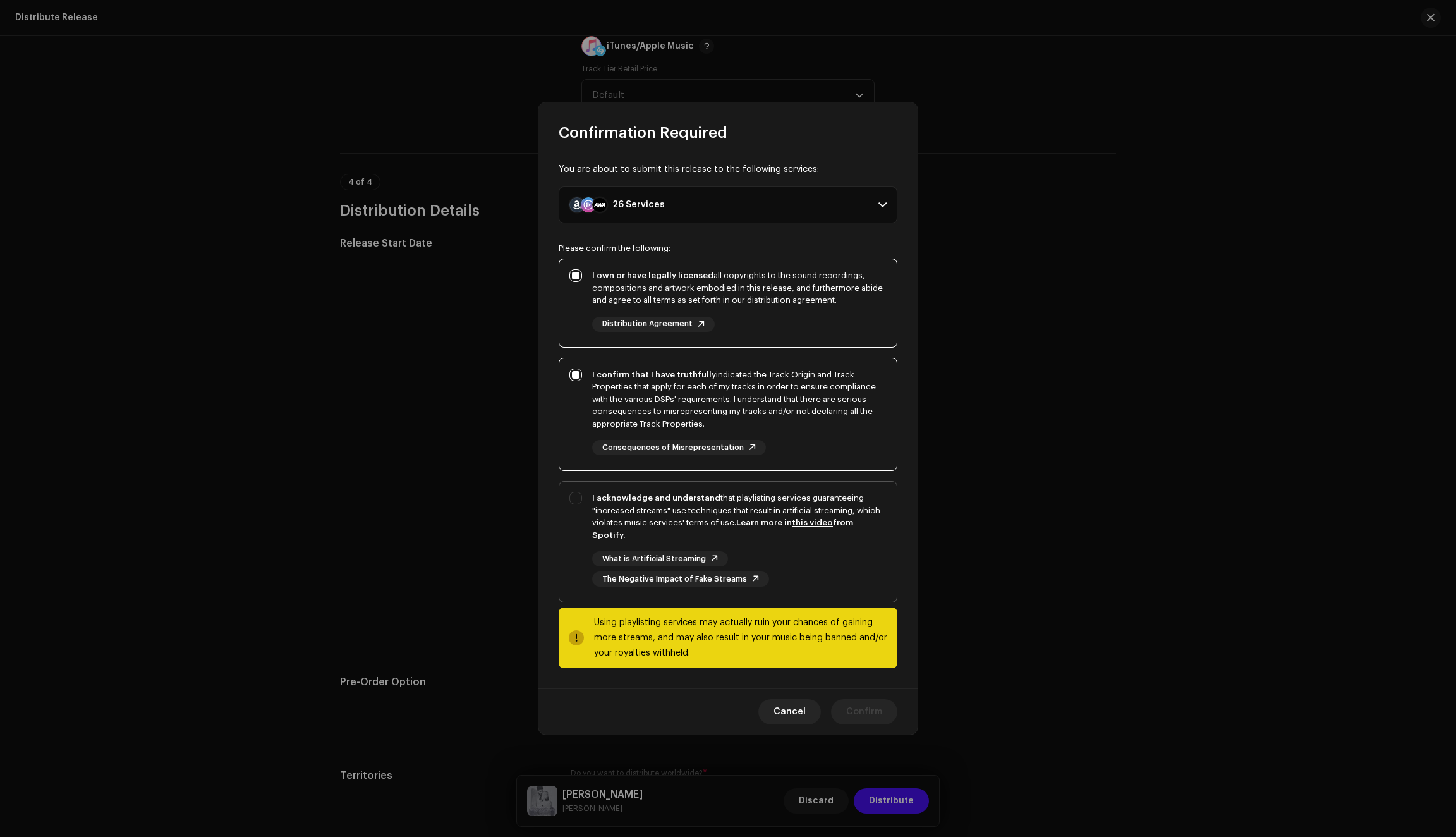
checkbox input "true"
click at [872, 703] on span "Confirm" at bounding box center [864, 712] width 36 height 25
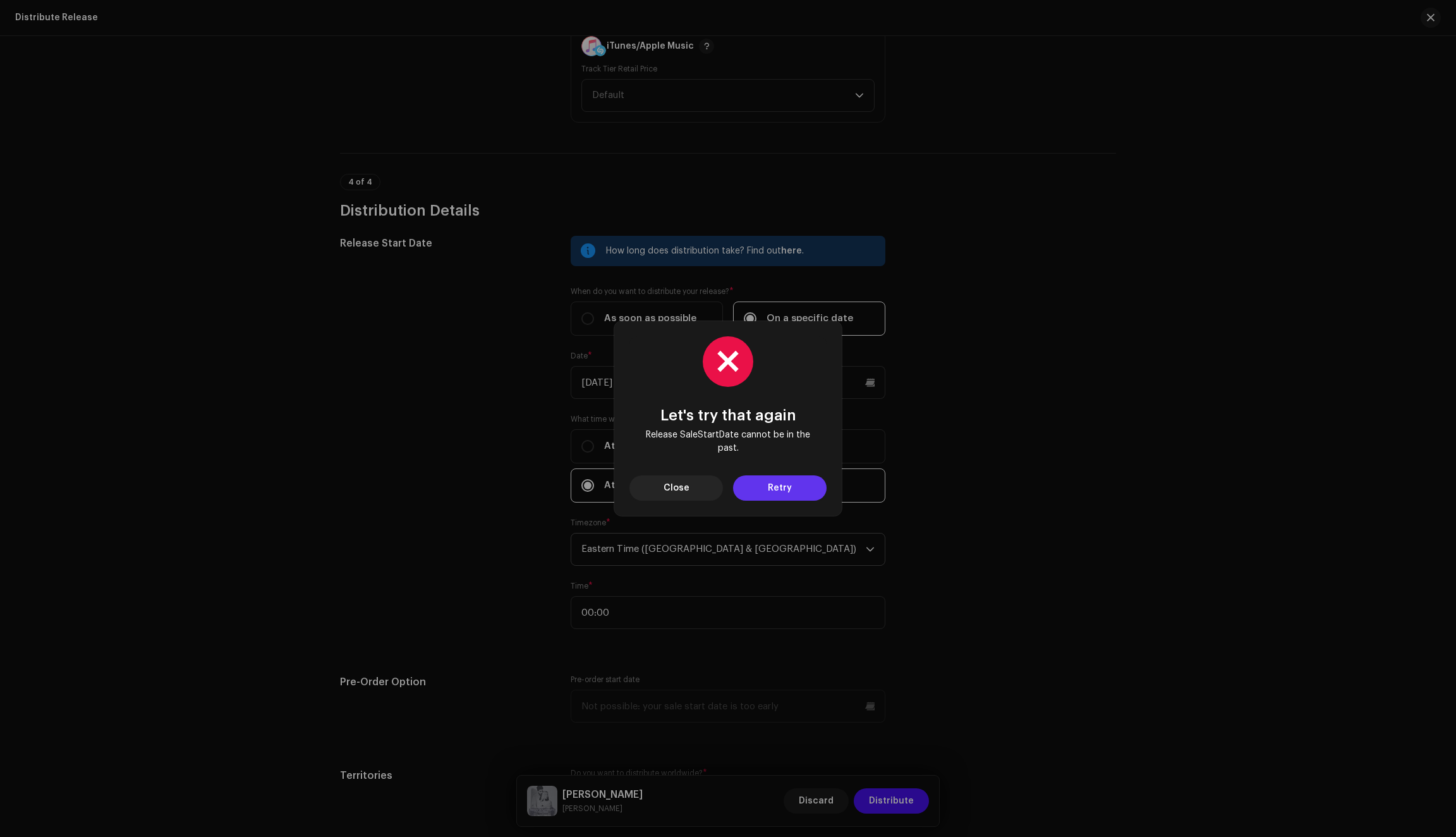
click at [779, 491] on span "Retry" at bounding box center [779, 487] width 24 height 25
click at [686, 489] on span "Close" at bounding box center [677, 487] width 26 height 25
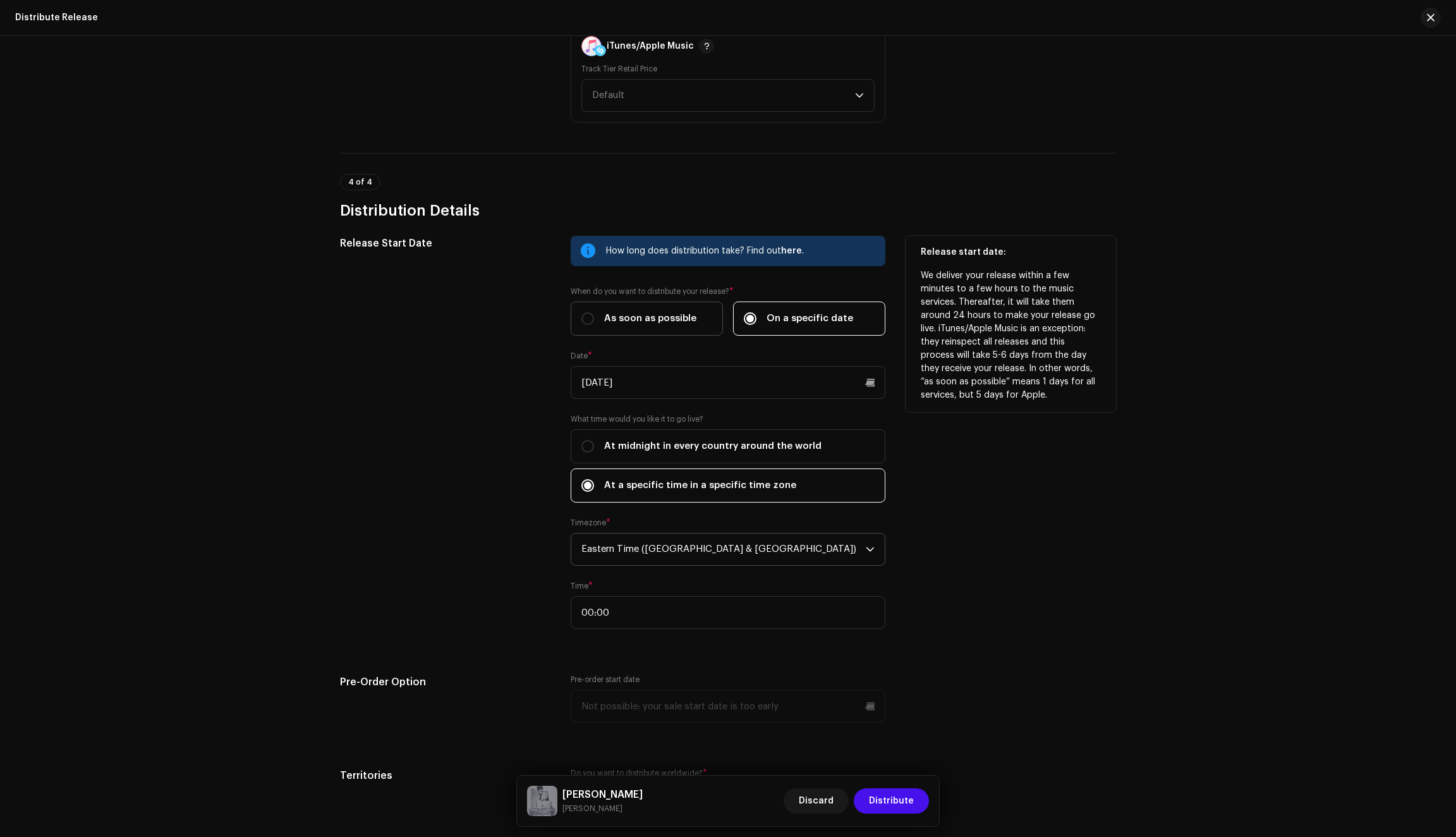
click at [604, 326] on span "As soon as possible" at bounding box center [650, 319] width 92 height 14
click at [594, 325] on input "As soon as possible" at bounding box center [588, 319] width 13 height 13
radio input "true"
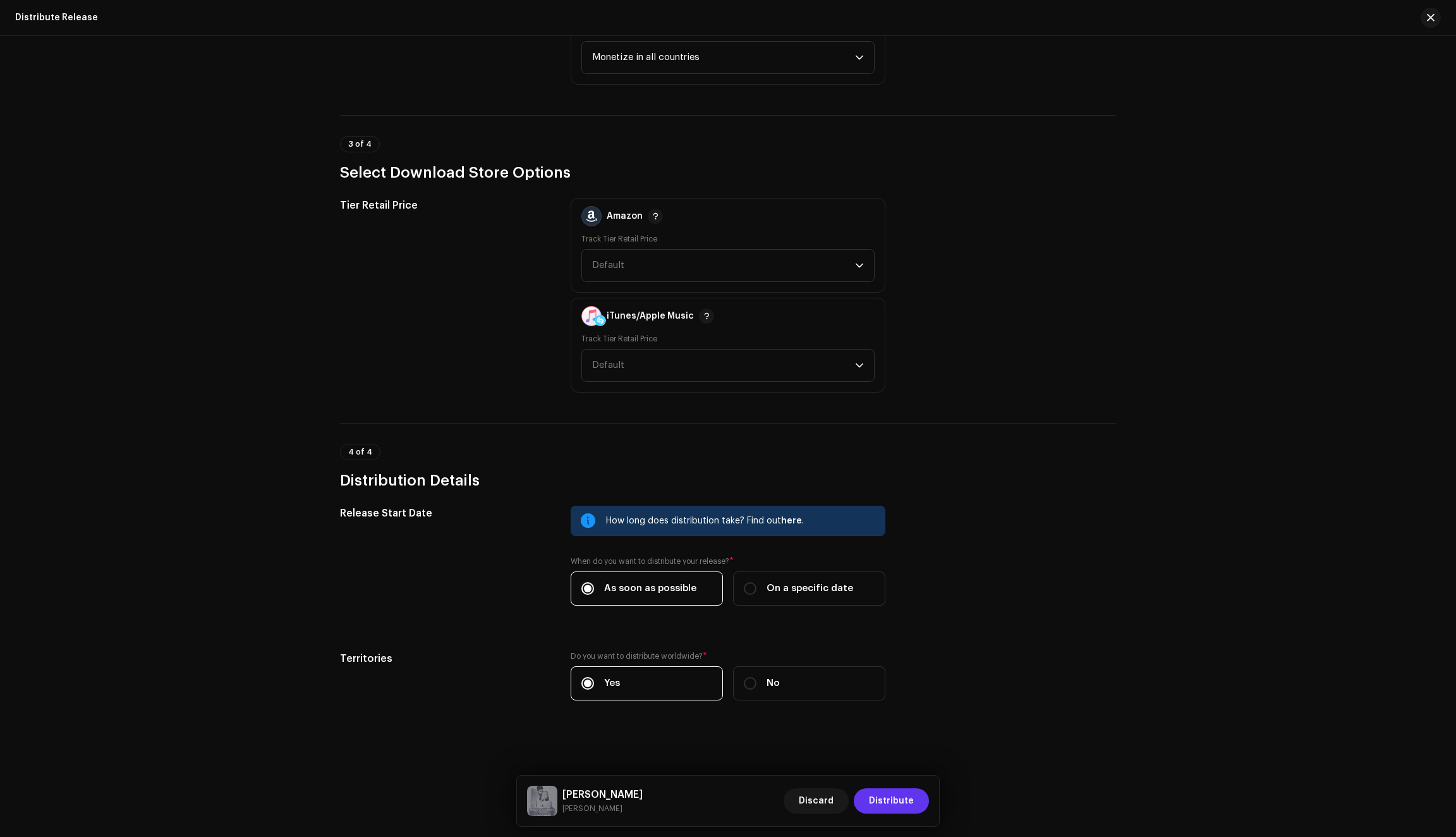
click at [891, 801] on span "Distribute" at bounding box center [891, 800] width 45 height 25
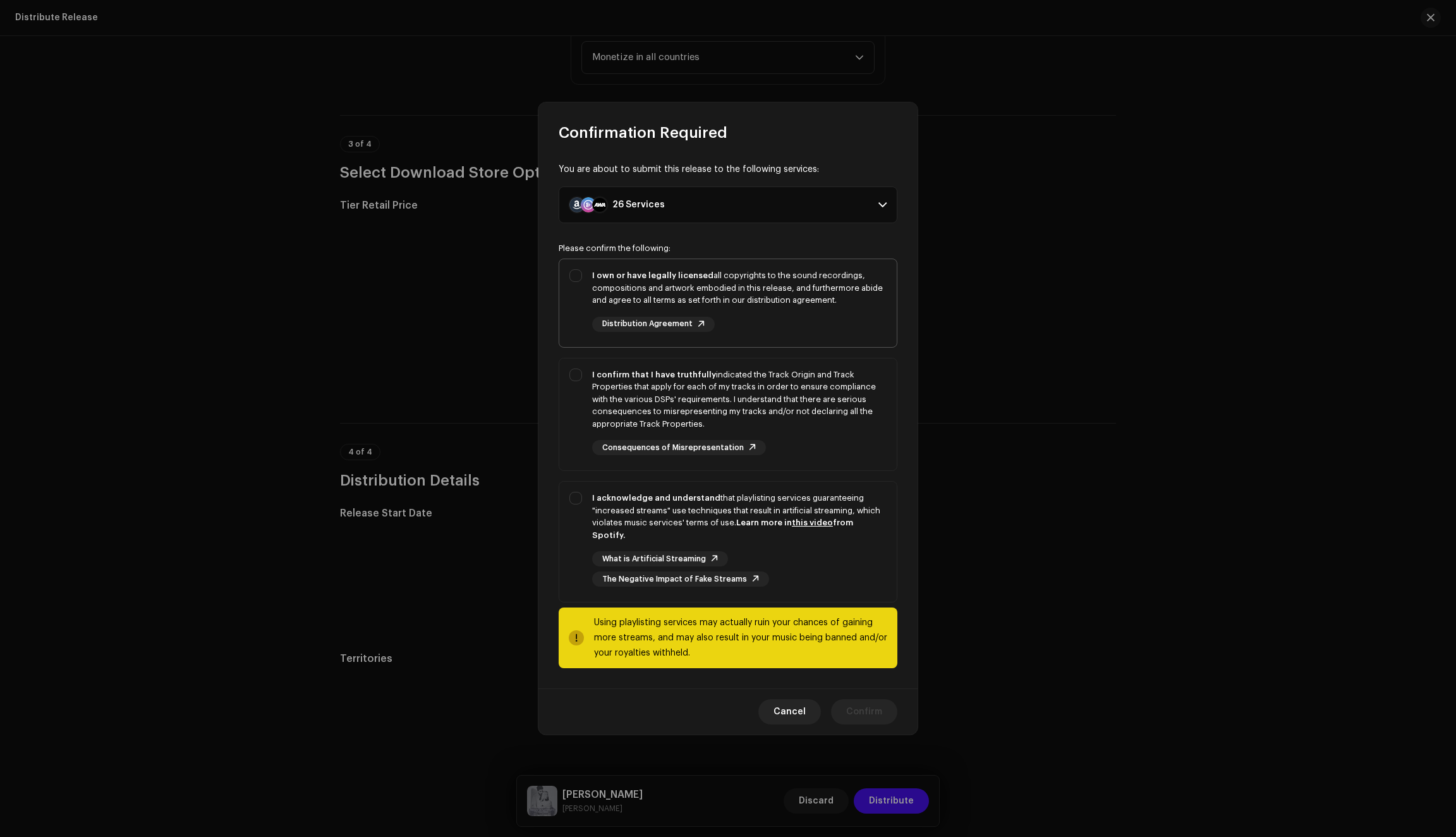
click at [577, 316] on div "I own or have legally licensed all copyrights to the sound recordings, composit…" at bounding box center [728, 301] width 337 height 83
checkbox input "true"
click at [576, 423] on div "I confirm that I have truthfully indicated the Track Origin and Track Propertie…" at bounding box center [728, 412] width 337 height 107
checkbox input "true"
click at [580, 553] on div "I acknowledge and understand that playlisting services guaranteeing "increased …" at bounding box center [728, 539] width 337 height 115
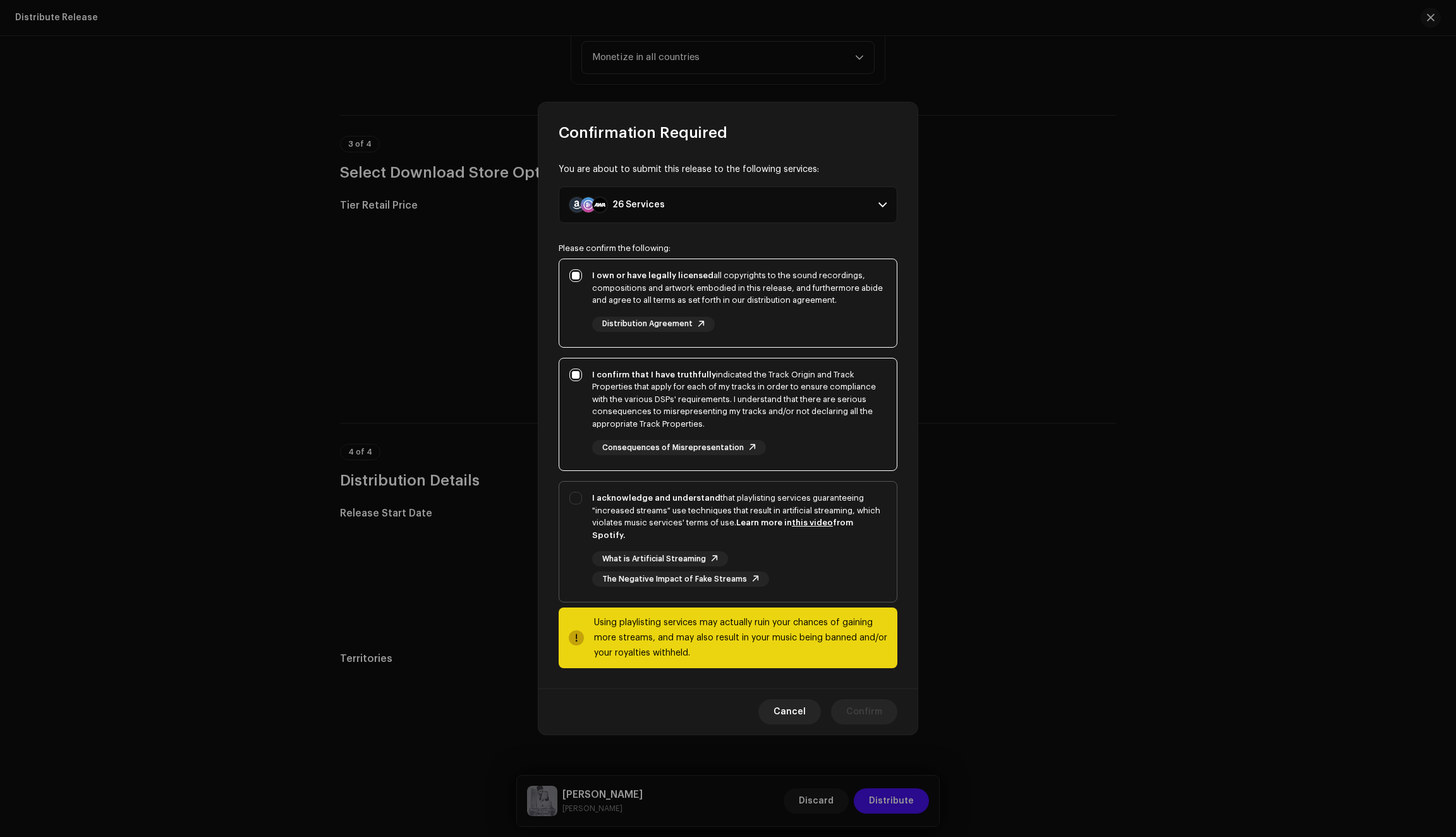
checkbox input "true"
click at [860, 708] on span "Confirm" at bounding box center [864, 712] width 36 height 25
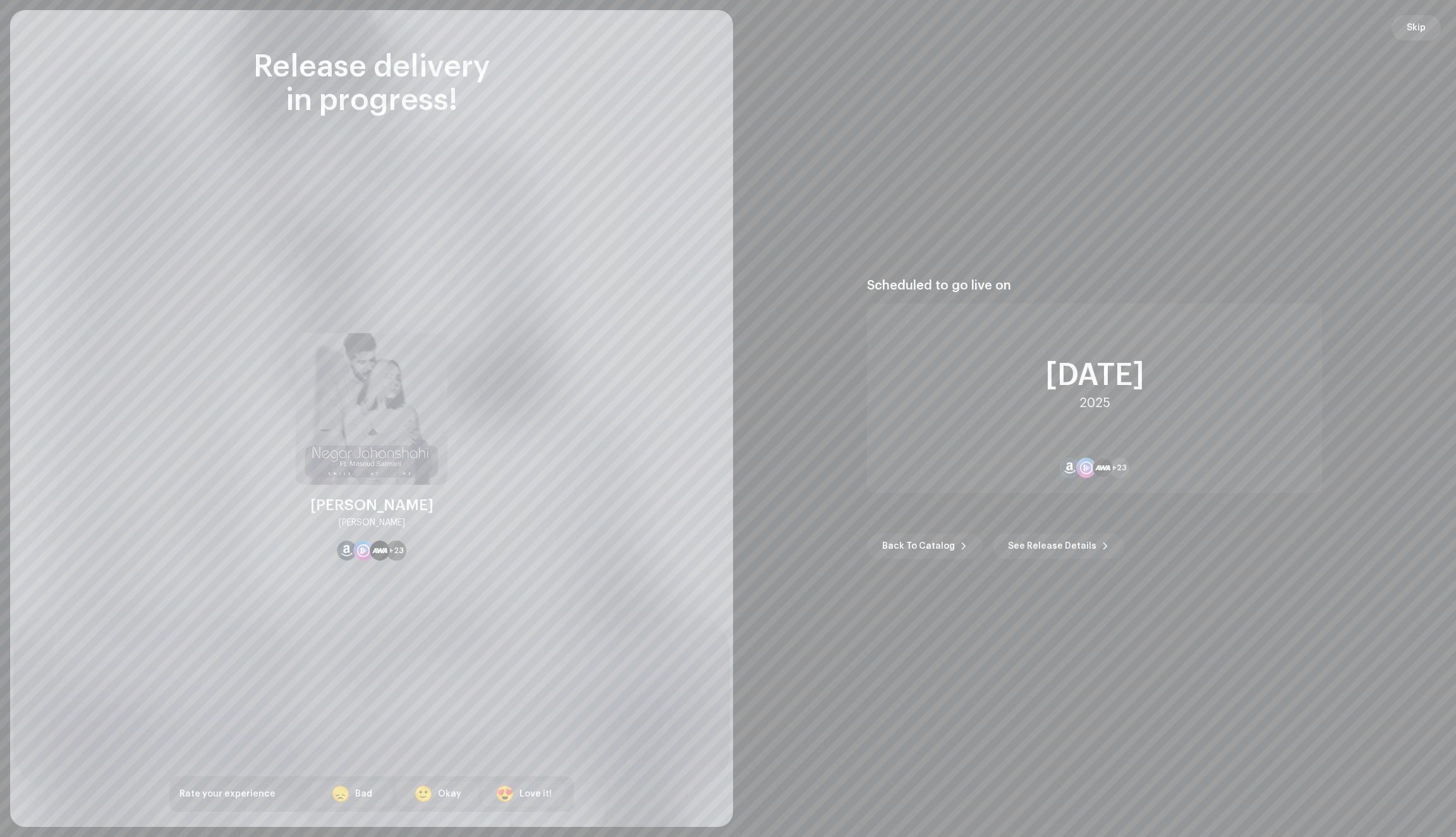
click at [1418, 28] on span "Skip" at bounding box center [1416, 27] width 19 height 25
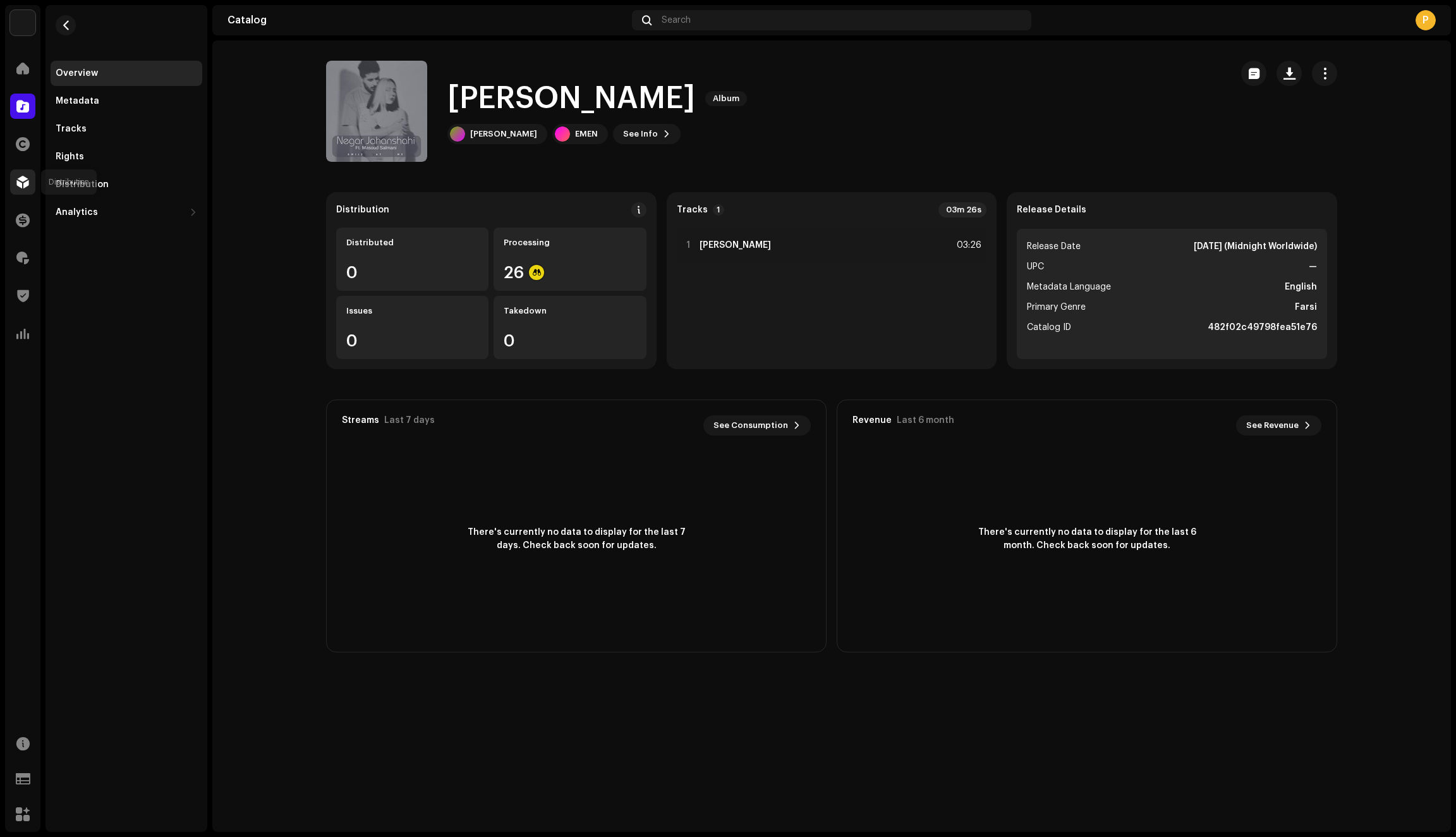
click at [23, 182] on span at bounding box center [23, 182] width 13 height 10
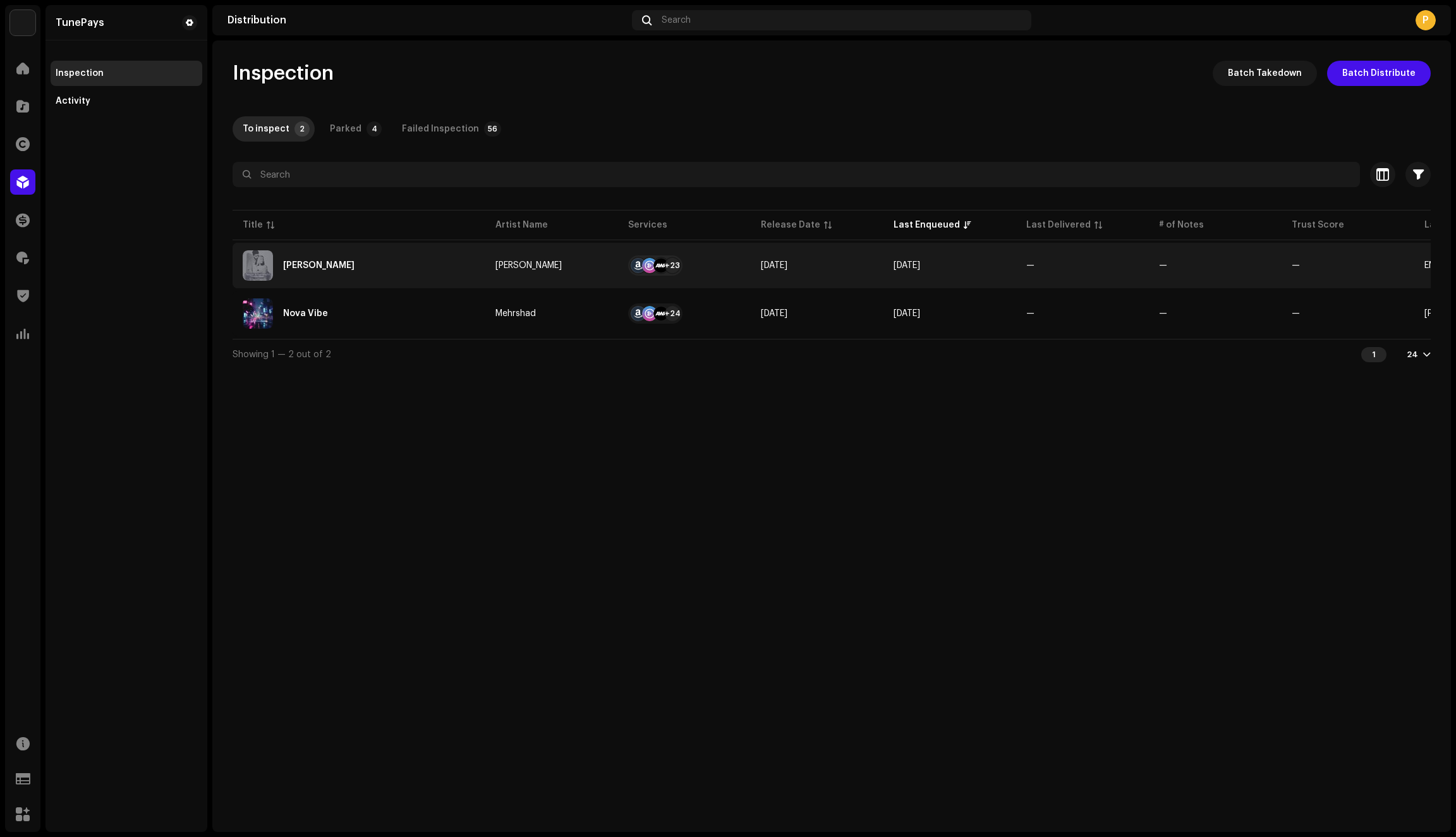
click at [458, 264] on div "Hale Khosham" at bounding box center [359, 265] width 233 height 30
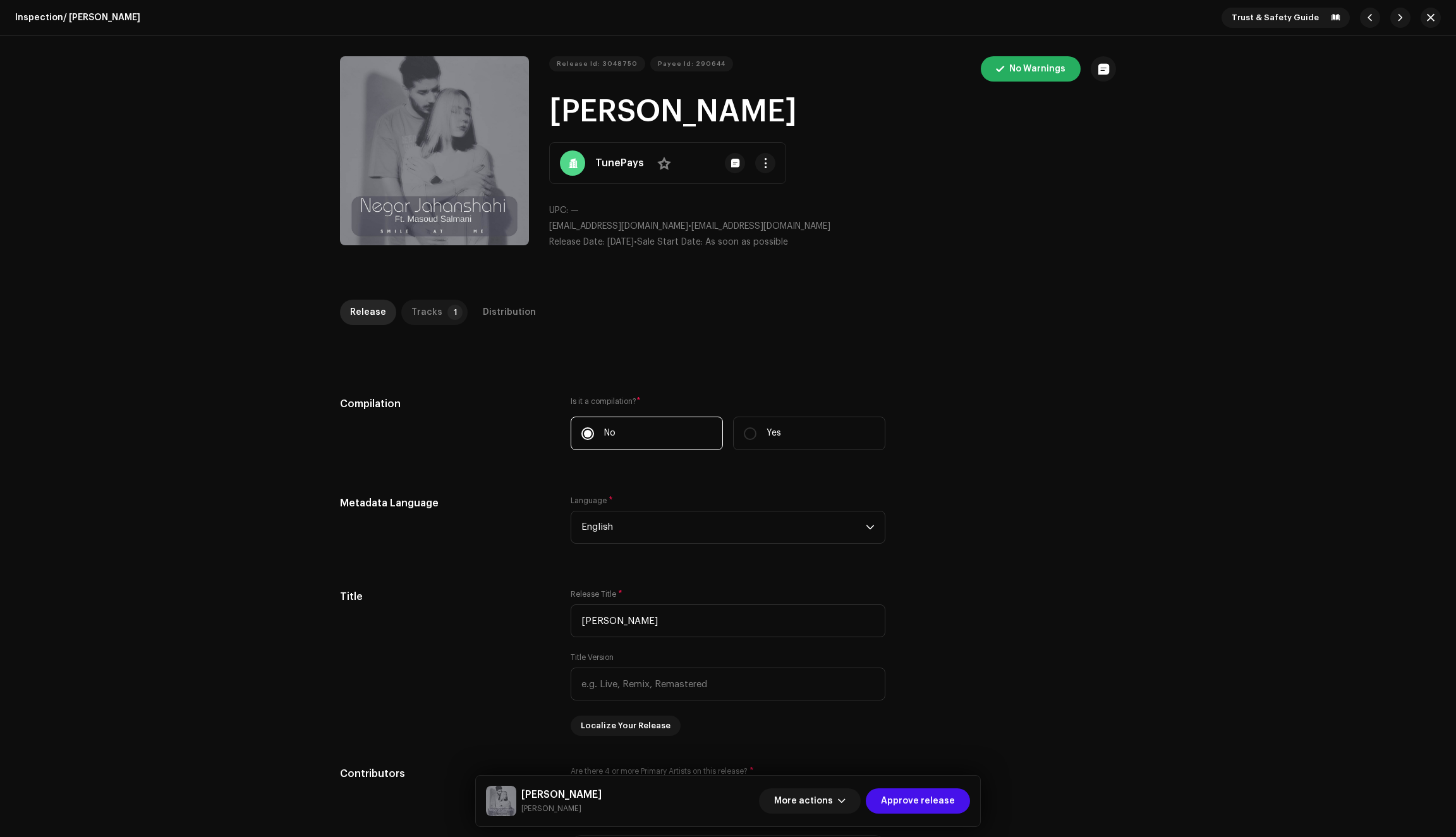
click at [432, 317] on div "Tracks" at bounding box center [427, 312] width 31 height 25
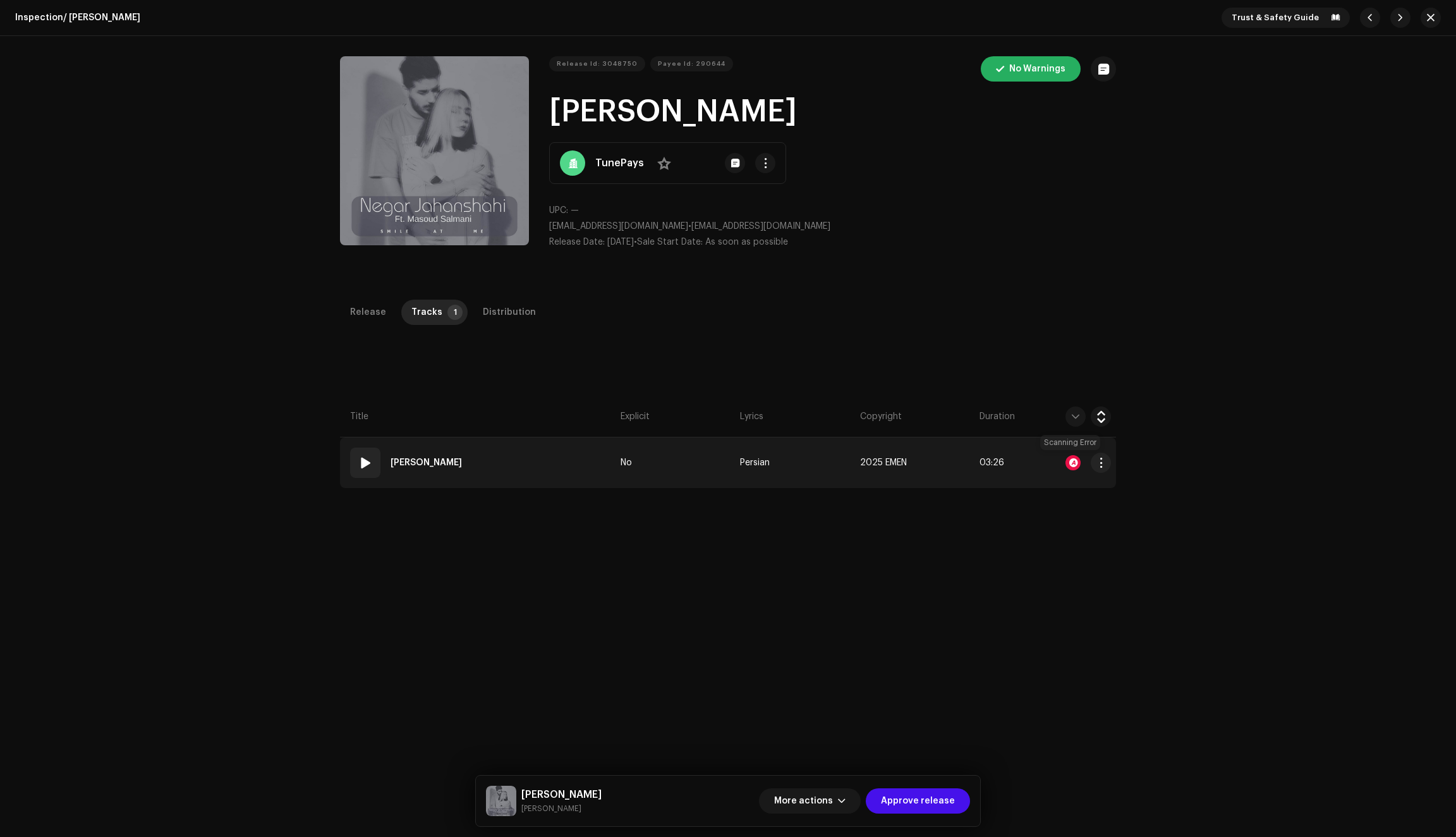
click at [1068, 460] on div at bounding box center [1073, 462] width 15 height 15
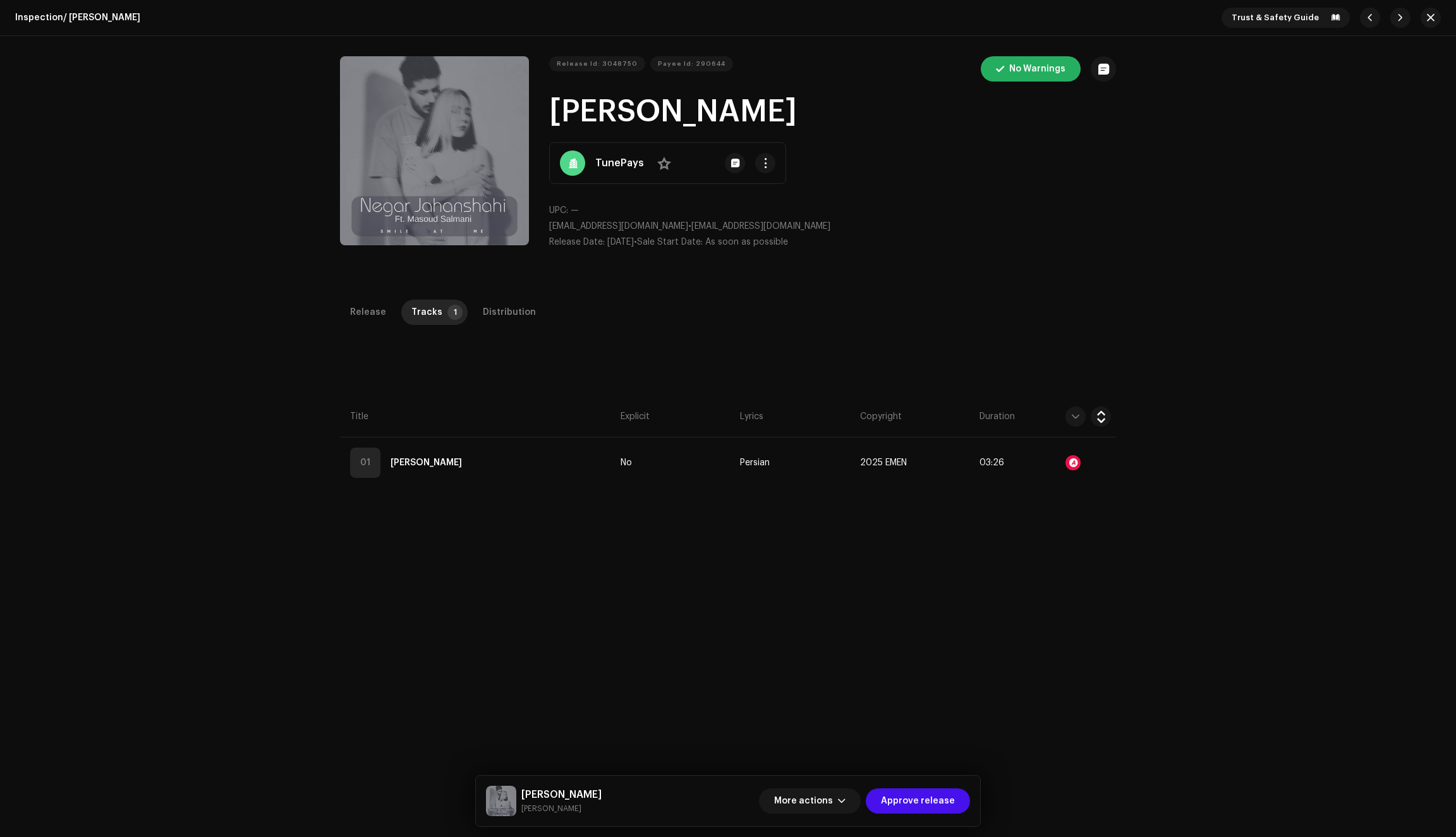
click at [1427, 21] on div "Audio Recognition by AcrCloud is still processing the audio file. Do NOT approv…" at bounding box center [728, 418] width 1456 height 837
click at [1427, 21] on span "button" at bounding box center [1431, 18] width 8 height 10
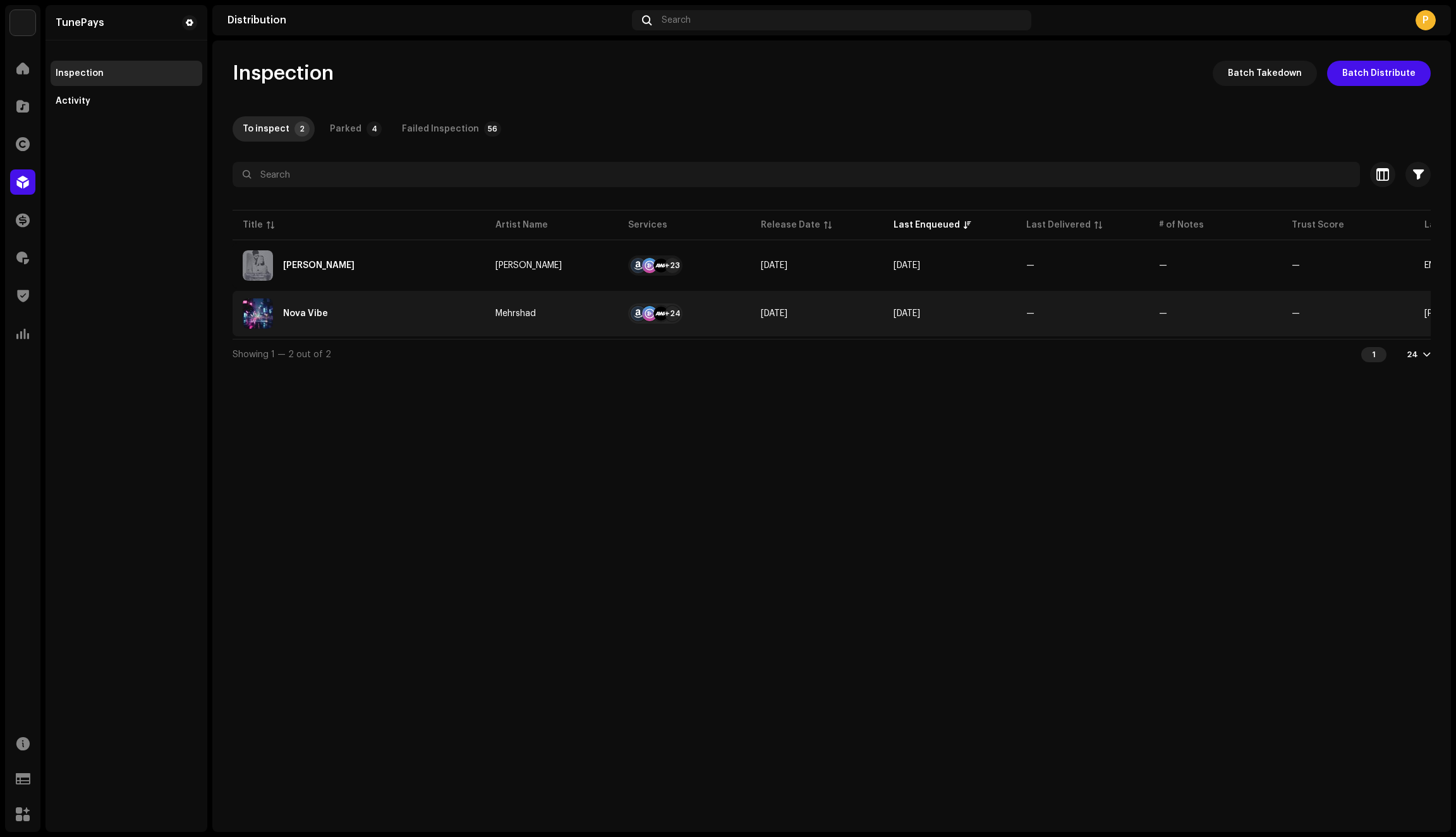
click at [418, 312] on div "Nova Vibe" at bounding box center [359, 313] width 233 height 30
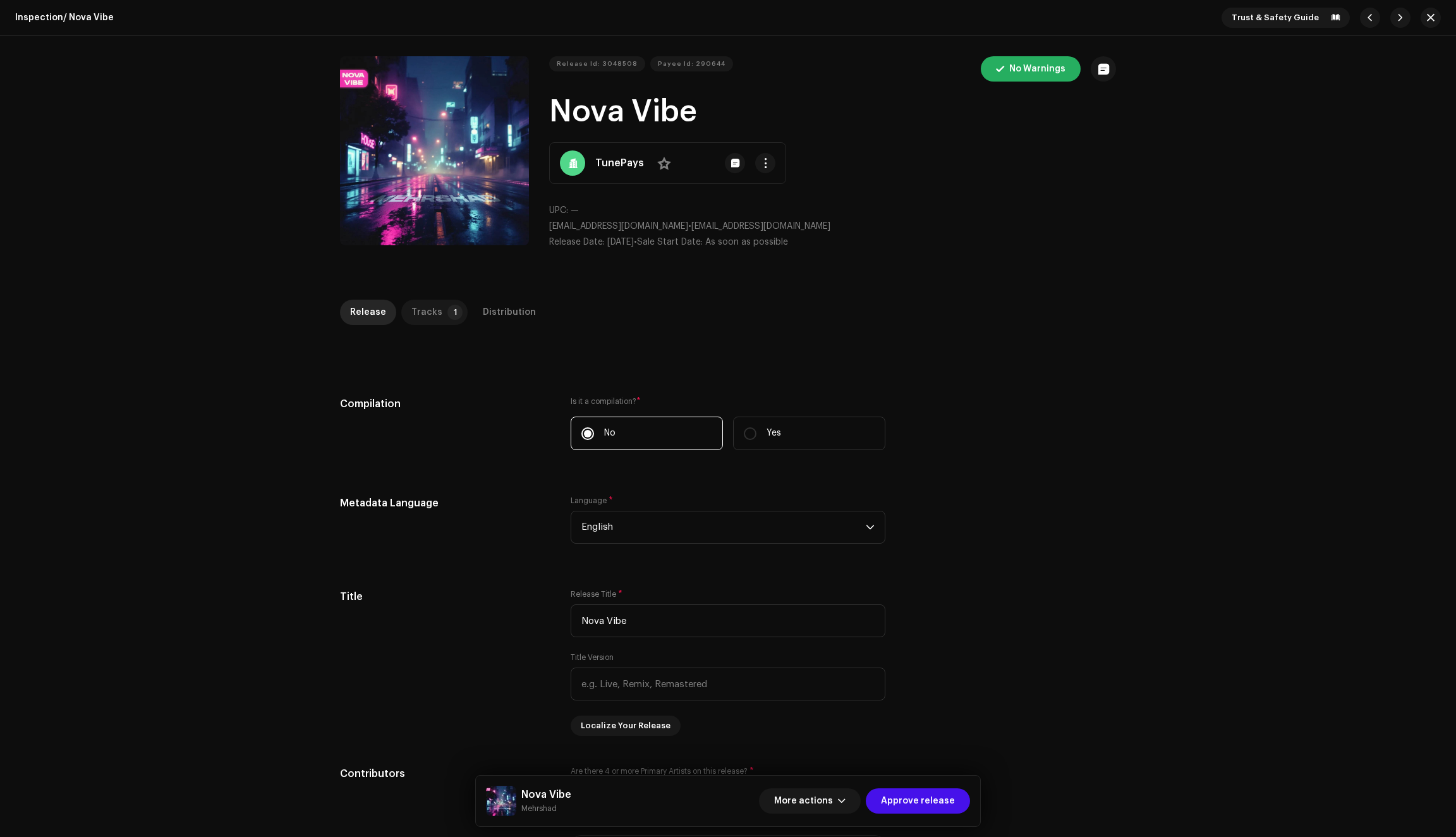
click at [432, 315] on div "Tracks" at bounding box center [427, 312] width 31 height 25
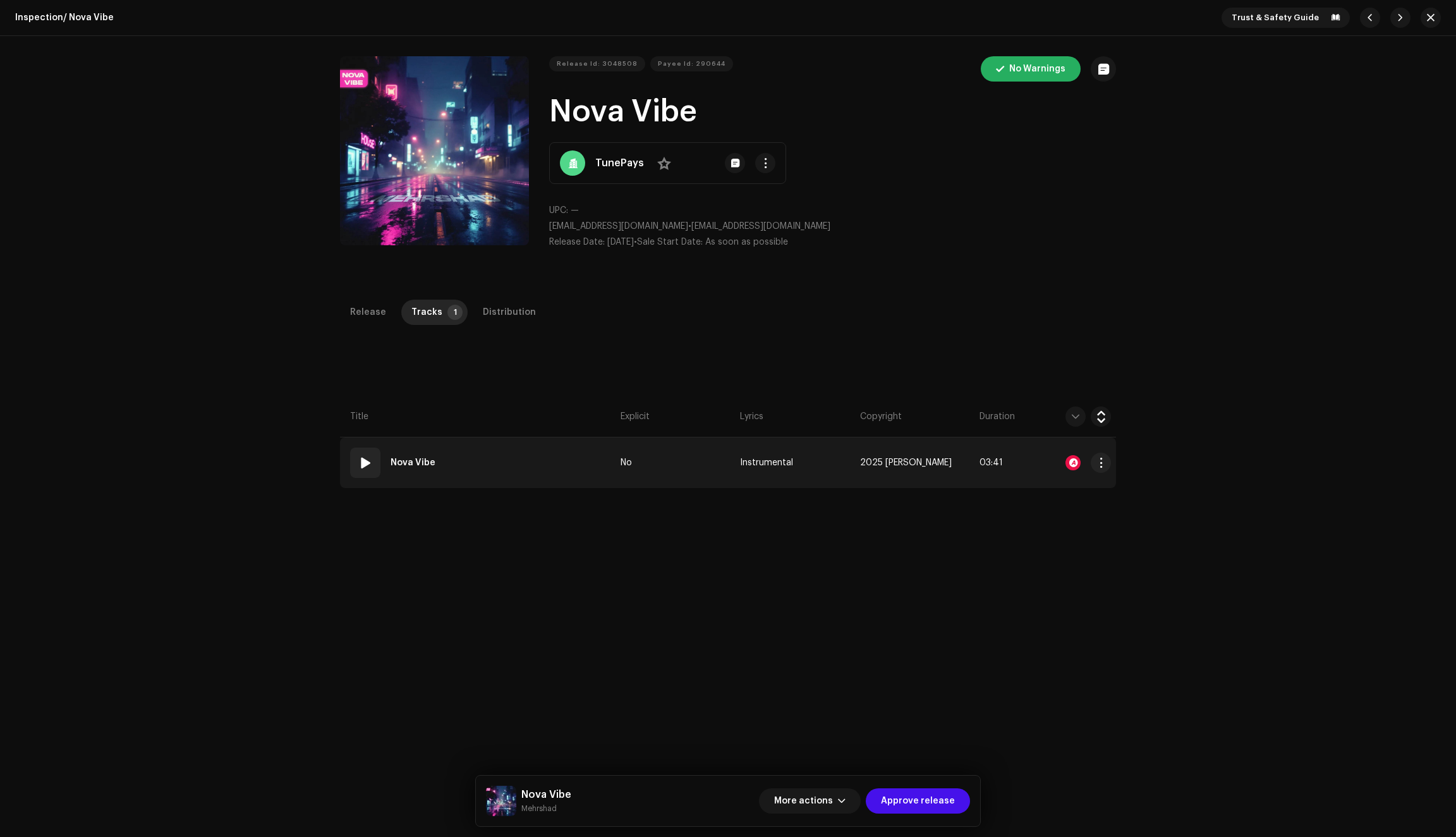
click at [1068, 461] on div at bounding box center [1073, 462] width 15 height 15
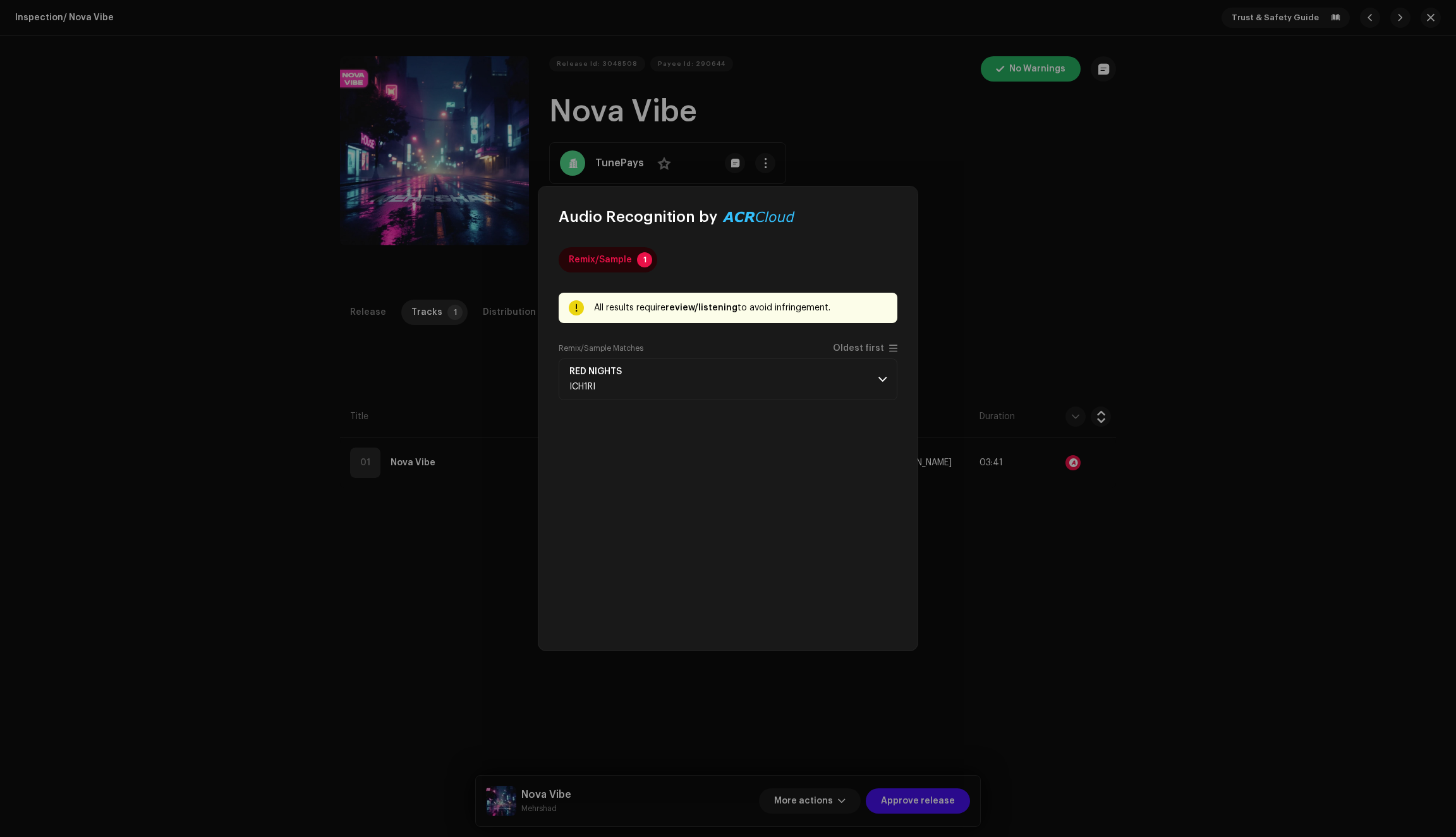
click at [705, 357] on div "Remix/Sample Matches Oldest first" at bounding box center [728, 350] width 339 height 15
click at [699, 369] on p-accordion-header "RED NIGHTS ICH1RI" at bounding box center [728, 379] width 339 height 42
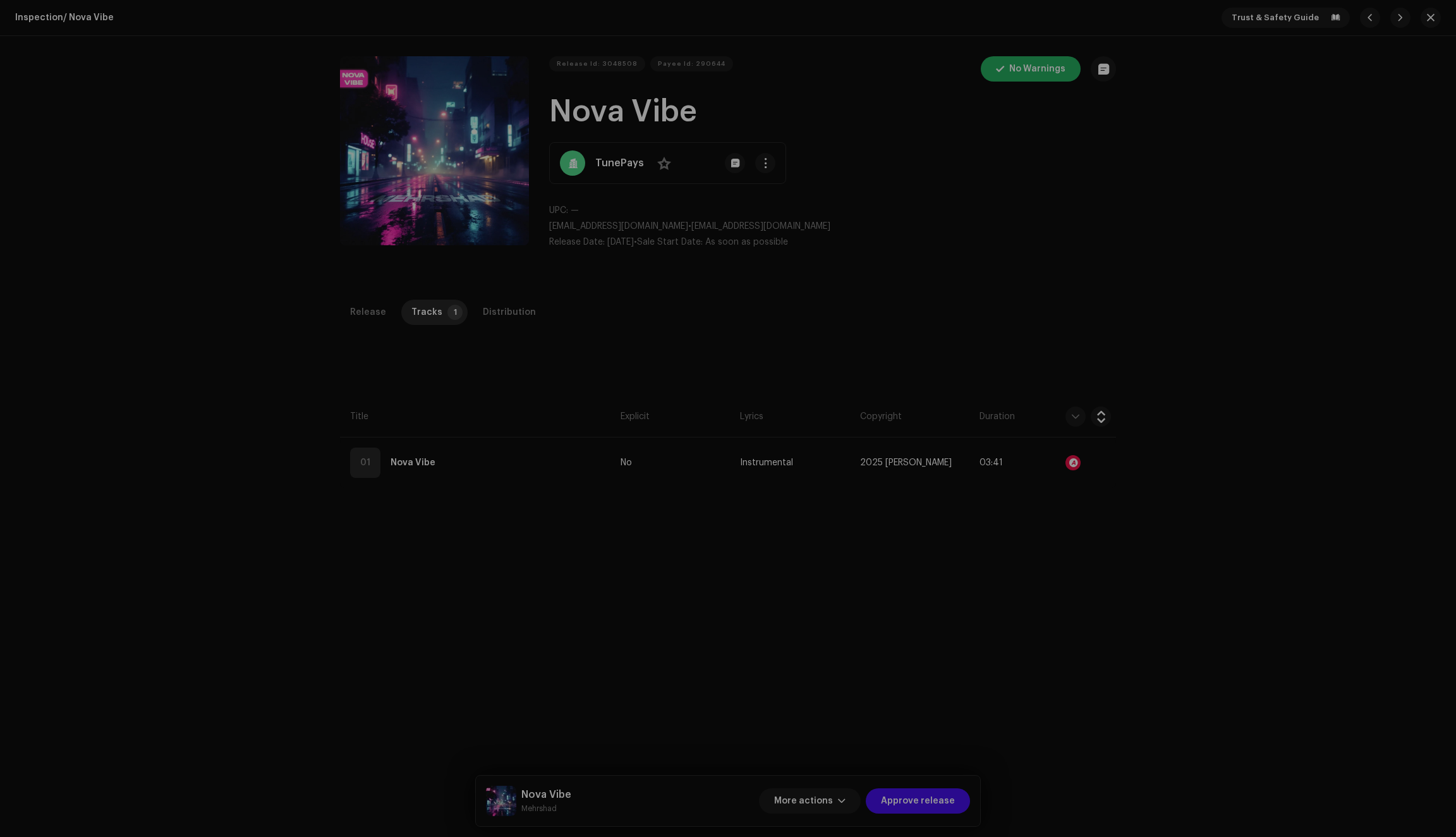
click at [1042, 602] on div "Audio Recognition by Remix/Sample 1 All results require review/listening to avo…" at bounding box center [728, 418] width 1456 height 837
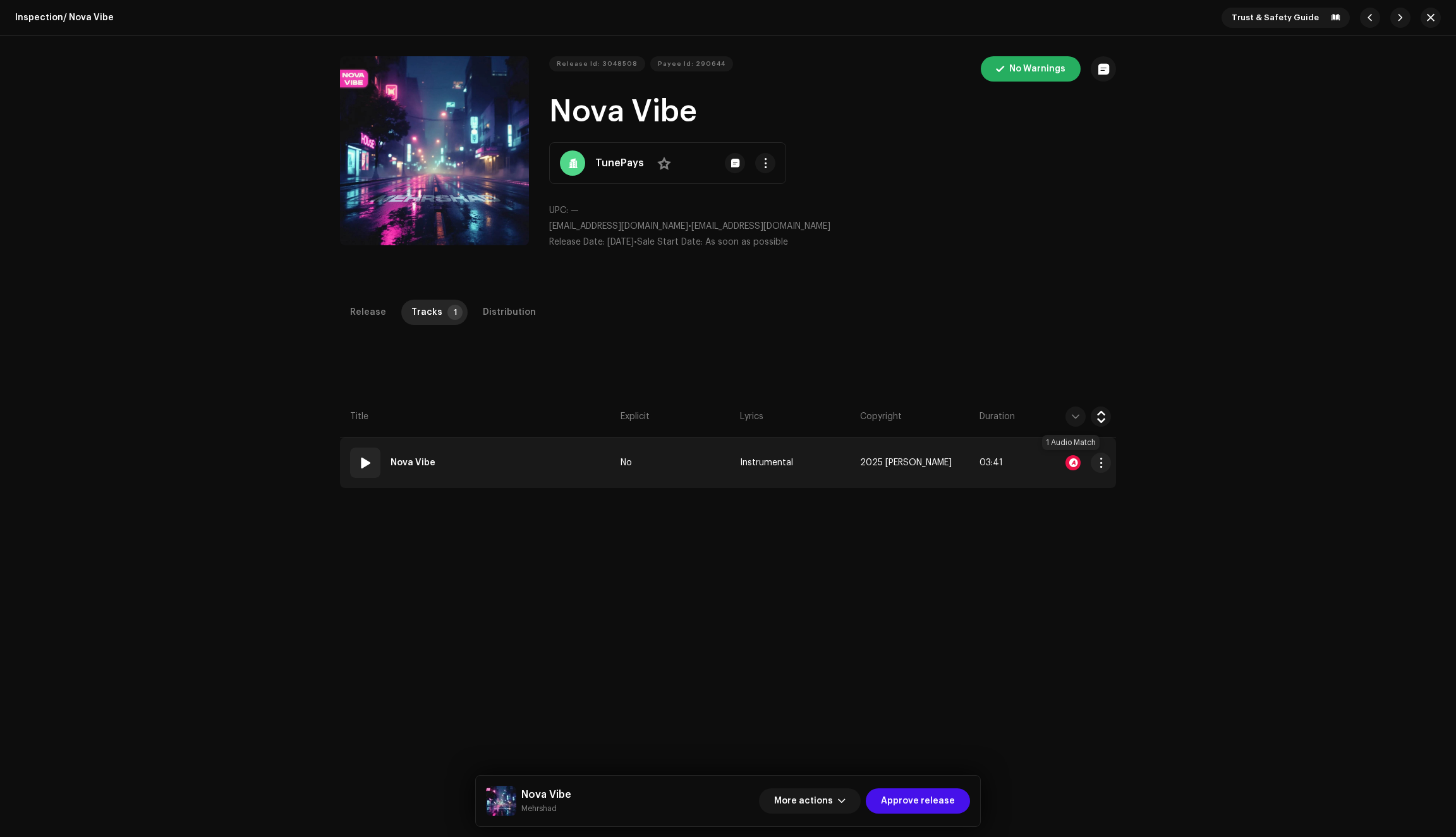
click at [1071, 460] on div at bounding box center [1073, 462] width 15 height 15
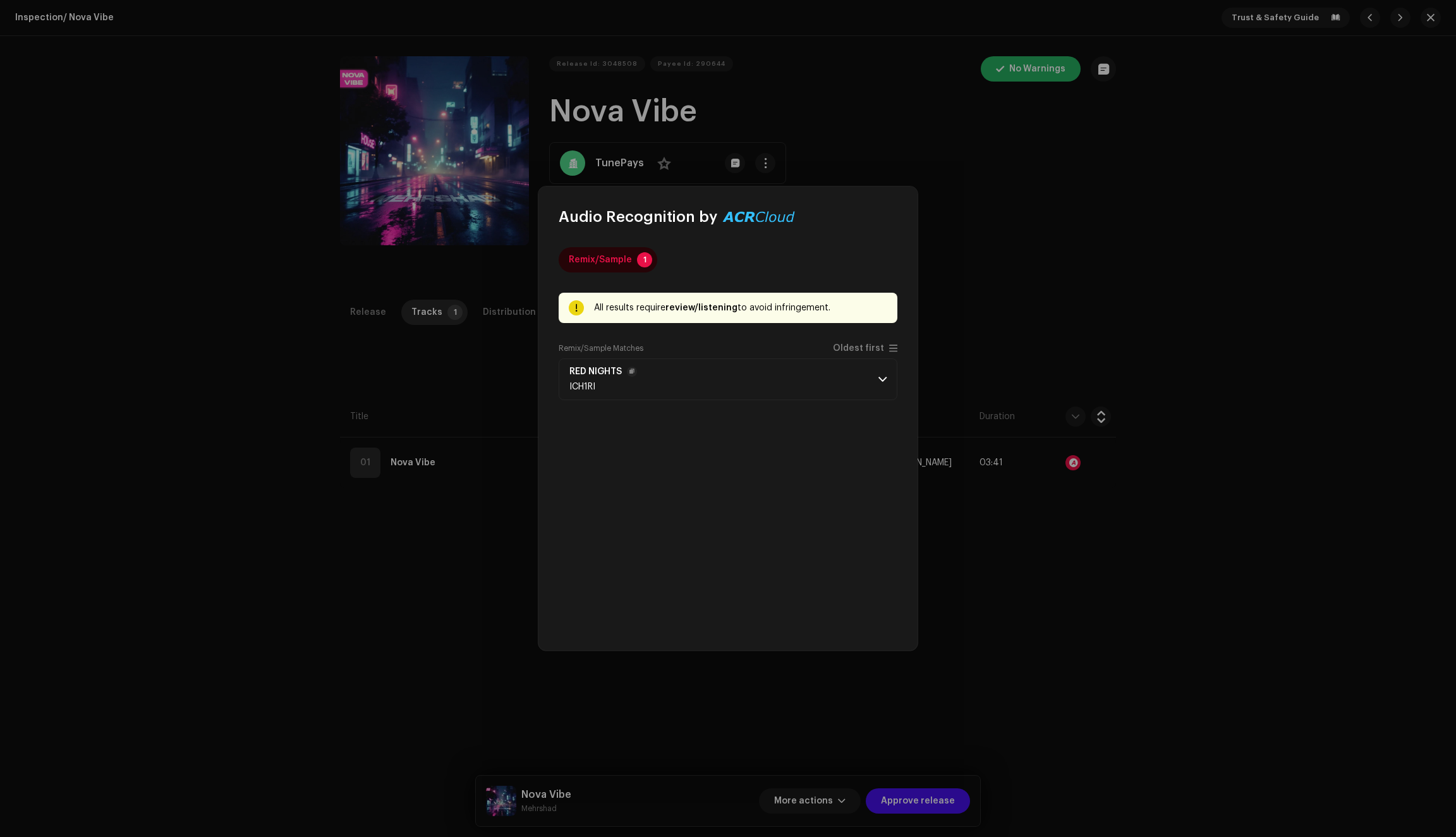
click at [662, 375] on p-accordion-header "RED NIGHTS ICH1RI" at bounding box center [728, 379] width 339 height 42
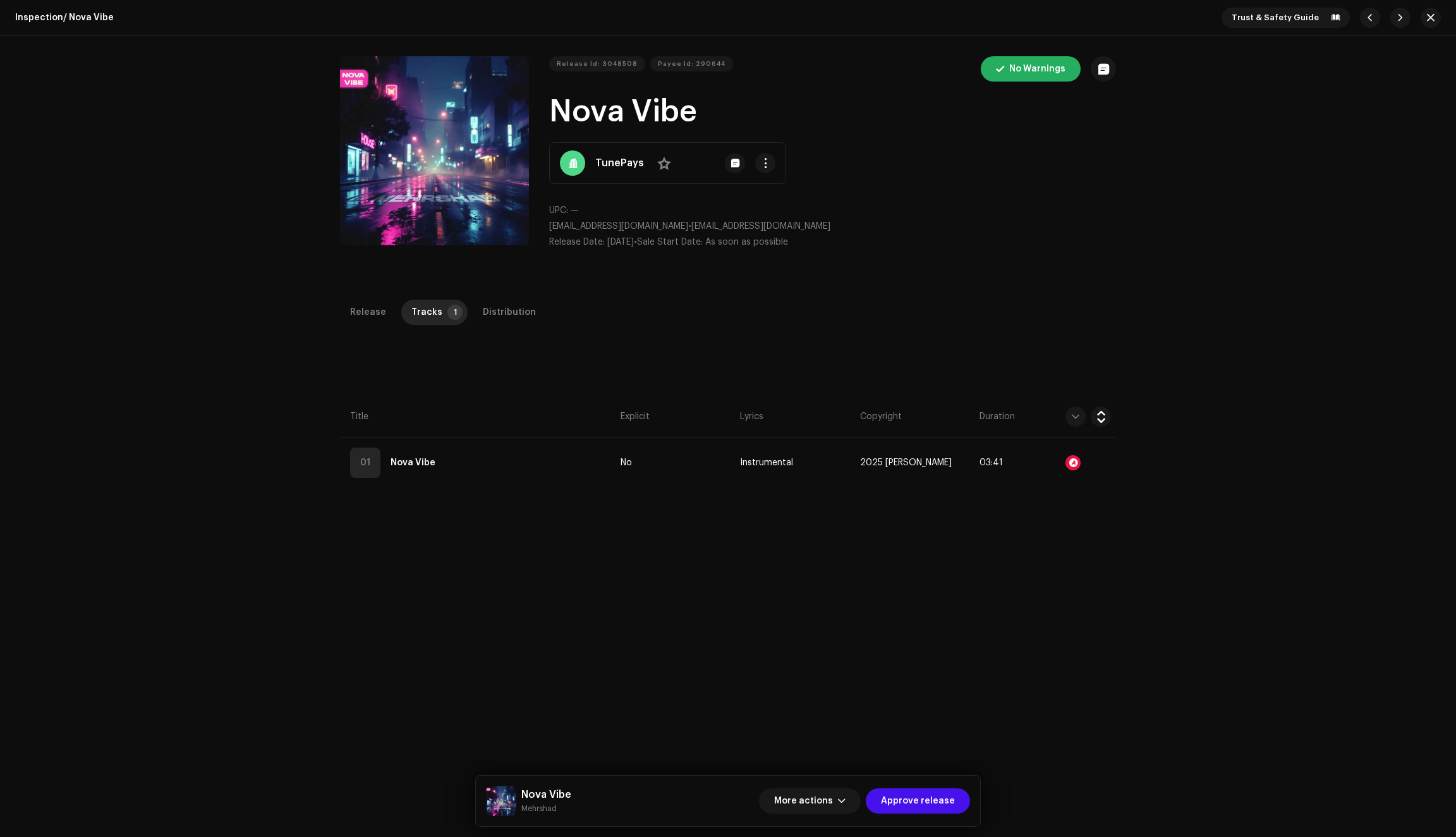
click at [728, 678] on div "Audio Recognition by Remix/Sample 1 All results require review/listening to avo…" at bounding box center [728, 418] width 1456 height 837
click at [921, 800] on span "Approve release" at bounding box center [918, 800] width 74 height 25
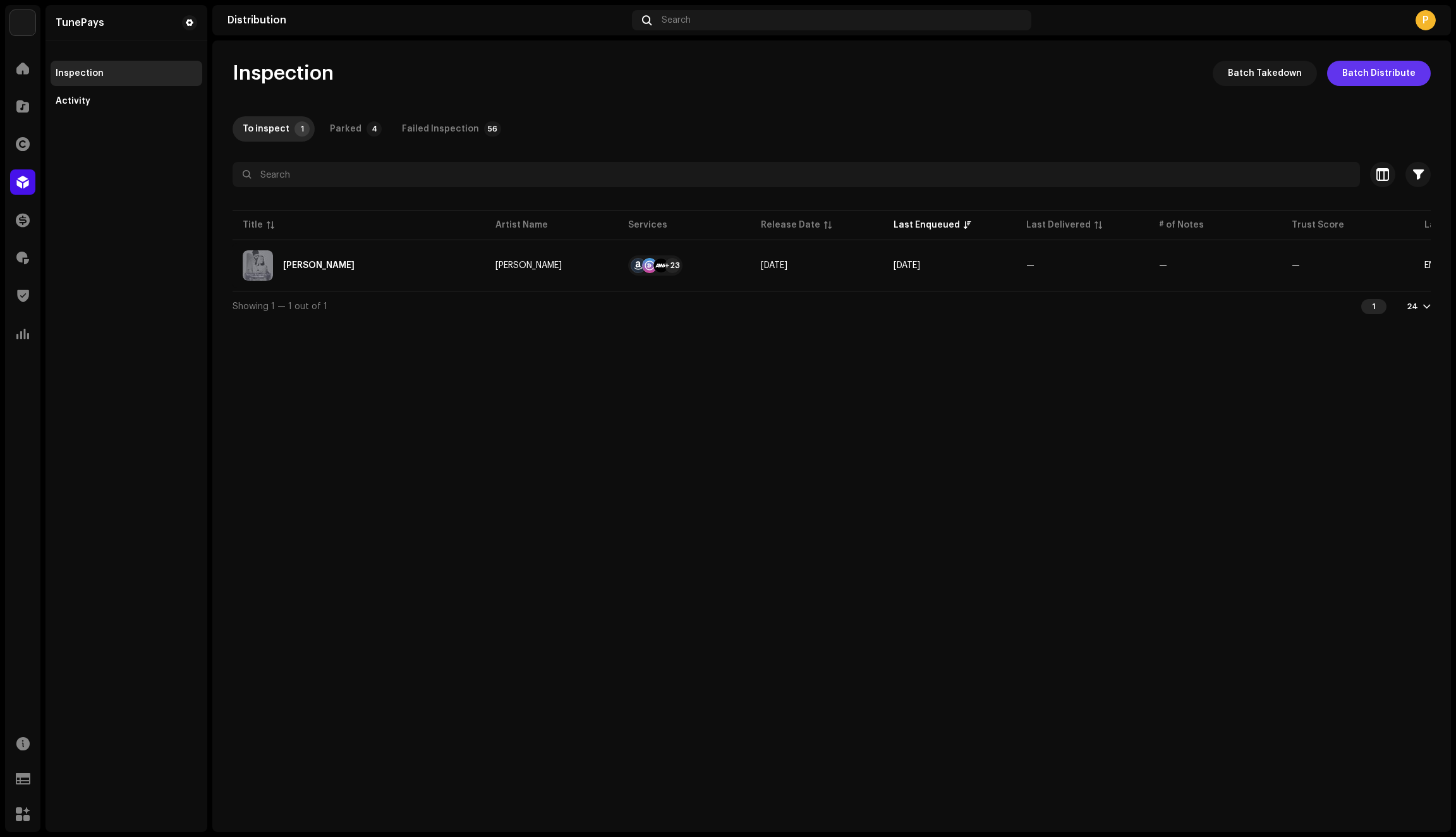
click at [1373, 74] on span "Batch Distribute" at bounding box center [1378, 73] width 73 height 25
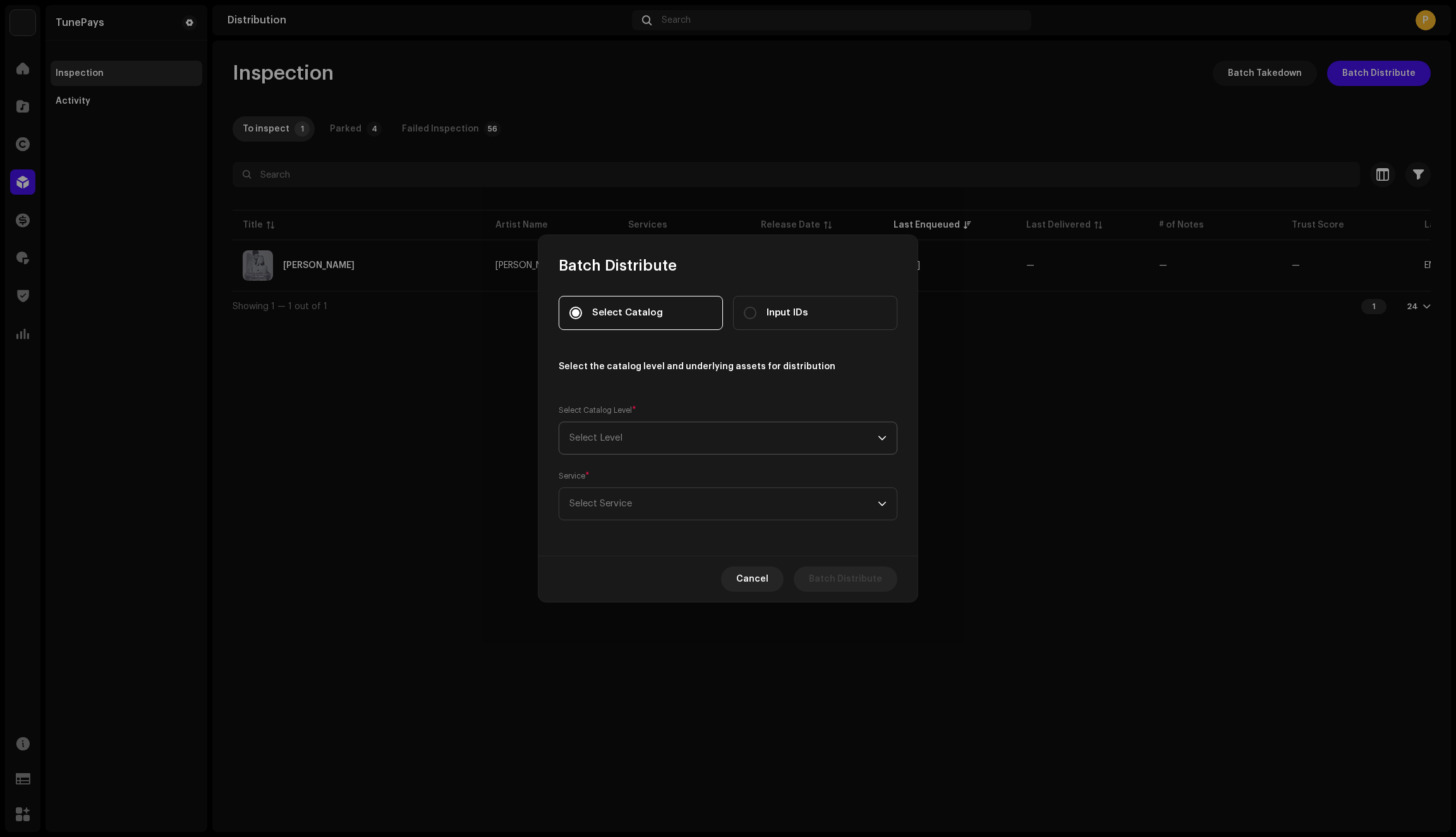
click at [642, 438] on span "Select Level" at bounding box center [723, 438] width 308 height 32
click at [596, 493] on span "Artists" at bounding box center [584, 495] width 30 height 13
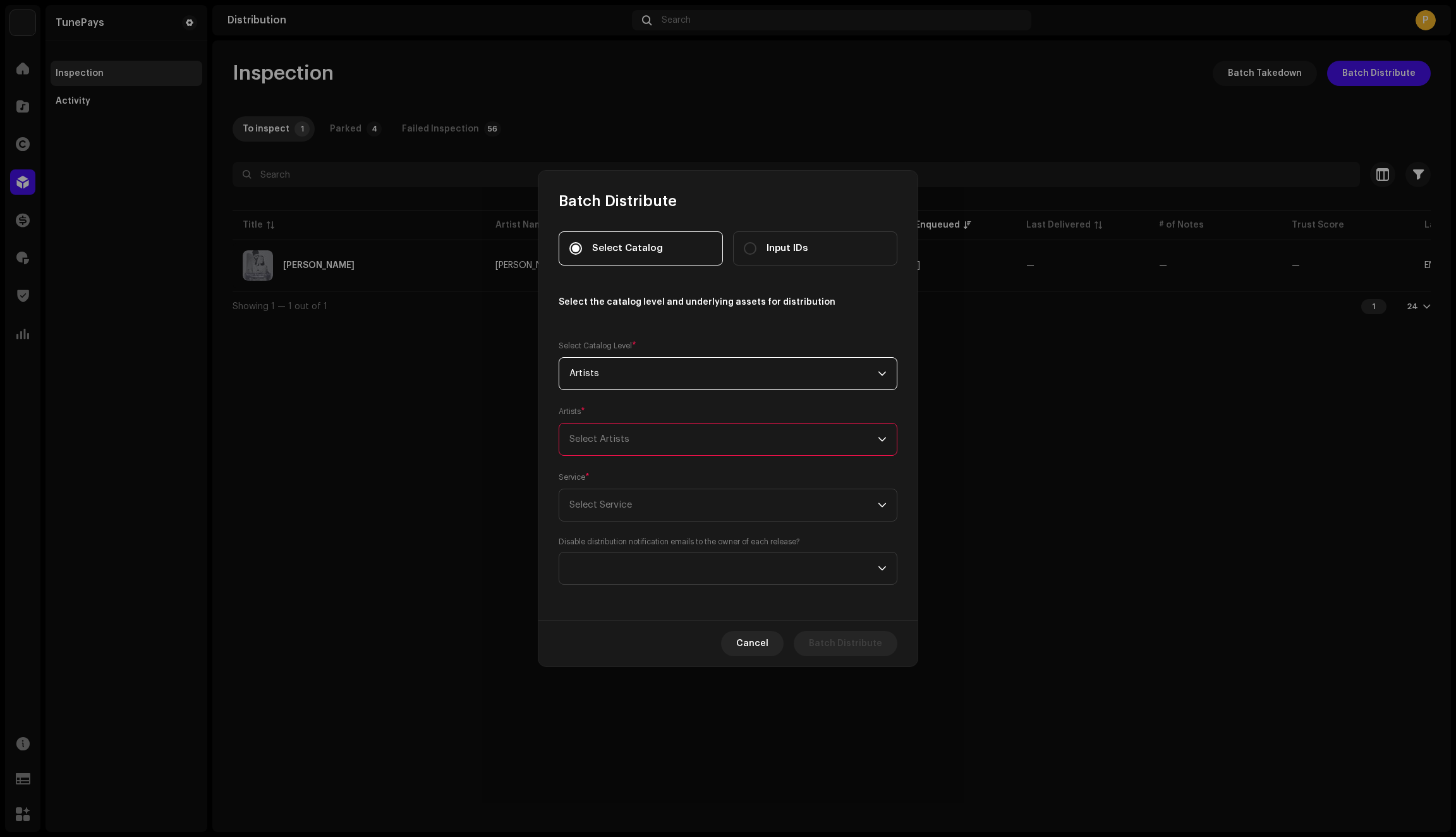
click at [640, 439] on div "Select Artists" at bounding box center [723, 439] width 308 height 32
click at [628, 468] on input "text" at bounding box center [728, 471] width 328 height 25
paste input "[PERSON_NAME]"
type input "[PERSON_NAME]"
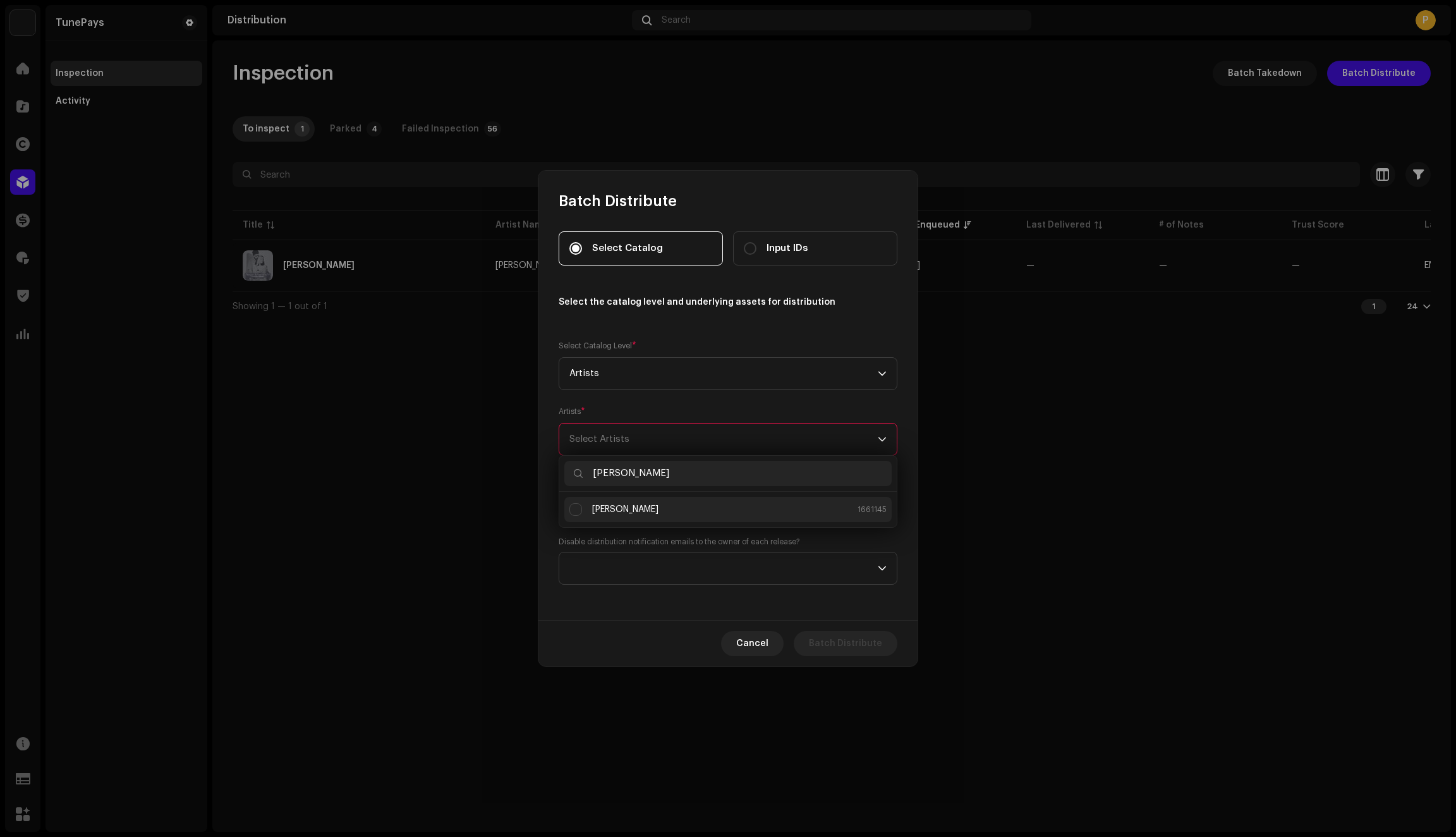
click at [632, 507] on div "[PERSON_NAME]" at bounding box center [625, 509] width 67 height 13
checkbox input "true"
click at [649, 608] on div "Select Catalog Input IDs Select the catalog level and underlying assets for dis…" at bounding box center [728, 416] width 379 height 409
click at [759, 516] on span "Select Service" at bounding box center [723, 505] width 308 height 32
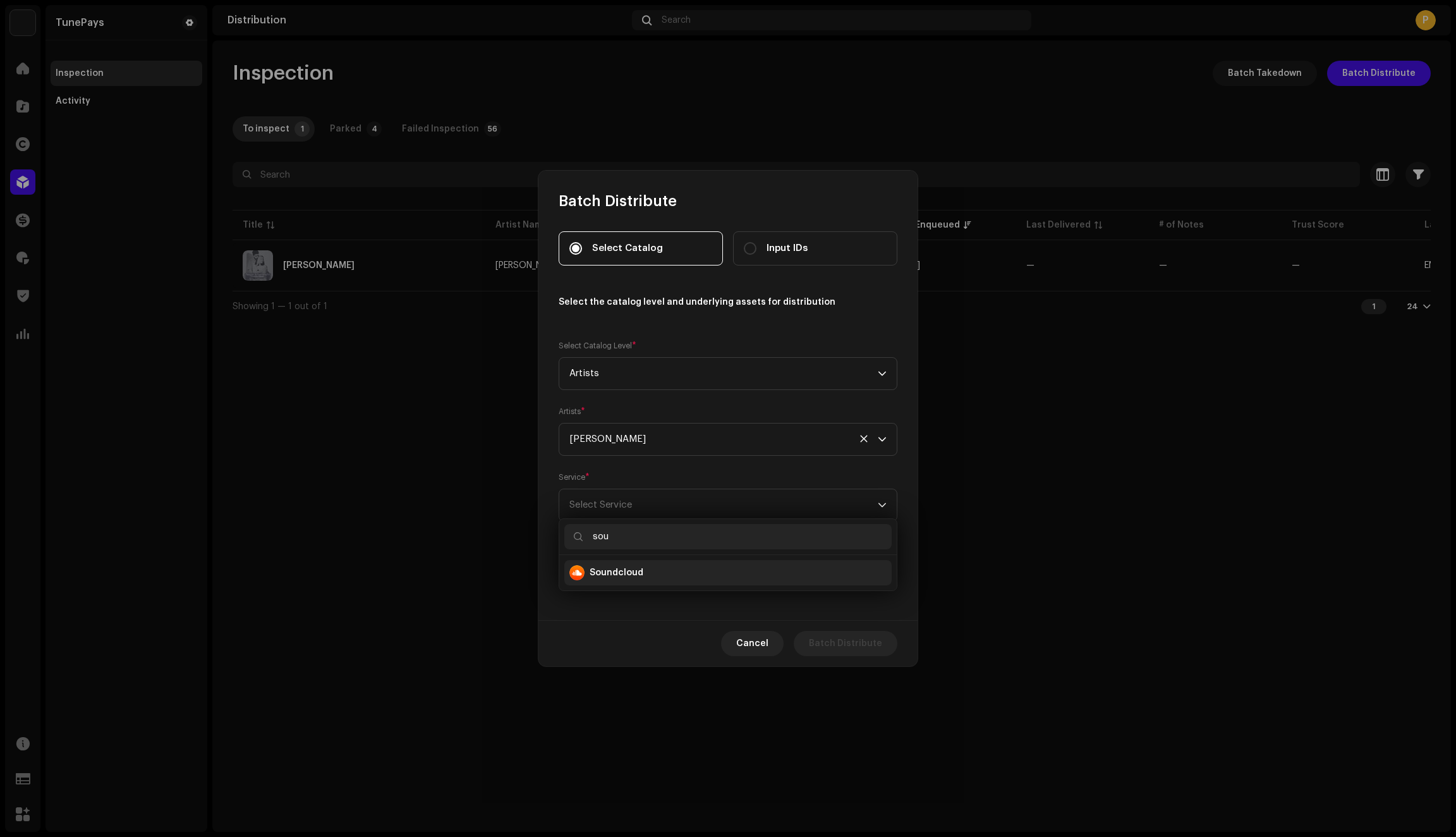
type input "sou"
click at [632, 571] on strong "Soundcloud" at bounding box center [616, 573] width 54 height 13
click at [871, 564] on span at bounding box center [723, 568] width 308 height 32
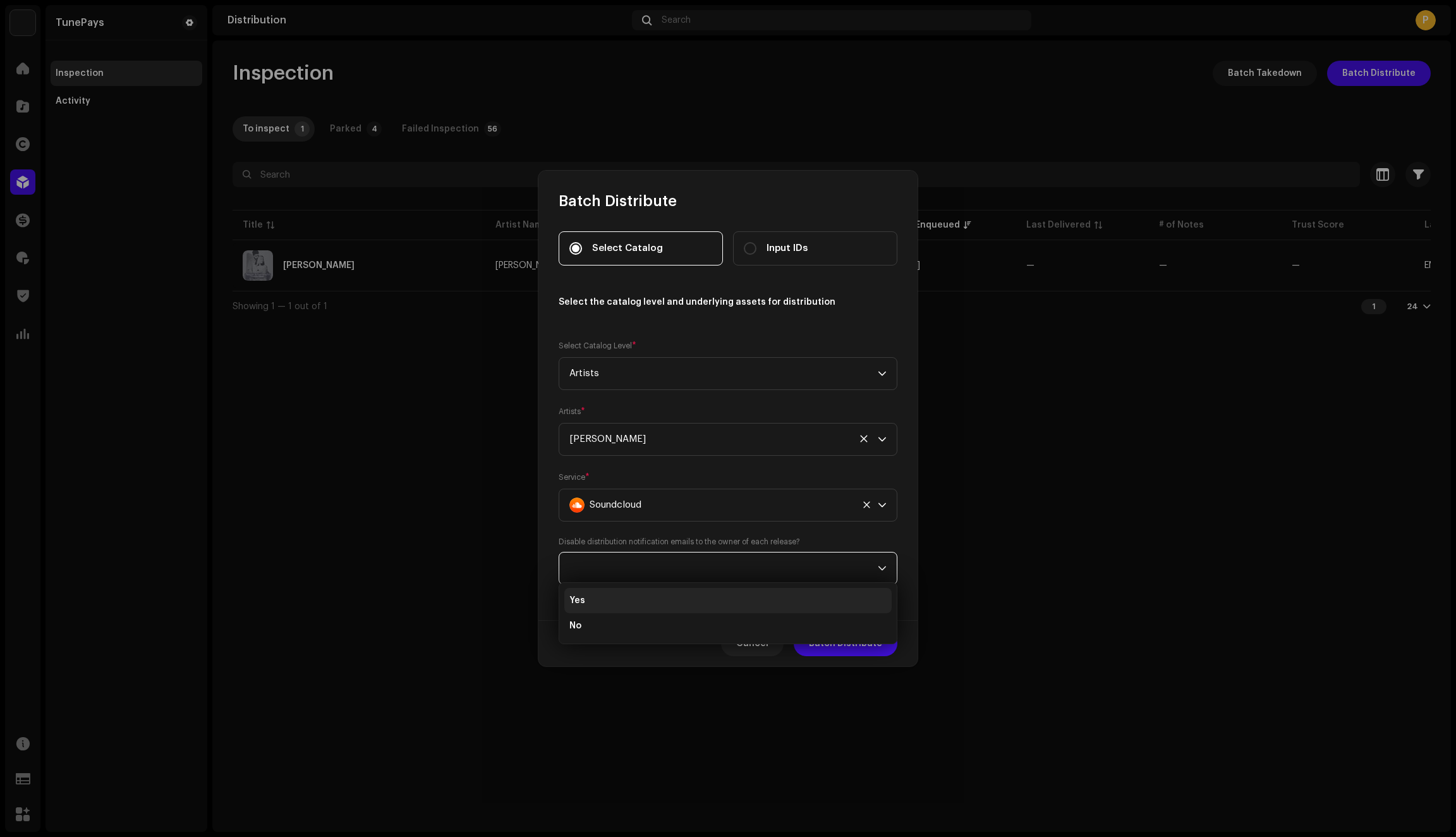
click at [598, 610] on li "Yes" at bounding box center [728, 600] width 328 height 25
click at [832, 643] on span "Batch Distribute" at bounding box center [845, 643] width 73 height 25
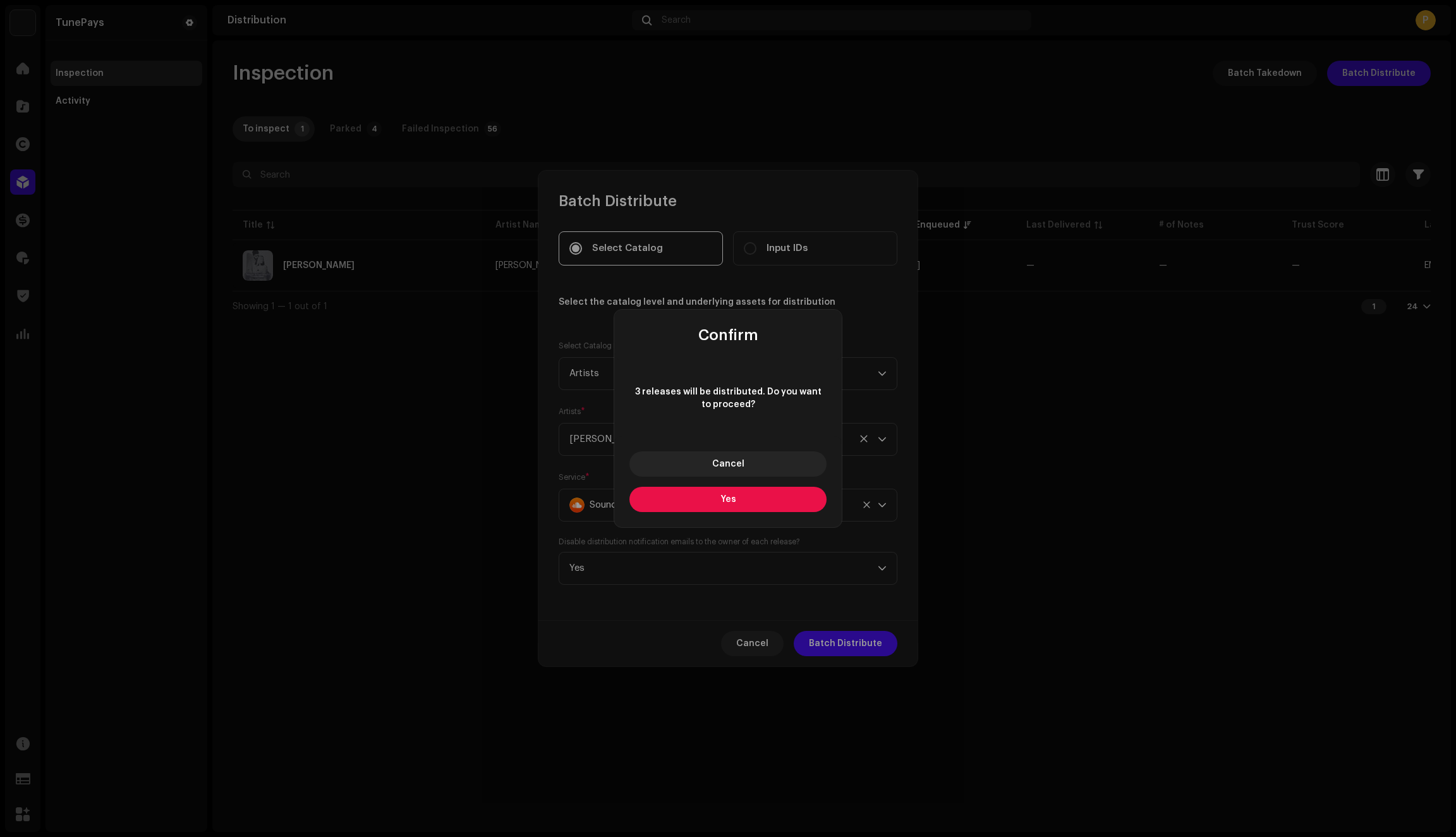
click at [727, 502] on span "Yes" at bounding box center [728, 500] width 16 height 9
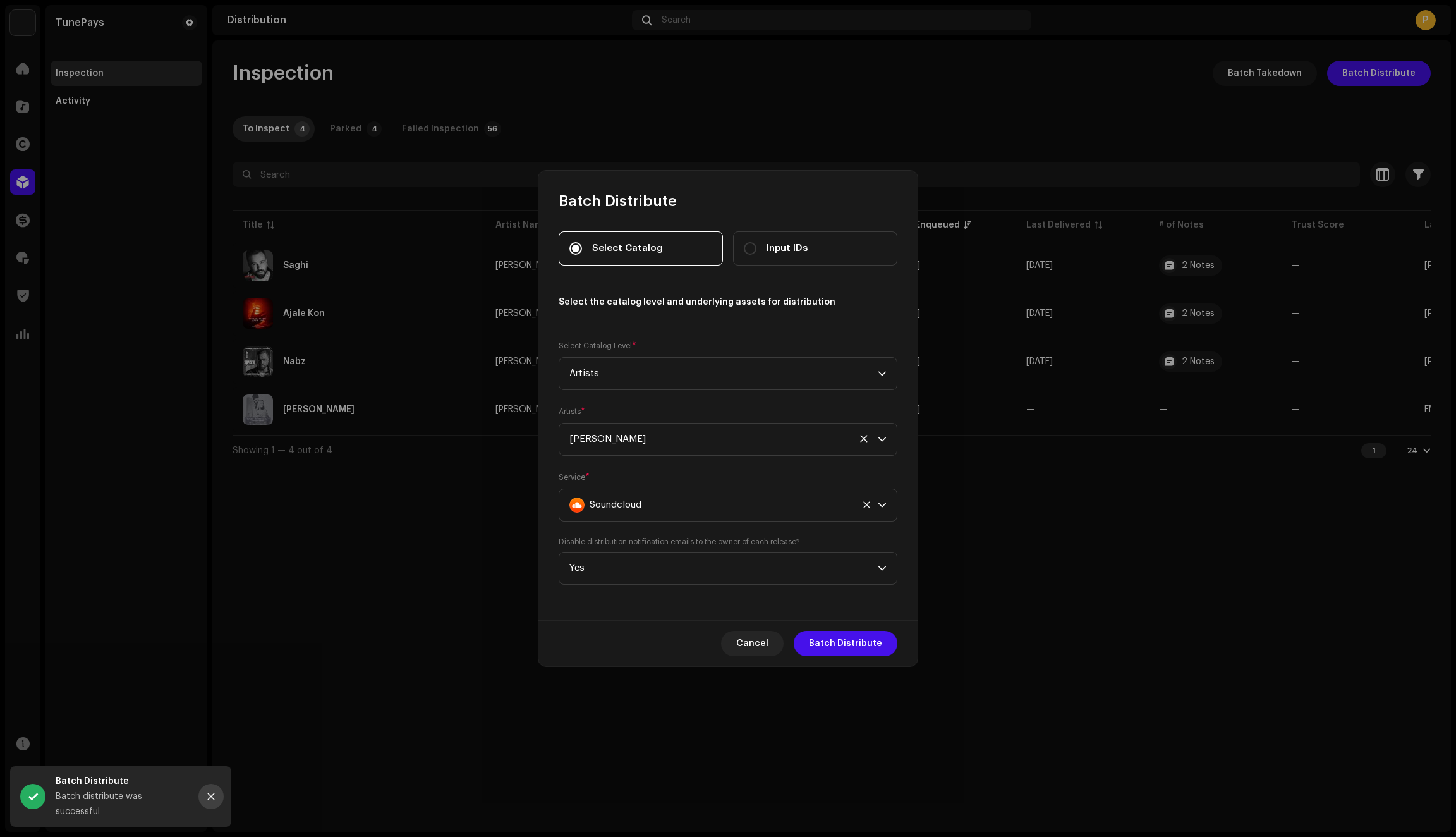
click at [211, 801] on icon "Close" at bounding box center [211, 796] width 9 height 9
click at [744, 643] on span "Cancel" at bounding box center [752, 643] width 32 height 25
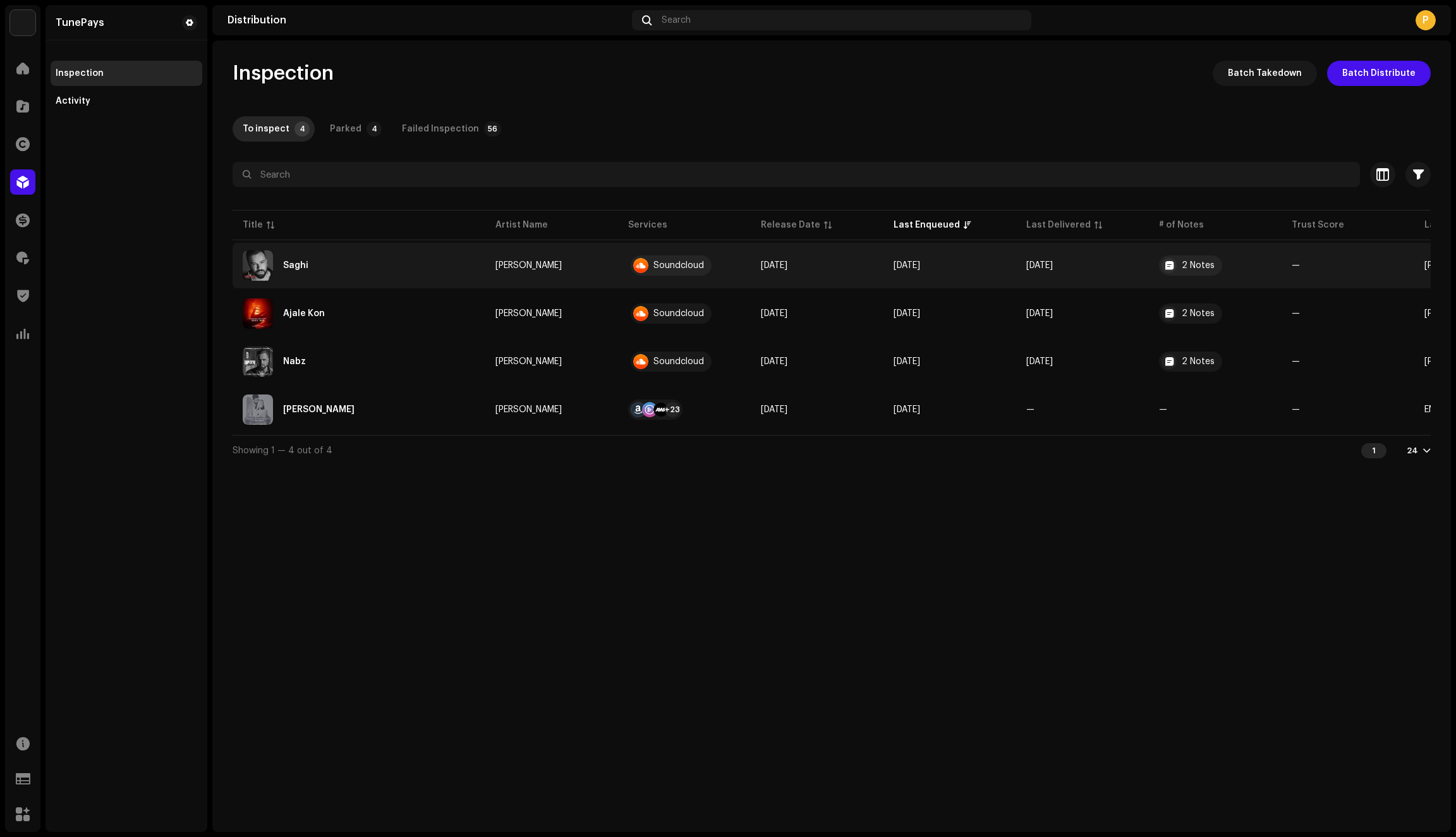
click at [407, 275] on div "Saghi" at bounding box center [359, 265] width 233 height 30
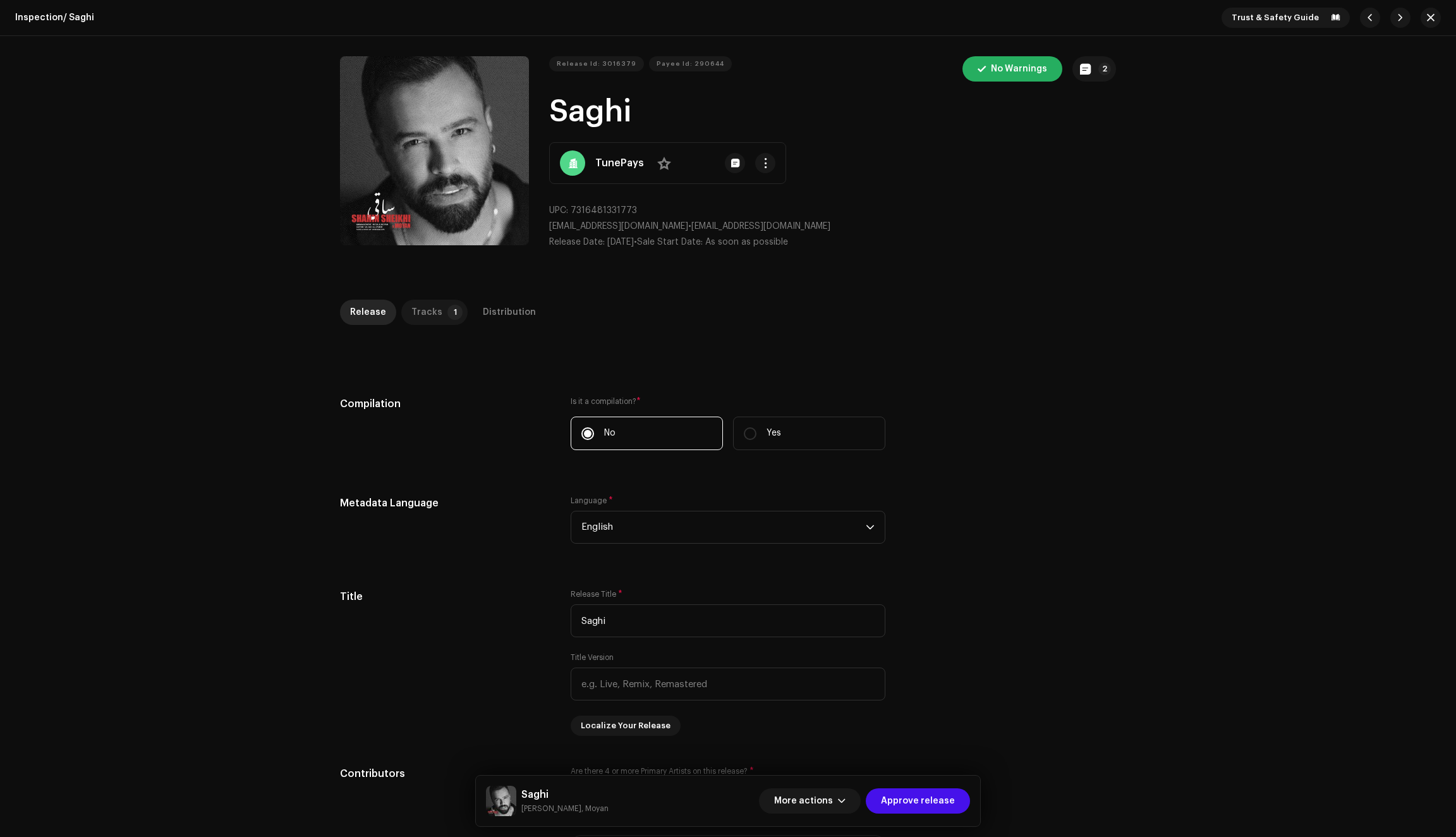
click at [426, 310] on div "Tracks" at bounding box center [427, 312] width 31 height 25
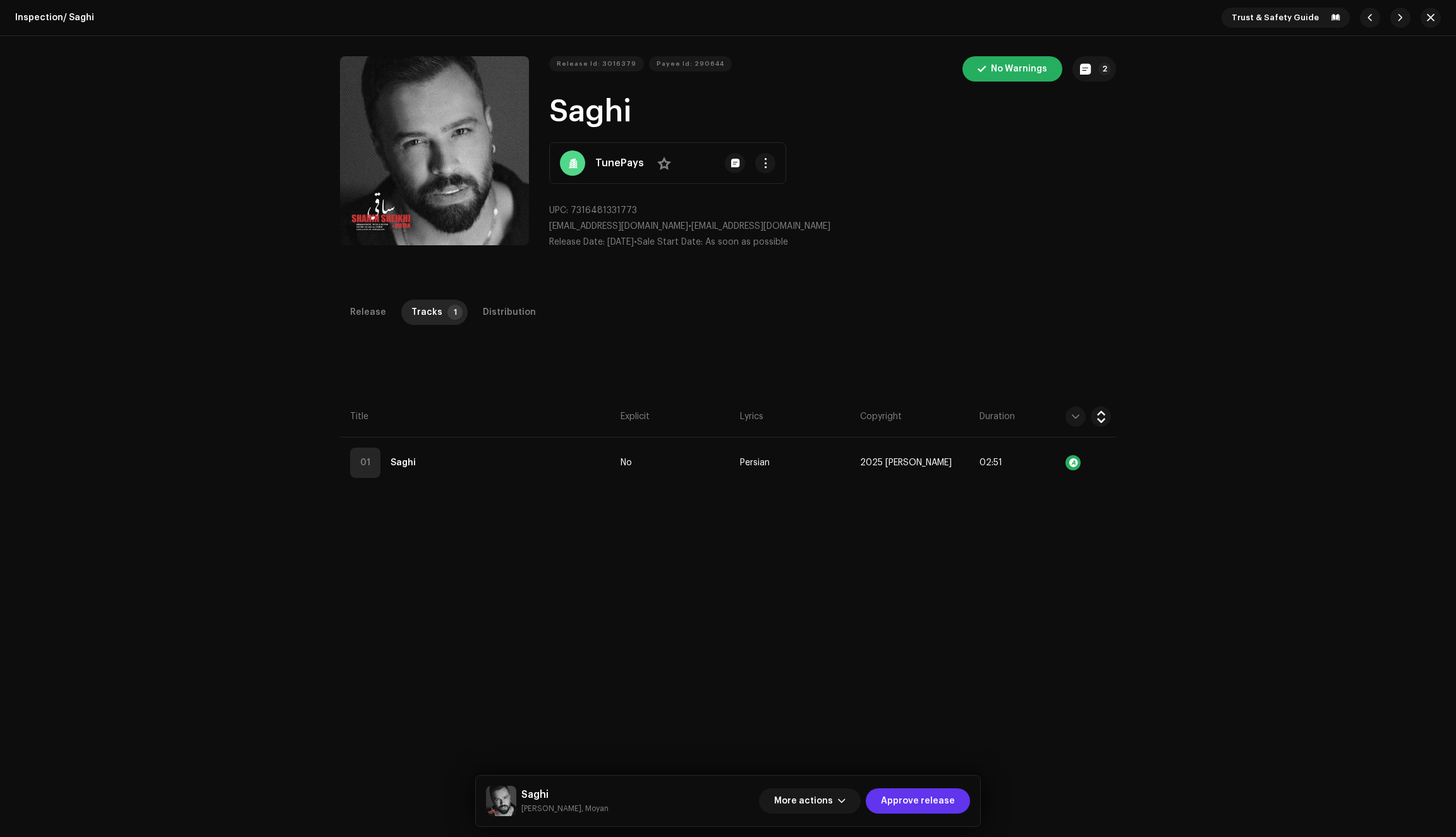
click at [906, 795] on span "Approve release" at bounding box center [918, 800] width 74 height 25
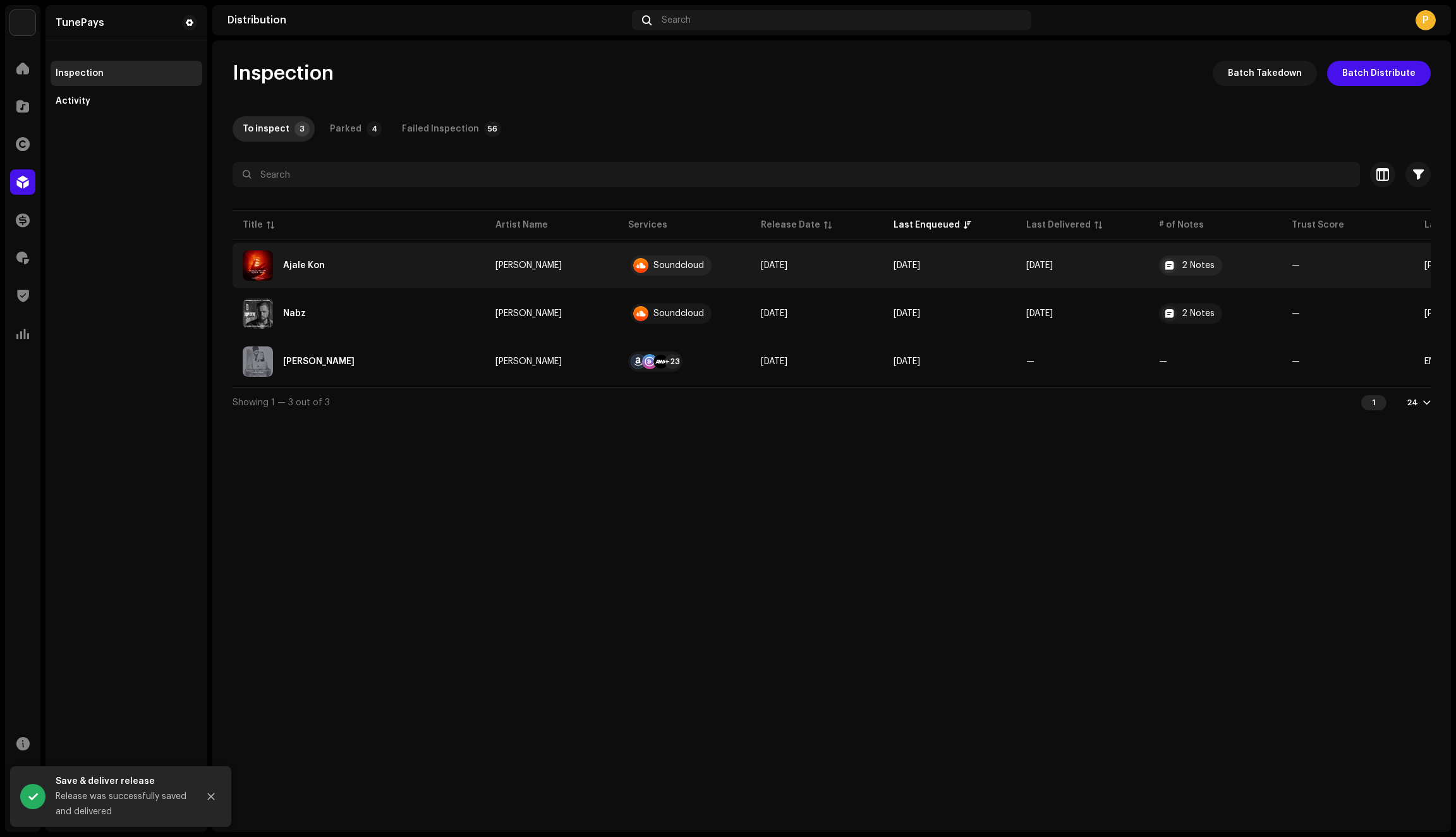
click at [401, 271] on div "Ajale Kon" at bounding box center [359, 265] width 233 height 30
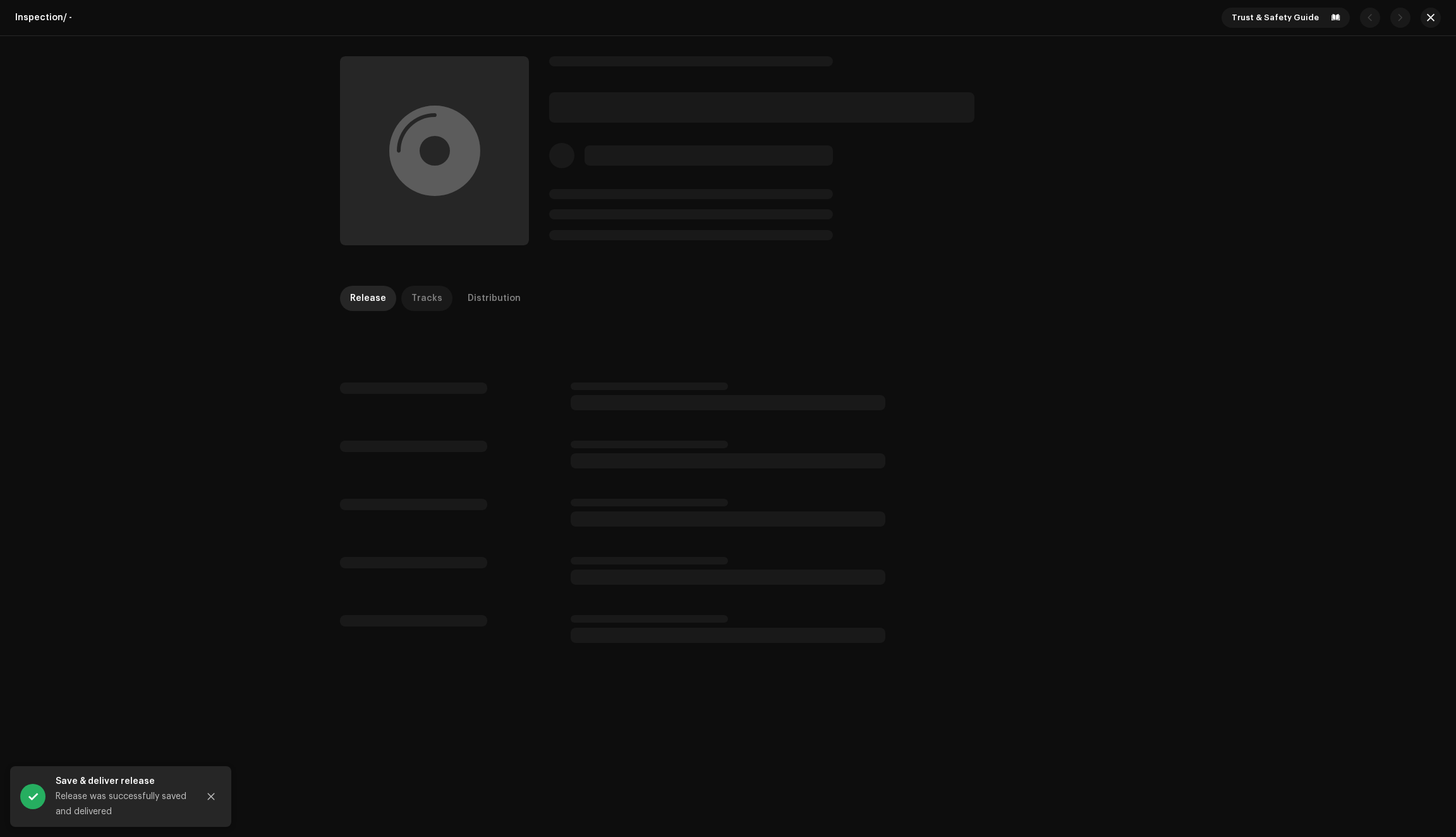
click at [425, 297] on div "Tracks" at bounding box center [427, 298] width 31 height 25
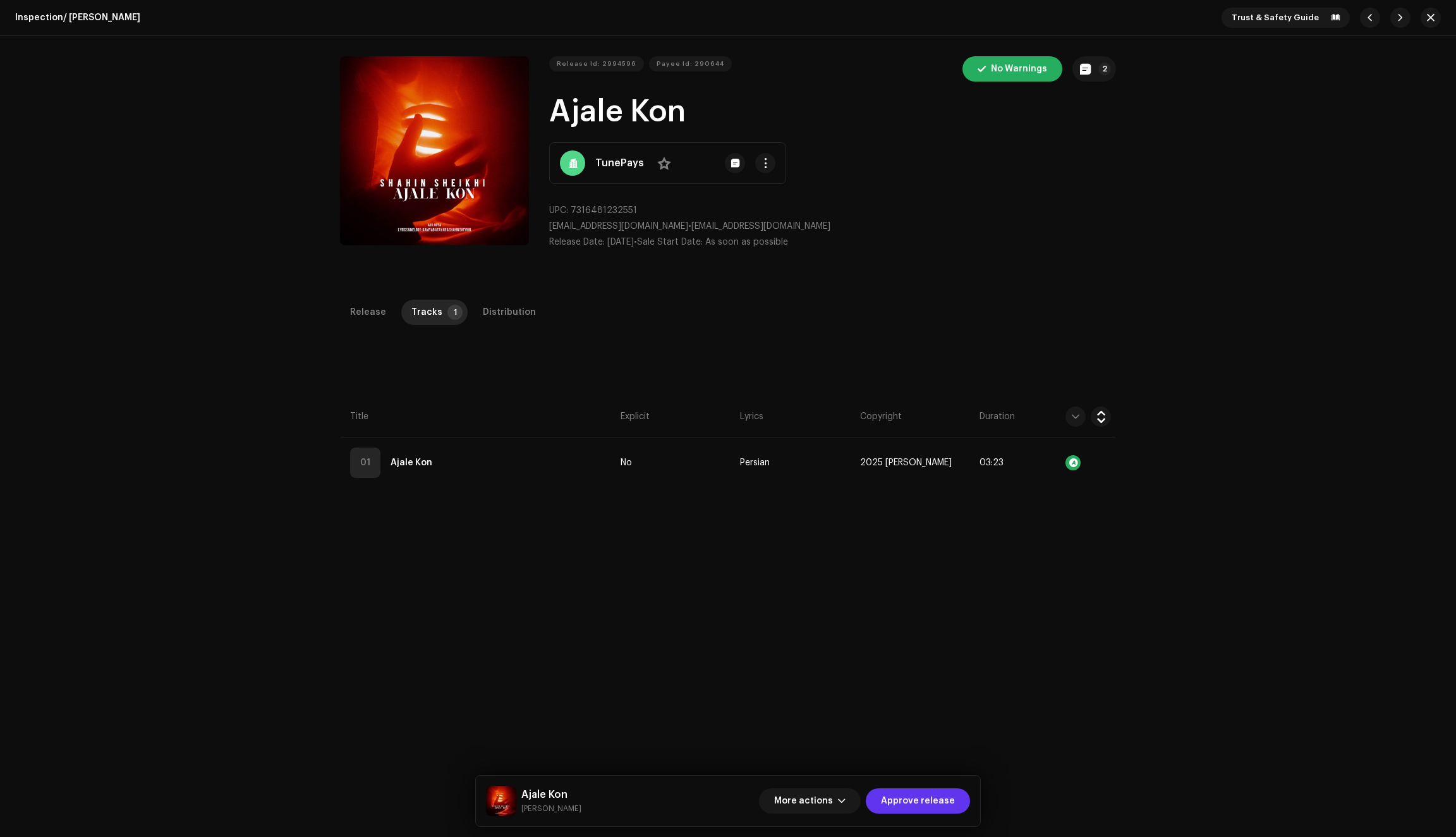
click at [928, 798] on span "Approve release" at bounding box center [918, 800] width 74 height 25
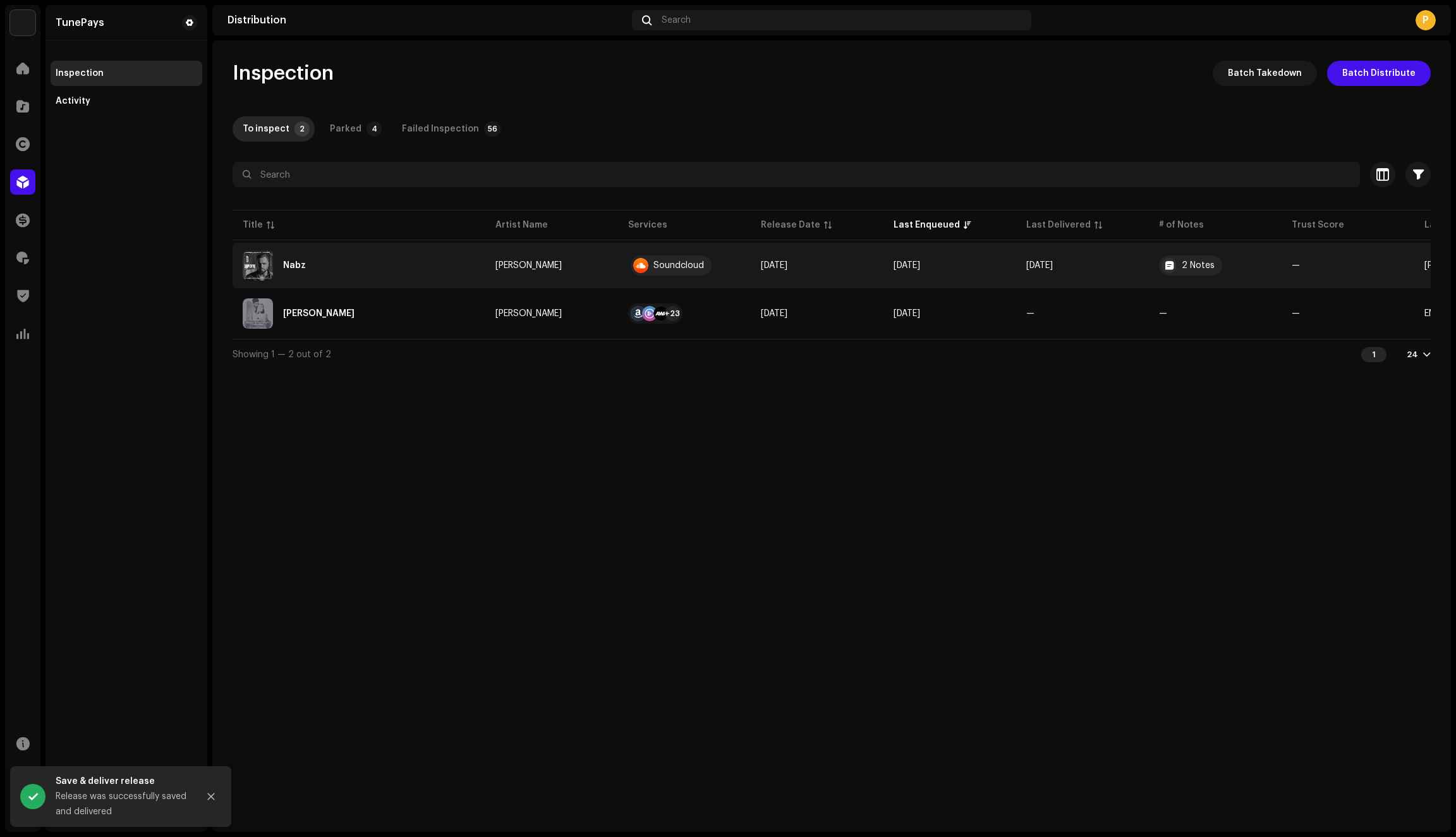
click at [364, 260] on div "Nabz" at bounding box center [359, 265] width 233 height 30
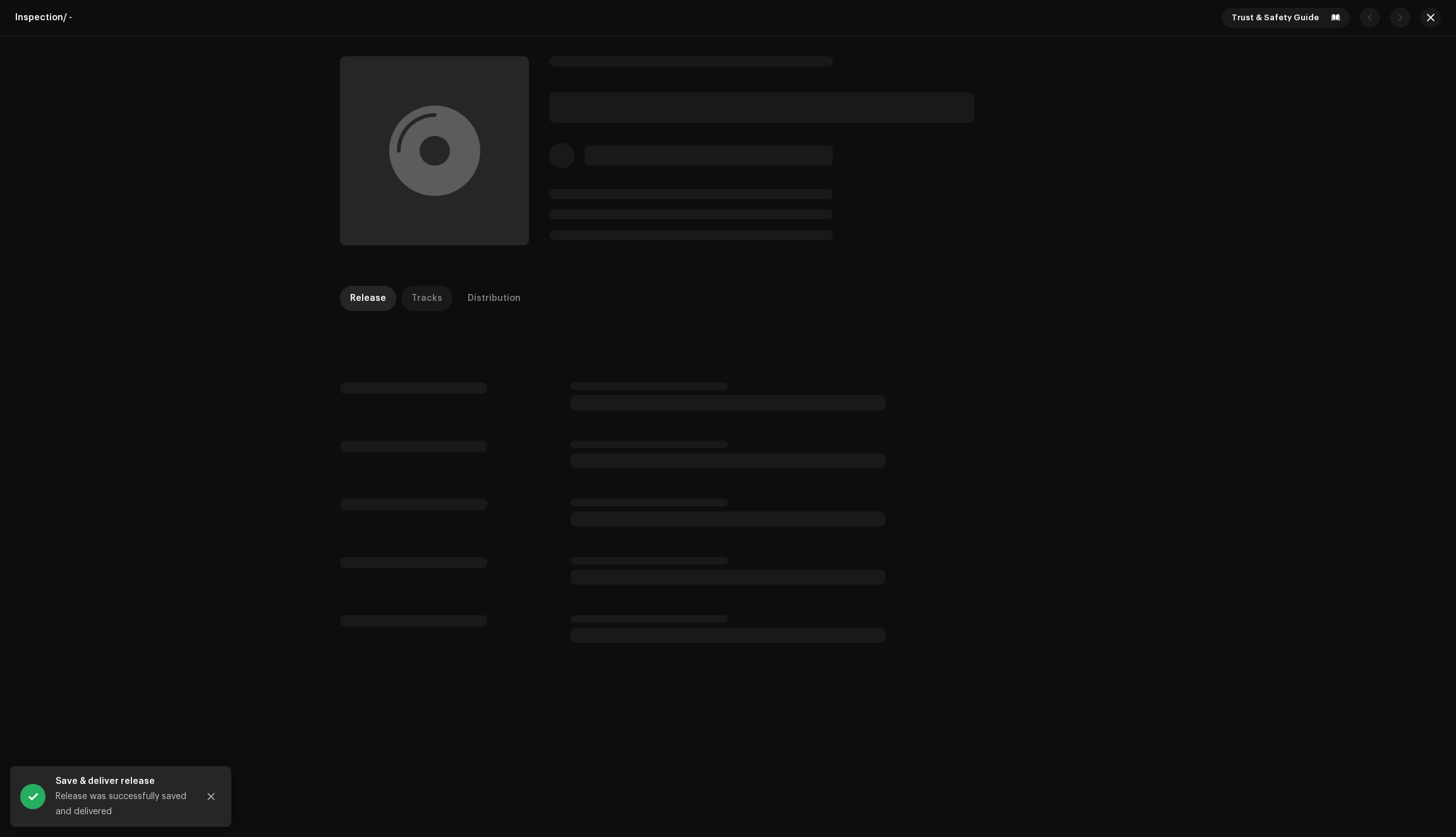
click at [418, 296] on div "Tracks" at bounding box center [427, 298] width 31 height 25
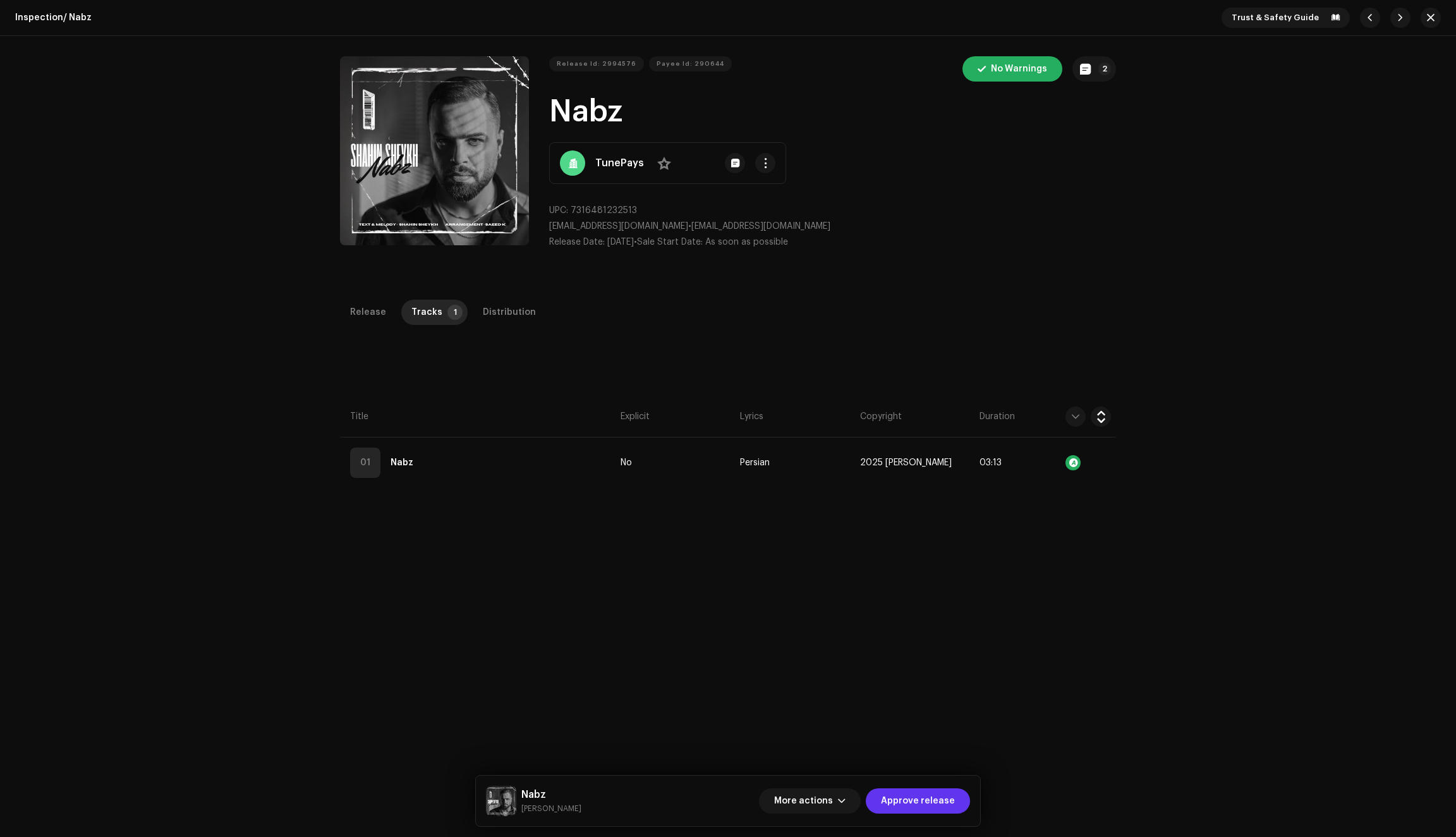
click at [914, 795] on span "Approve release" at bounding box center [918, 800] width 74 height 25
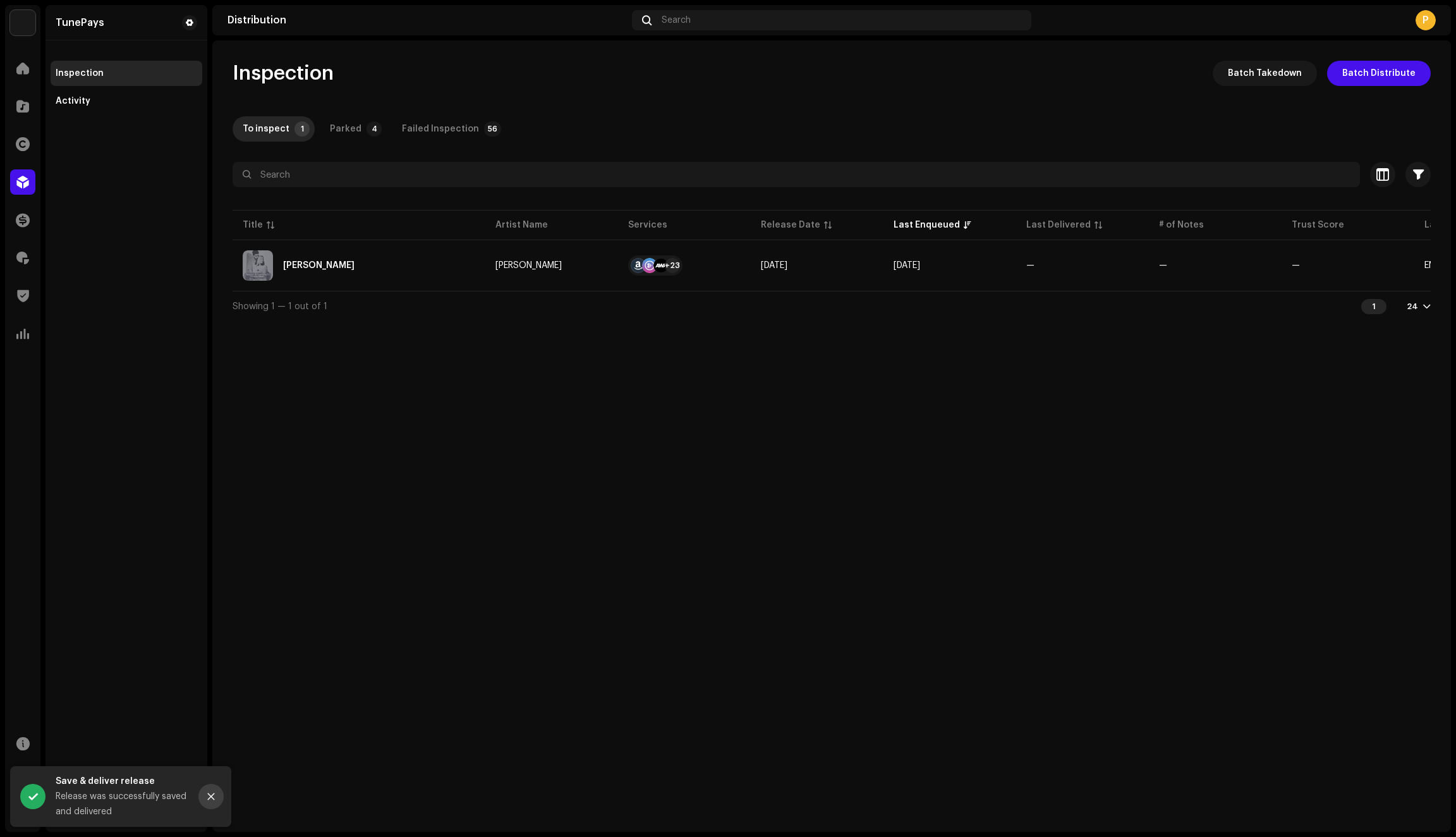
click at [210, 794] on icon "Close" at bounding box center [211, 796] width 7 height 7
click at [20, 109] on span at bounding box center [23, 106] width 13 height 10
